Goal: Task Accomplishment & Management: Complete application form

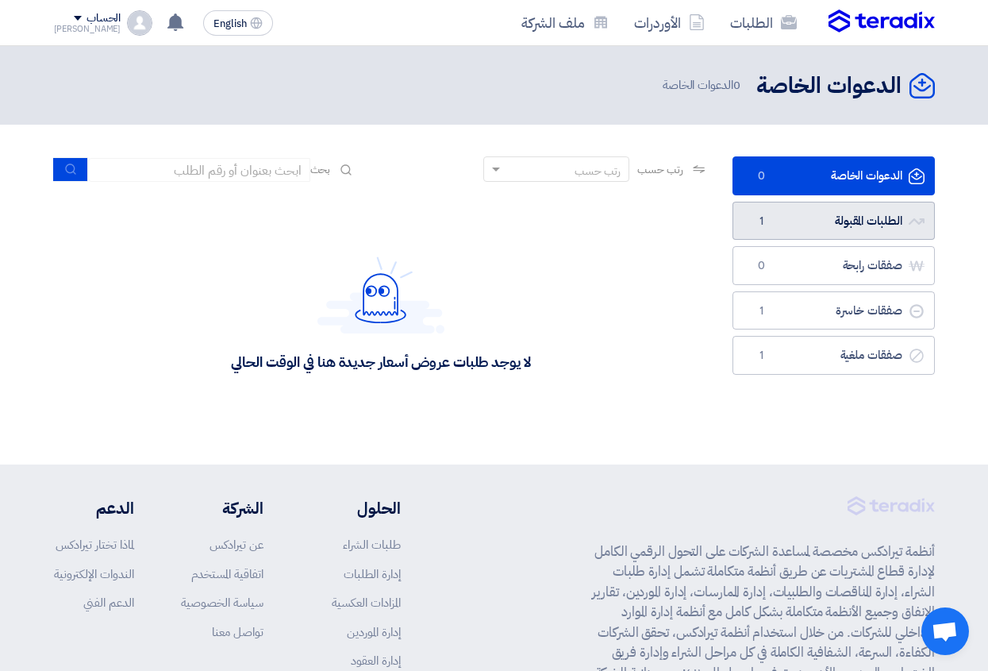
click at [868, 224] on link "الطلبات المقبولة الطلبات المقبولة 1" at bounding box center [834, 221] width 202 height 39
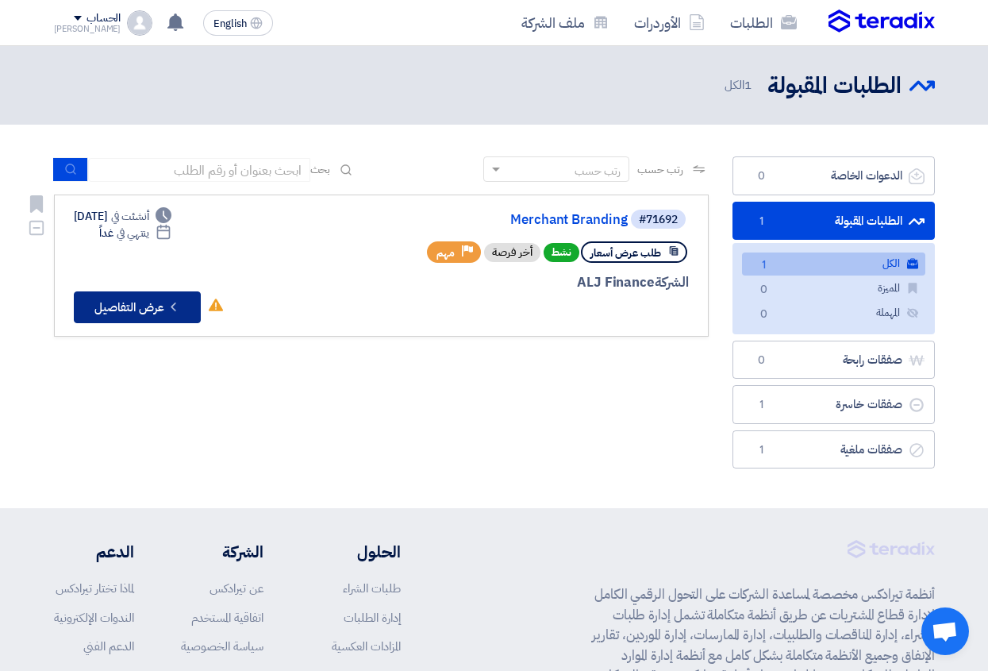
click at [163, 302] on button "Check details عرض التفاصيل" at bounding box center [137, 307] width 127 height 32
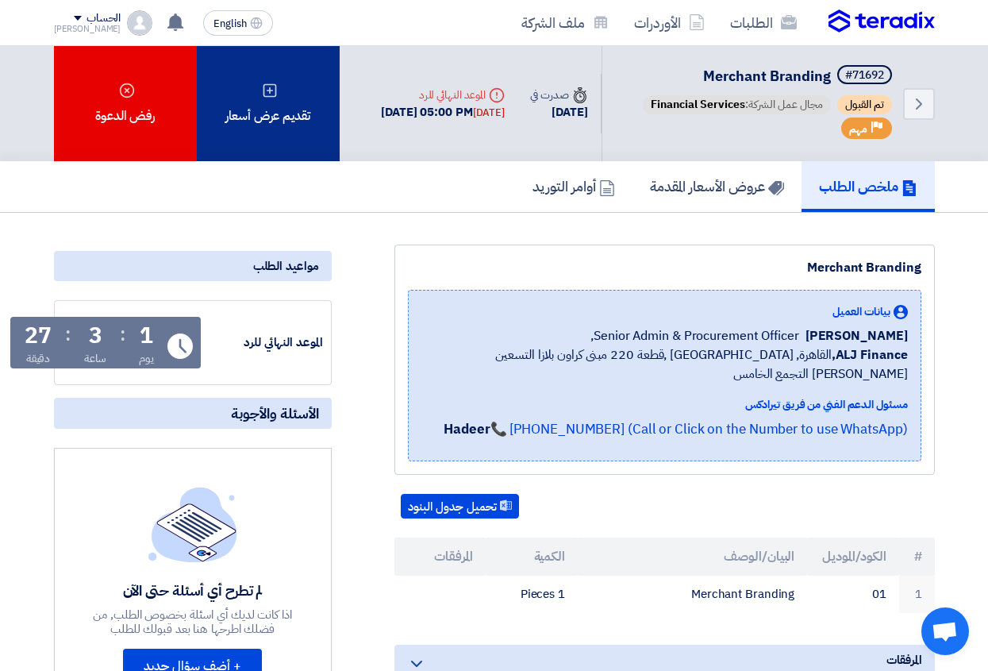
click at [269, 97] on use at bounding box center [269, 89] width 13 height 13
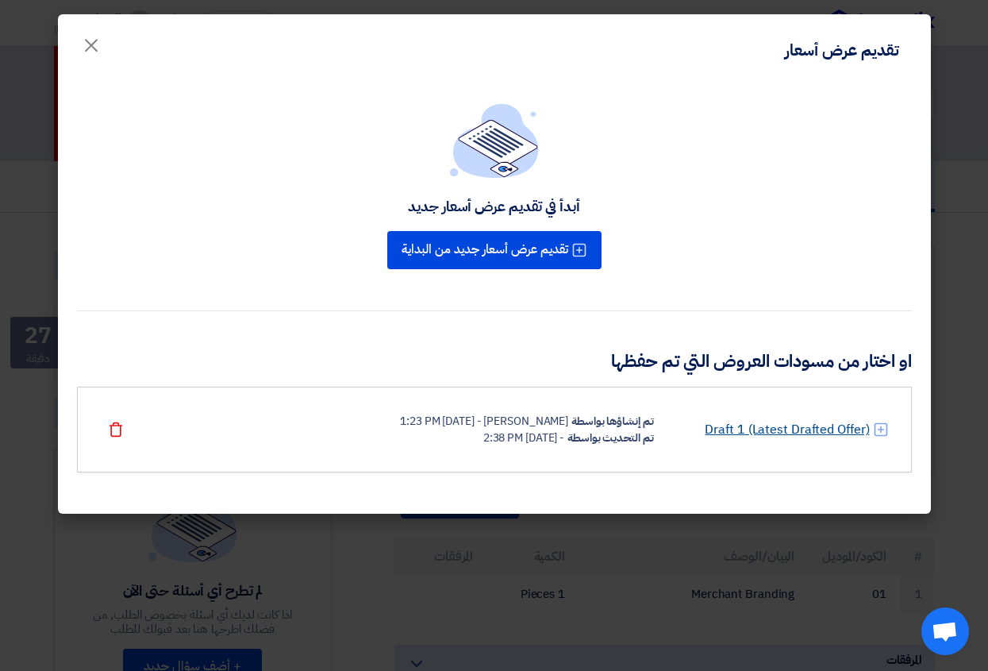
click at [804, 433] on link "Draft 1 (Latest Drafted Offer)" at bounding box center [787, 429] width 164 height 19
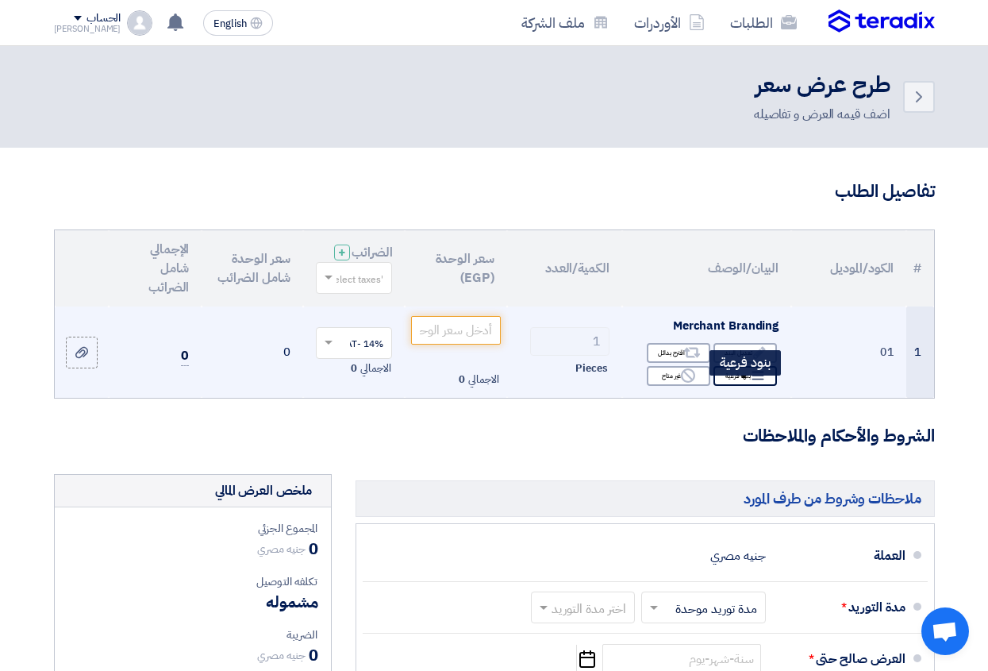
click at [748, 386] on div "Breakdown بنود فرعية" at bounding box center [745, 376] width 63 height 20
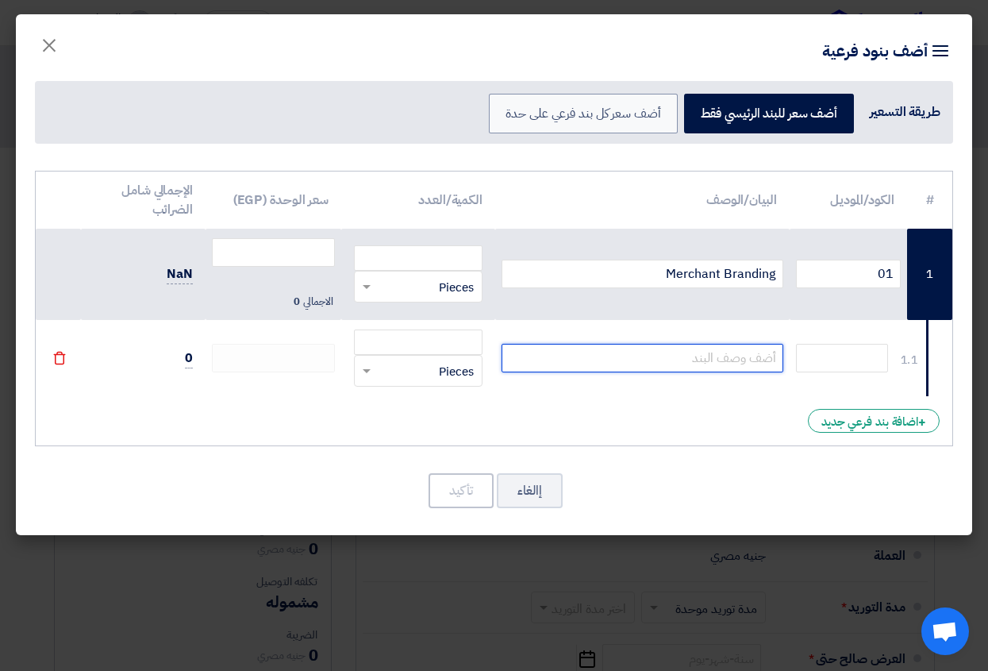
click at [754, 356] on input "text" at bounding box center [643, 358] width 282 height 29
click at [45, 40] on span "×" at bounding box center [49, 45] width 19 height 48
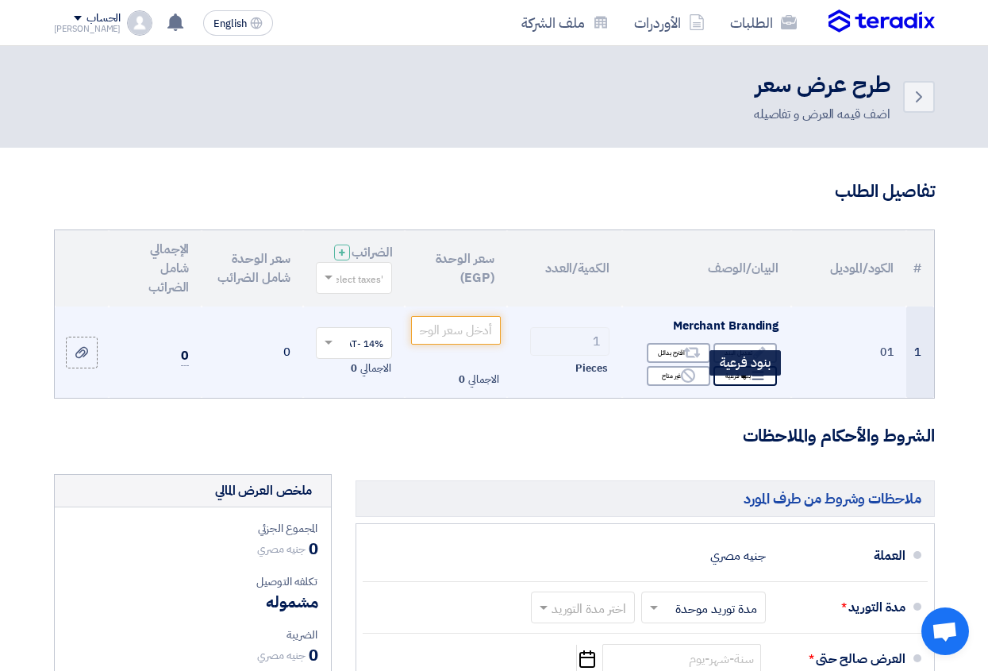
click at [755, 383] on icon "Breakdown" at bounding box center [758, 375] width 14 height 14
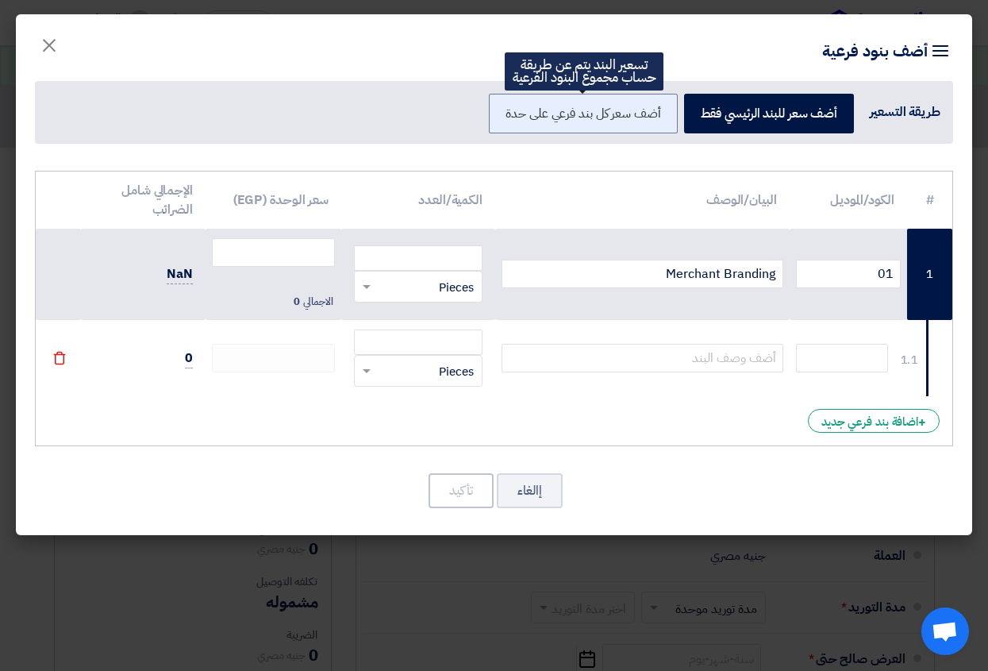
click at [610, 108] on label "أضف سعر كل بند فرعي على حدة" at bounding box center [583, 114] width 188 height 40
click at [651, 108] on input "أضف سعر كل بند فرعي على حدة" at bounding box center [656, 112] width 10 height 10
radio input "true"
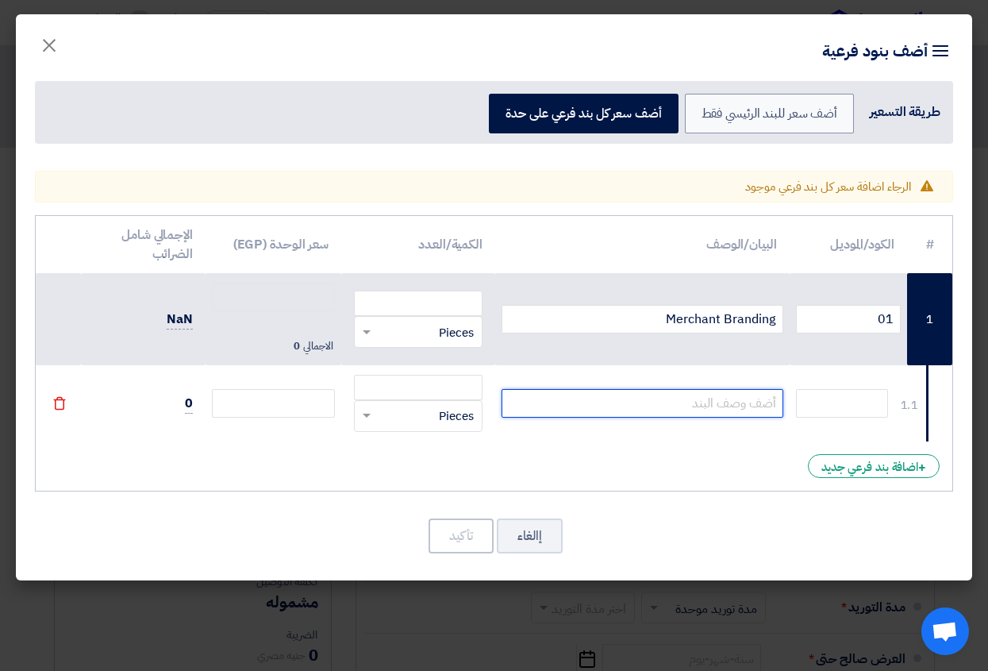
click at [752, 402] on input "text" at bounding box center [643, 403] width 282 height 29
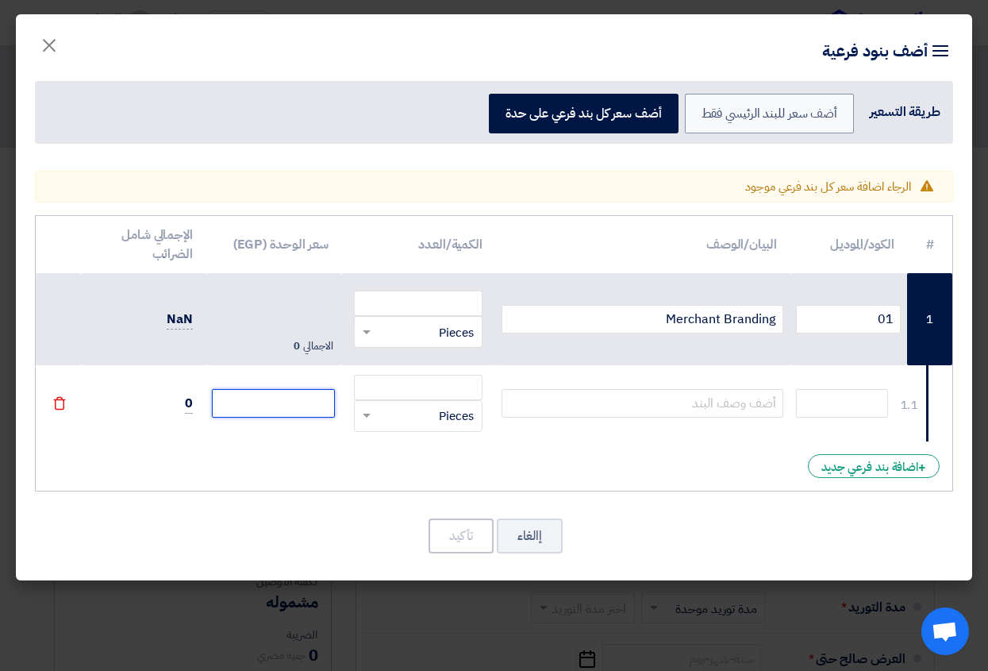
click at [312, 398] on input "number" at bounding box center [273, 403] width 123 height 29
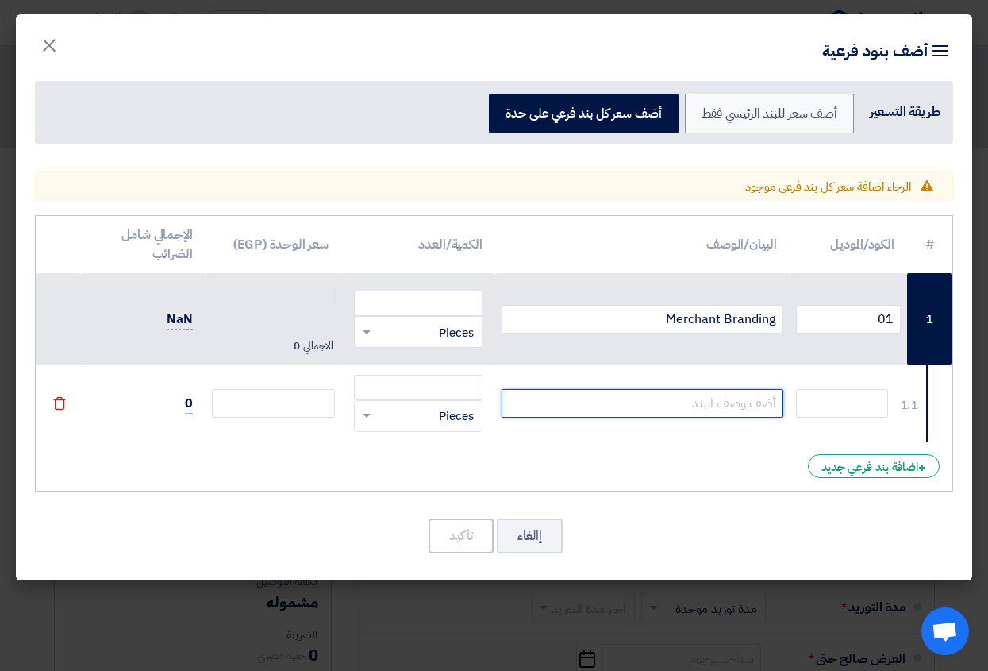
click at [686, 403] on input "text" at bounding box center [643, 403] width 282 height 29
click at [730, 406] on input "text" at bounding box center [643, 403] width 282 height 29
paste input "Danglers"
type input "Danglers"
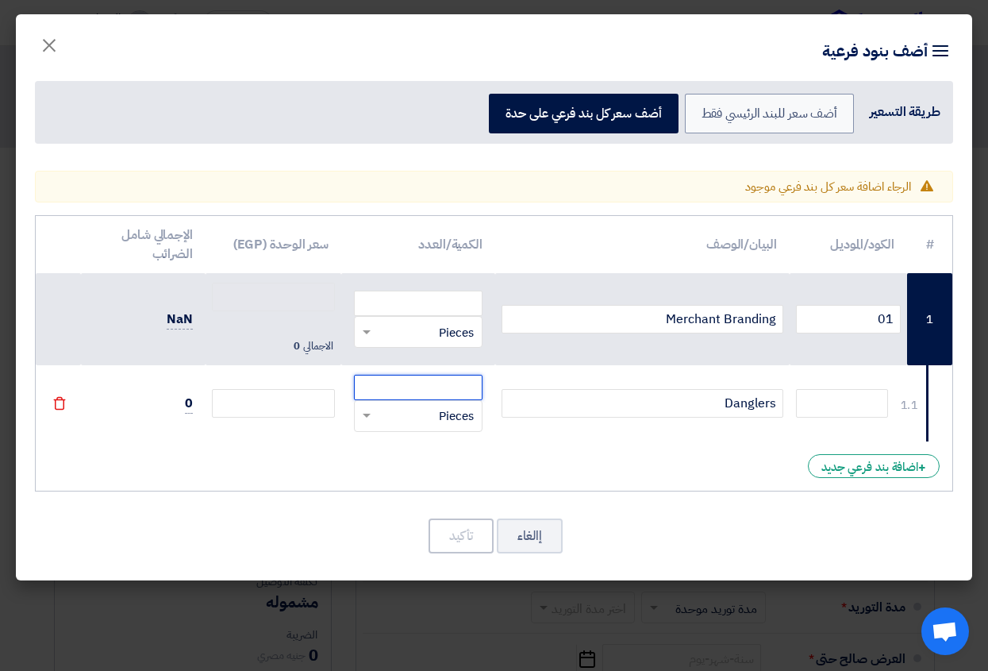
click at [436, 392] on input "number" at bounding box center [418, 387] width 129 height 25
type input "4"
type input "0"
type input "400"
click at [308, 406] on input "number" at bounding box center [273, 403] width 123 height 29
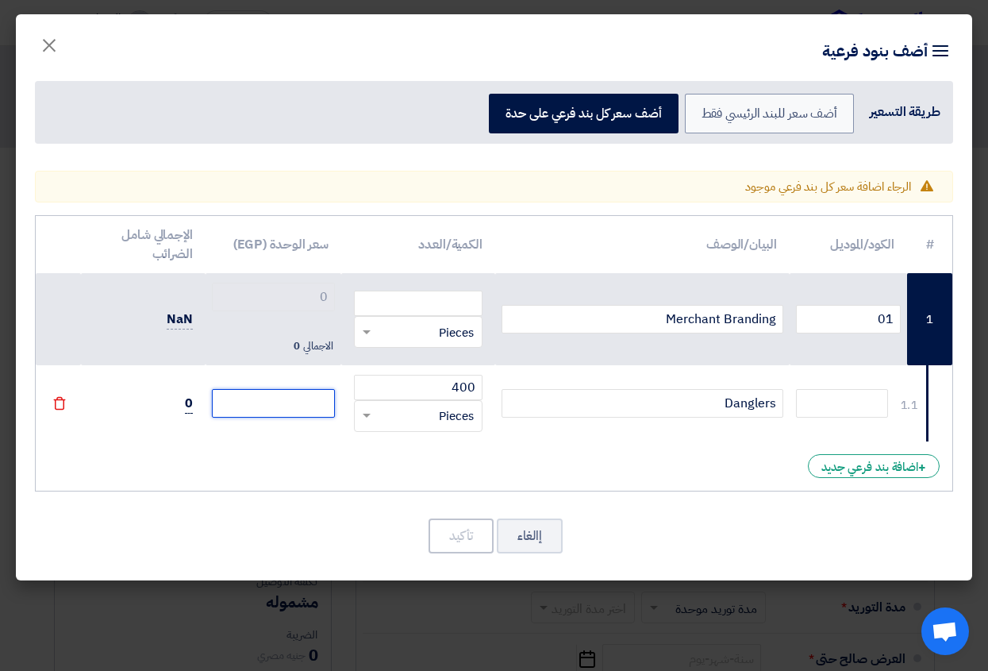
type input "2"
type input "26"
type input "26.7"
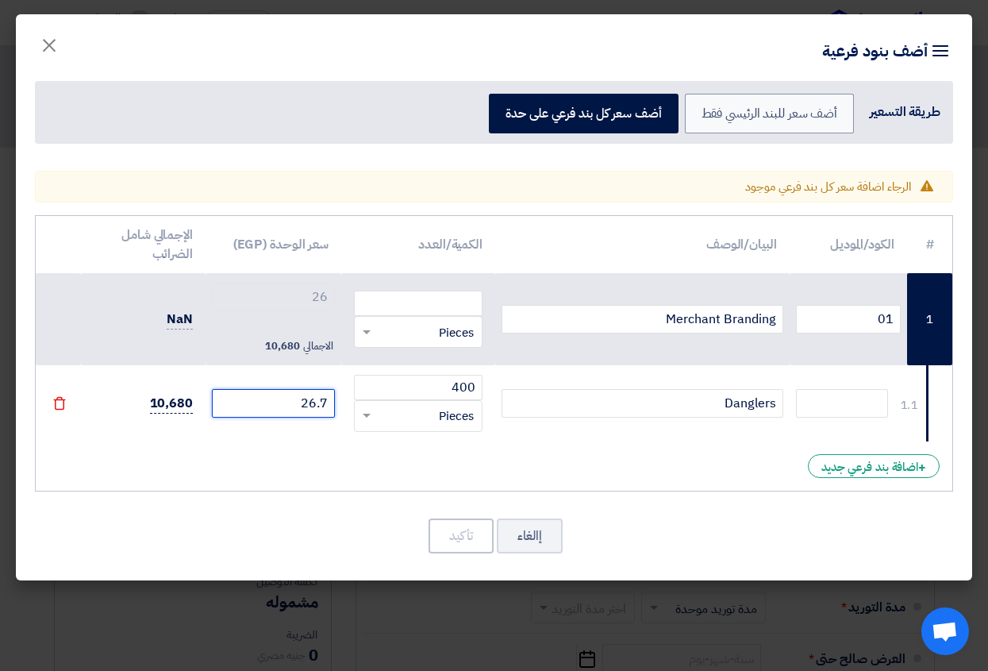
type input "26.7"
type input "26.79"
click at [188, 447] on div "# الكود/الموديل البيان/الوصف الكمية/العدد سعر الوحدة (EGP) الإجمالي شامل الضرائ…" at bounding box center [494, 353] width 918 height 276
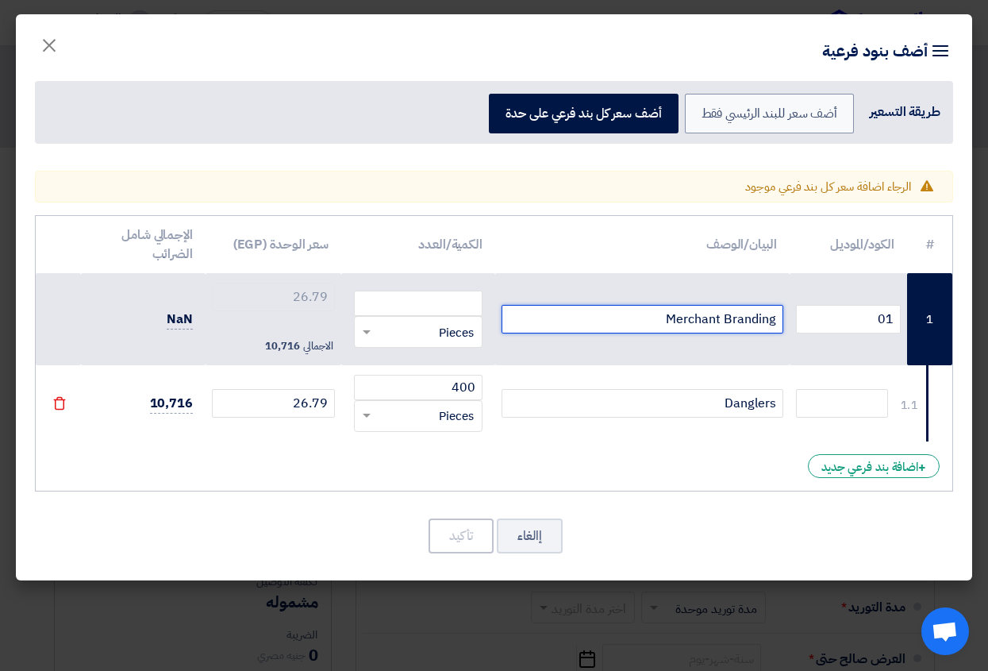
click at [638, 314] on input "Merchant Branding" at bounding box center [643, 319] width 282 height 29
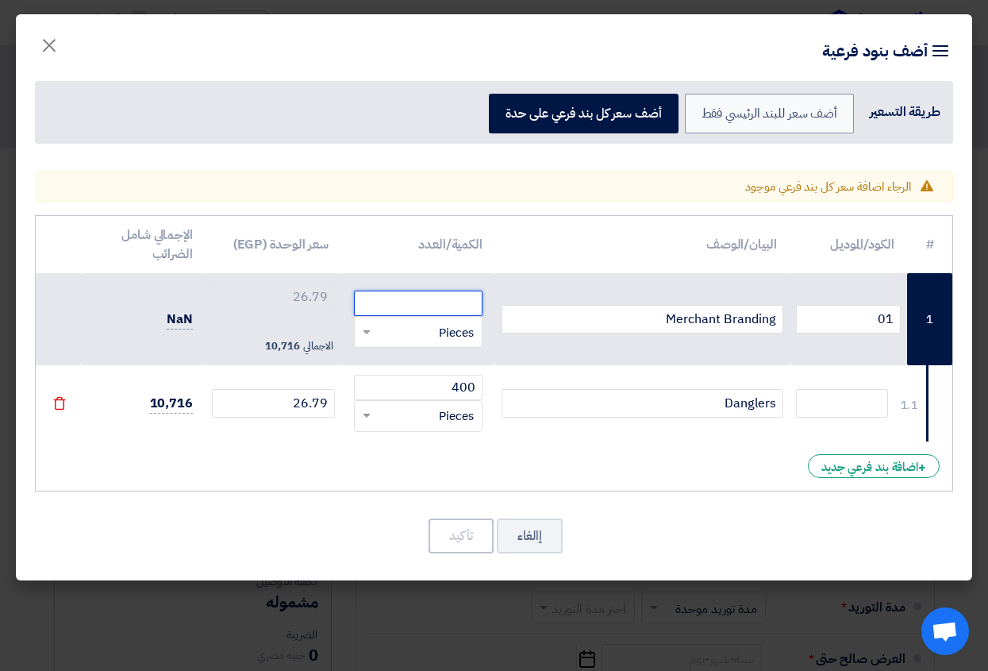
click at [429, 296] on input "number" at bounding box center [418, 303] width 129 height 25
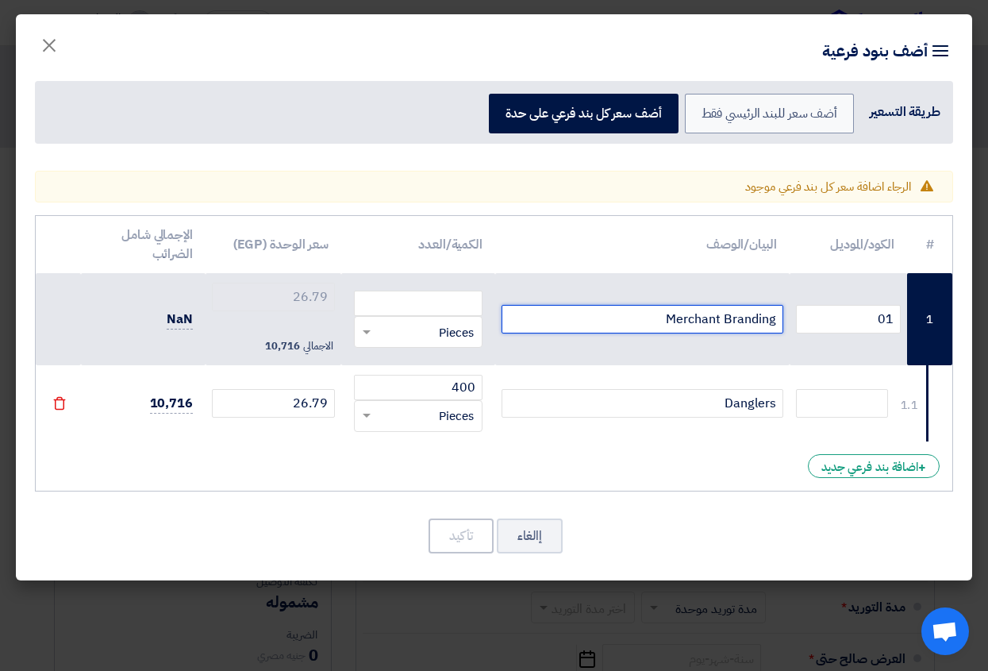
click at [650, 317] on input "Merchant Branding" at bounding box center [643, 319] width 282 height 29
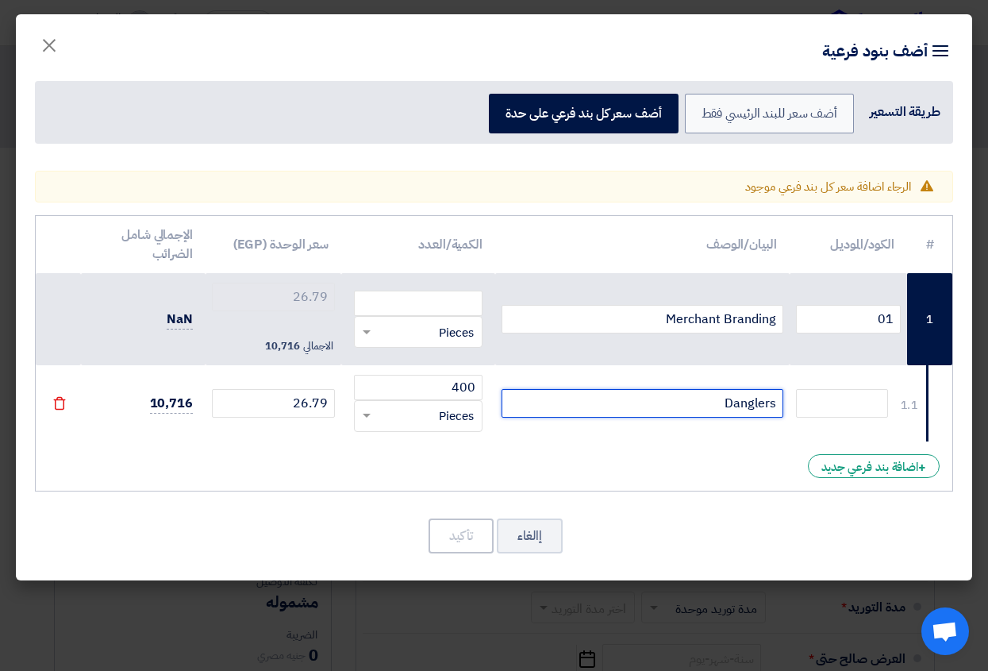
click at [710, 402] on input "Danglers" at bounding box center [643, 403] width 282 height 29
drag, startPoint x: 710, startPoint y: 402, endPoint x: 792, endPoint y: 402, distance: 81.8
click at [792, 402] on tr "1.1 Danglers 400 RFQ_STEP1.ITEMS.2.TYPE_PLACEHOLDER × Pieces" at bounding box center [494, 403] width 917 height 76
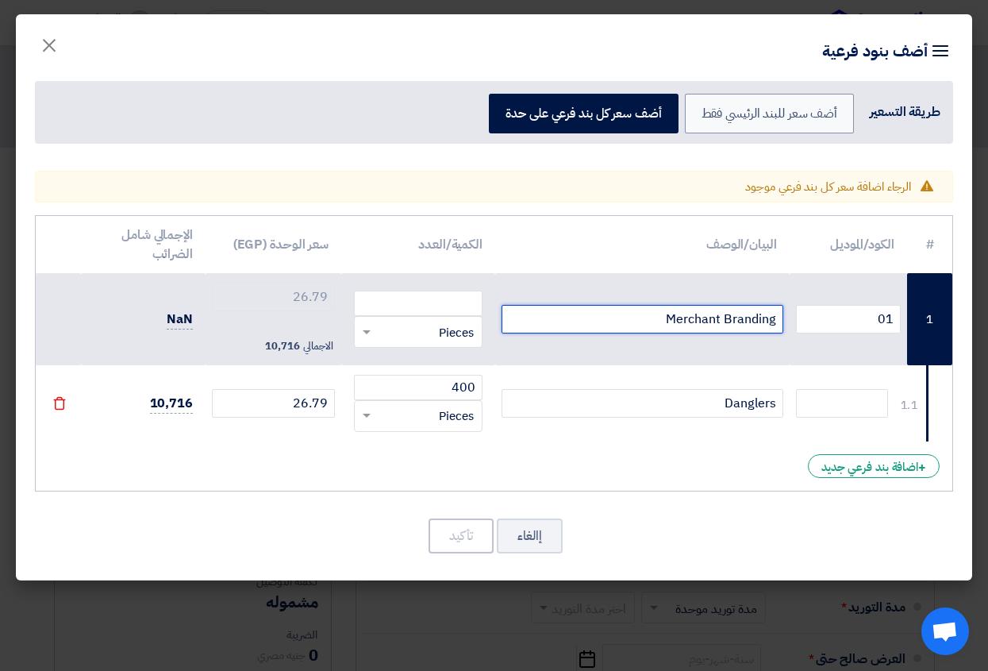
click at [656, 320] on input "Merchant Branding" at bounding box center [643, 319] width 282 height 29
drag, startPoint x: 656, startPoint y: 320, endPoint x: 787, endPoint y: 317, distance: 131.0
click at [787, 317] on td "Merchant Branding" at bounding box center [642, 319] width 294 height 92
paste input "Danglers"
type input "Danglers"
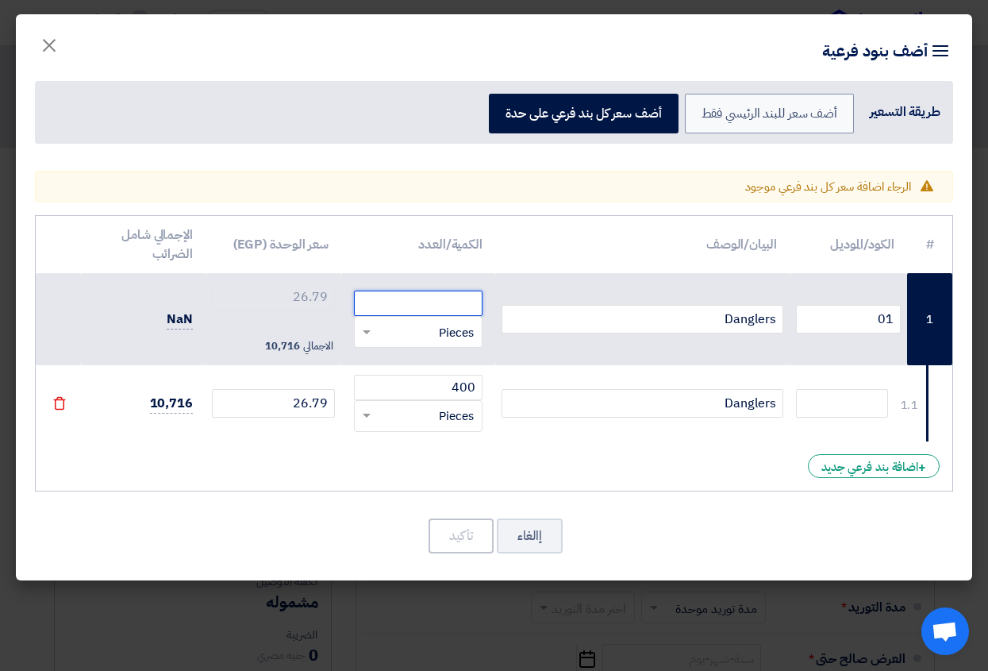
click at [448, 303] on input "number" at bounding box center [418, 303] width 129 height 25
type input "400"
click at [305, 294] on input "26.79" at bounding box center [273, 297] width 123 height 29
click at [448, 304] on input "400" at bounding box center [418, 303] width 129 height 25
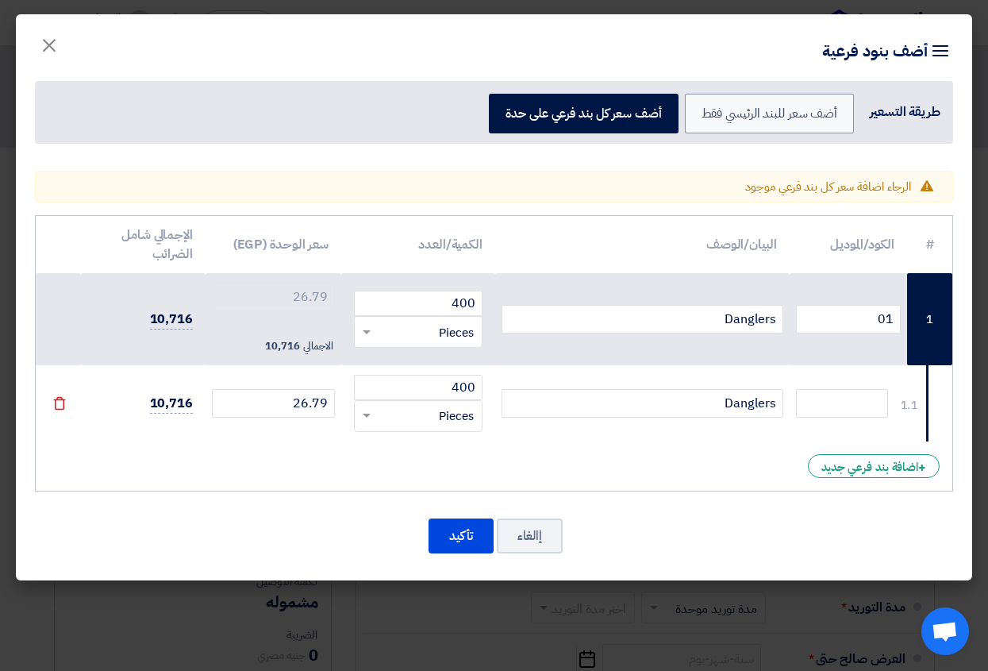
click at [445, 328] on span "Pieces" at bounding box center [456, 333] width 35 height 18
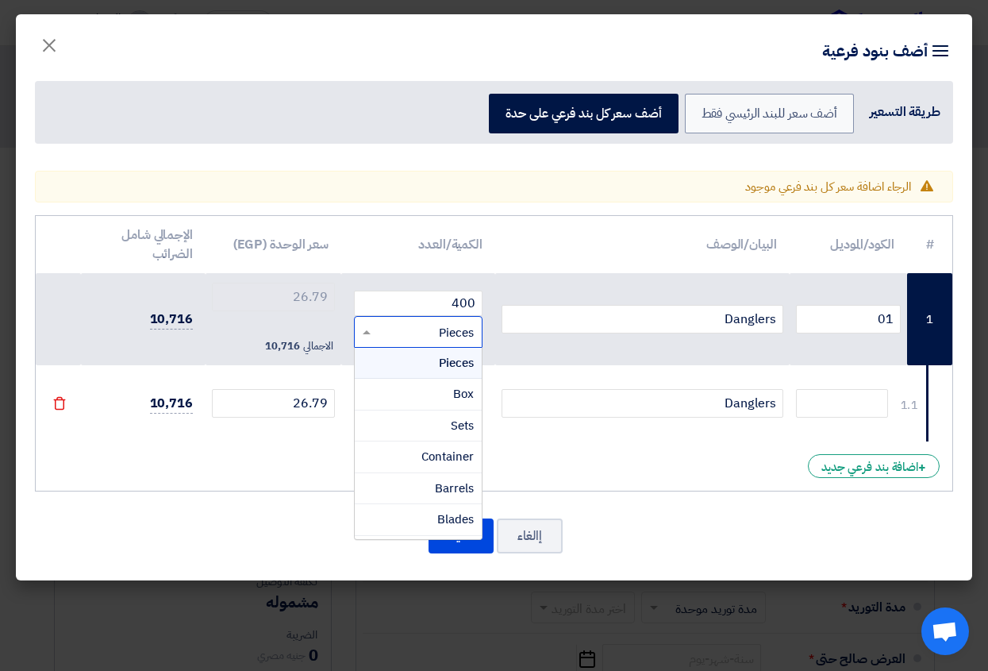
click at [454, 366] on span "Pieces" at bounding box center [456, 362] width 35 height 17
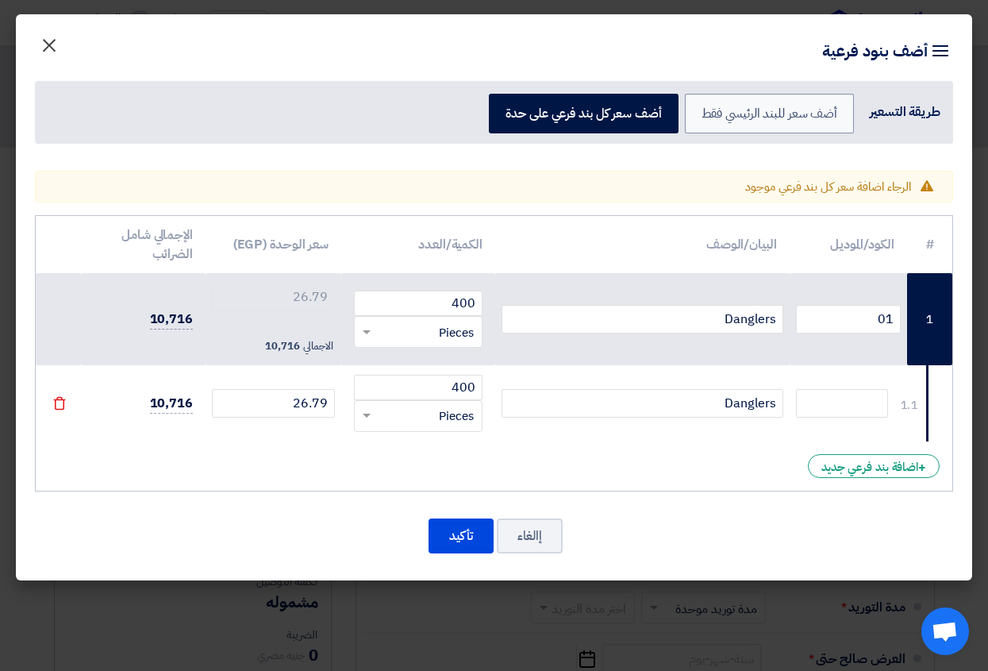
click at [45, 43] on span "×" at bounding box center [49, 45] width 19 height 48
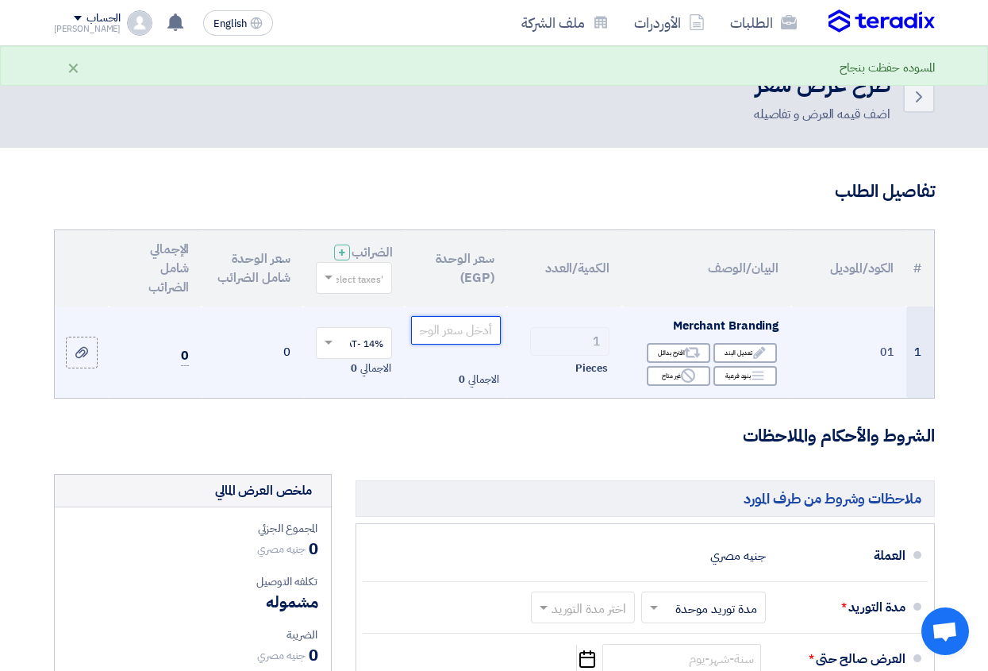
click at [467, 344] on input "number" at bounding box center [455, 330] width 89 height 29
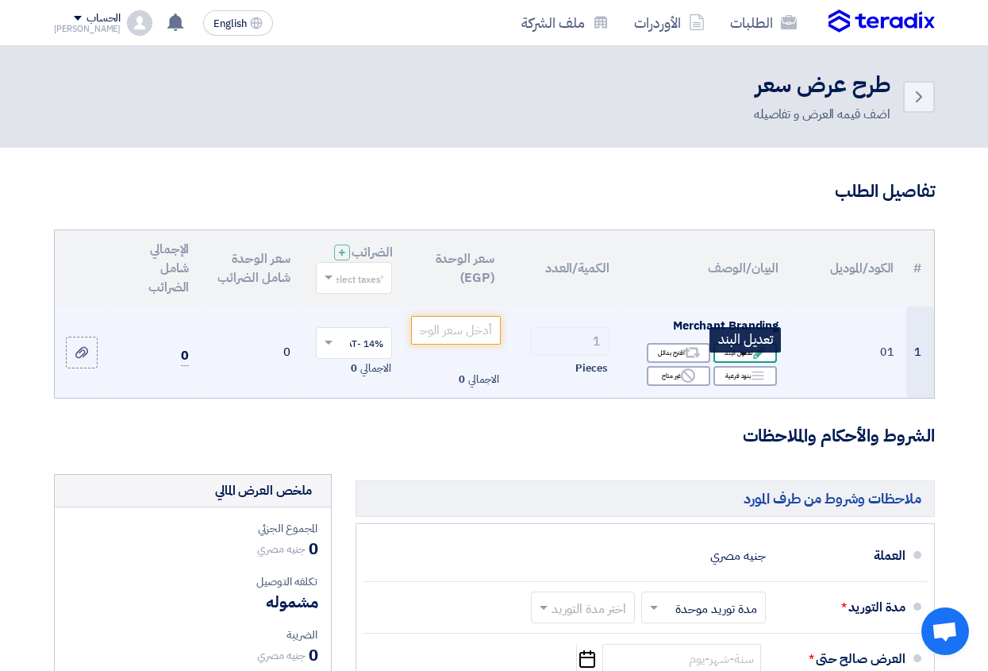
click at [744, 363] on div "Edit تعديل البند" at bounding box center [745, 353] width 63 height 20
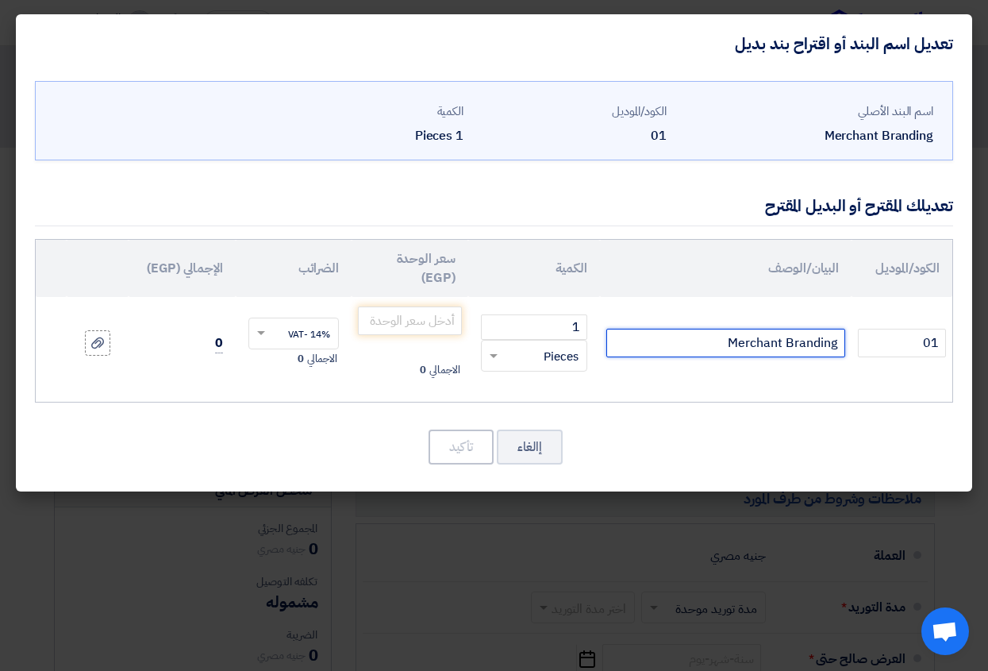
drag, startPoint x: 714, startPoint y: 344, endPoint x: 837, endPoint y: 340, distance: 123.1
click at [837, 340] on input "Merchant Branding" at bounding box center [725, 343] width 239 height 29
paste input "Danglers"
type input "Danglers"
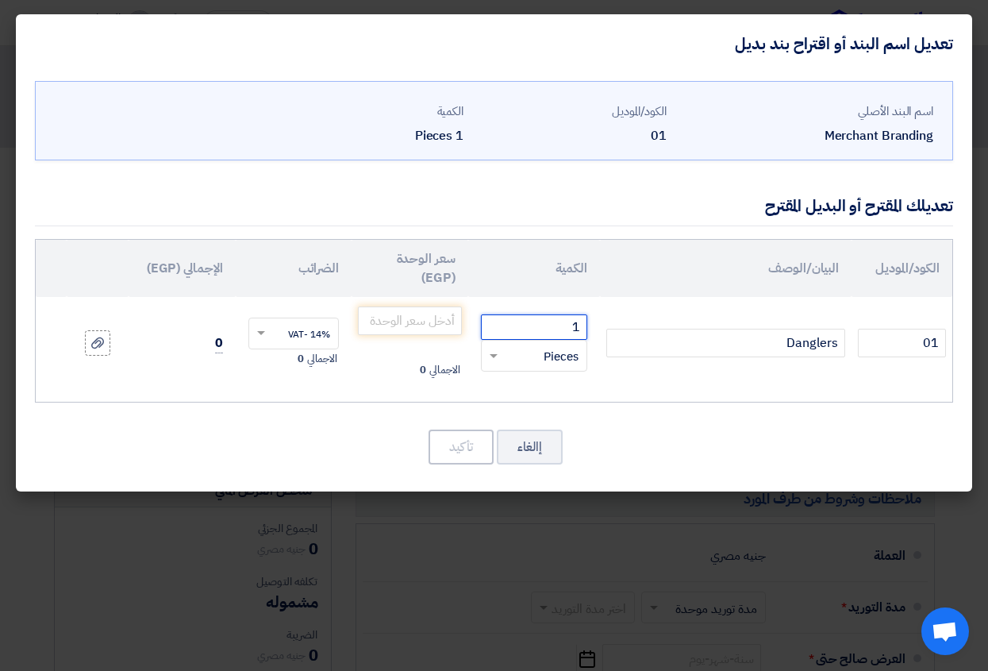
click at [551, 324] on input "1" at bounding box center [534, 326] width 106 height 25
drag, startPoint x: 551, startPoint y: 324, endPoint x: 609, endPoint y: 326, distance: 58.0
click at [609, 326] on tr "01 Danglers 1 RFQ_STEP1.ITEMS.2.TYPE_PLACEHOLDER ×" at bounding box center [494, 343] width 917 height 92
type input "400"
click at [430, 321] on input "number" at bounding box center [410, 320] width 104 height 29
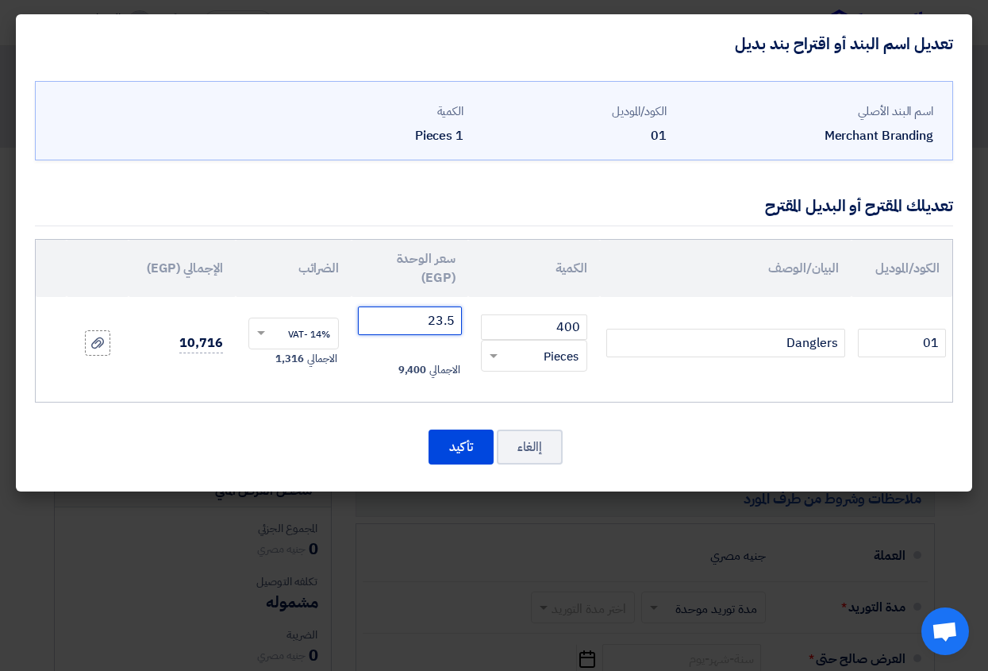
type input "23.5"
click at [255, 212] on div "تعديلك المقترح أو البديل المقترح" at bounding box center [494, 206] width 918 height 40
click at [855, 383] on td "01" at bounding box center [902, 343] width 101 height 92
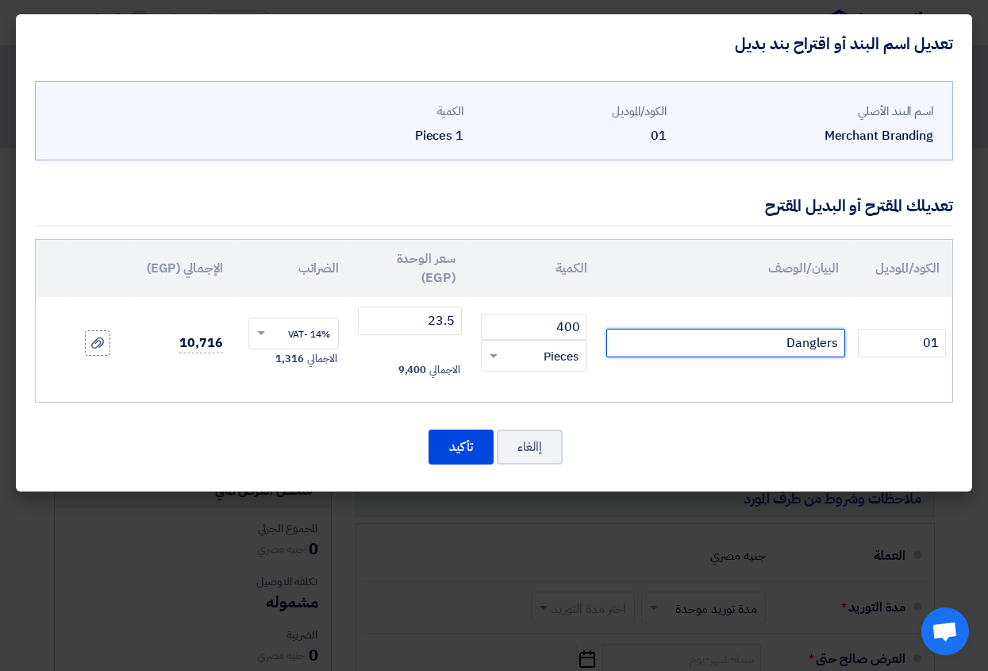
click at [767, 341] on input "Danglers" at bounding box center [725, 343] width 239 height 29
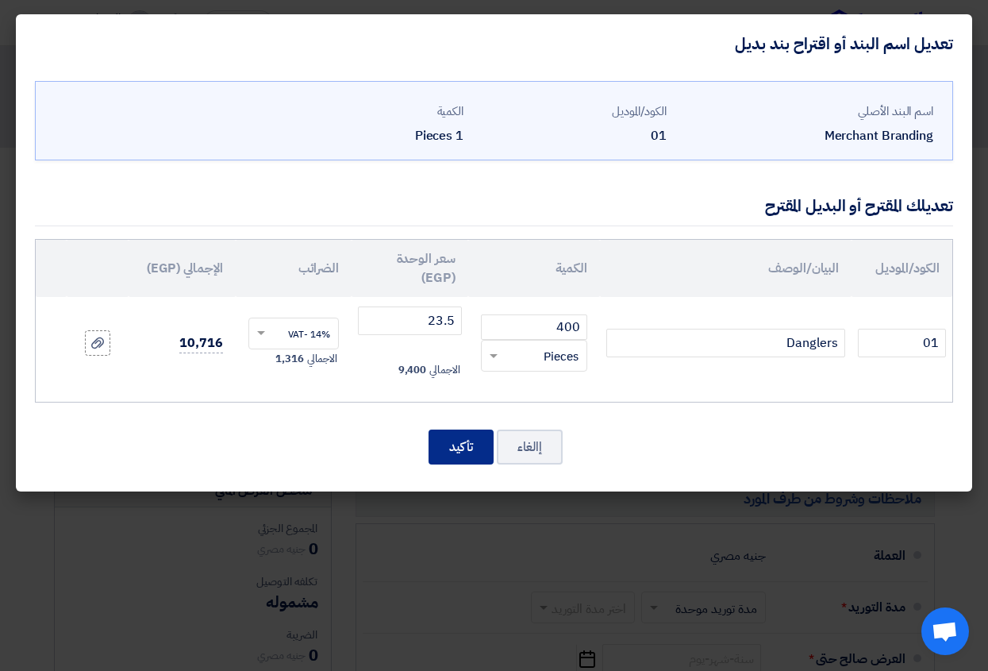
click at [464, 438] on button "تأكيد" at bounding box center [461, 446] width 65 height 35
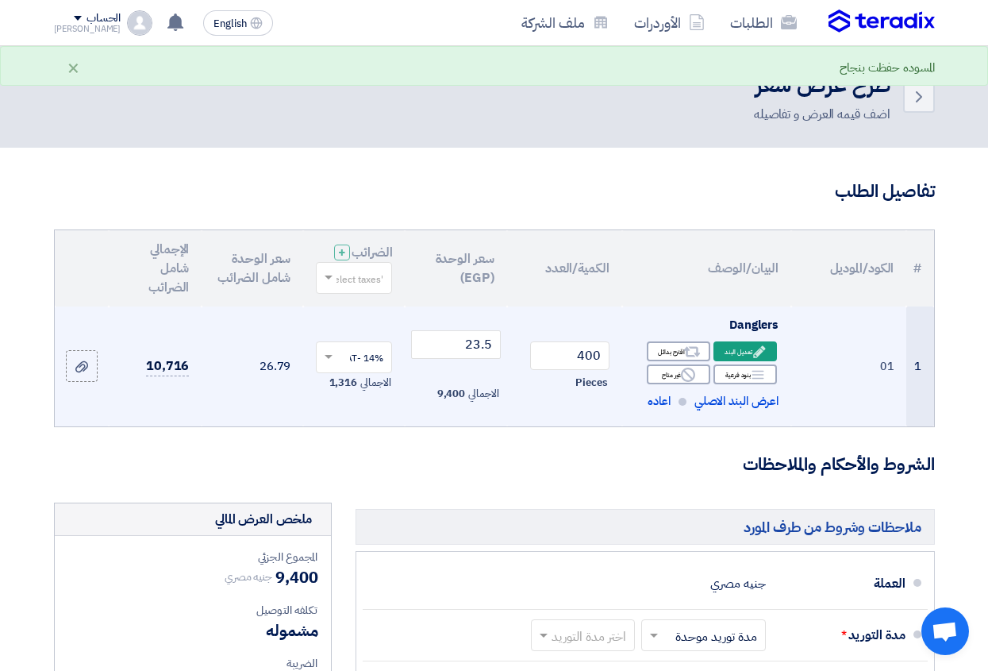
click at [918, 390] on td "1" at bounding box center [919, 366] width 27 height 120
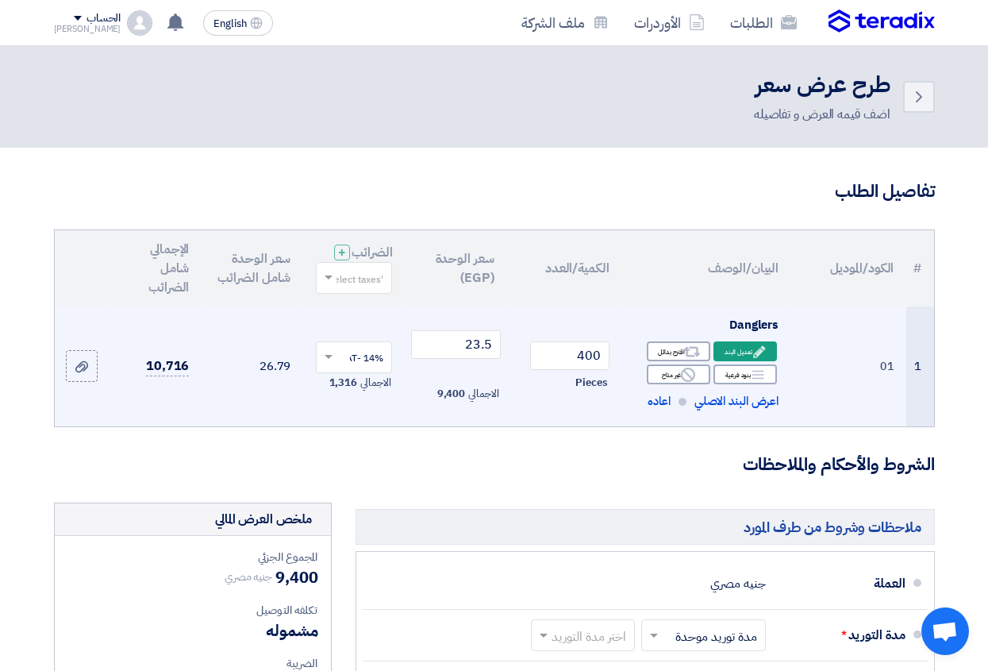
click at [918, 377] on td "1" at bounding box center [919, 366] width 27 height 120
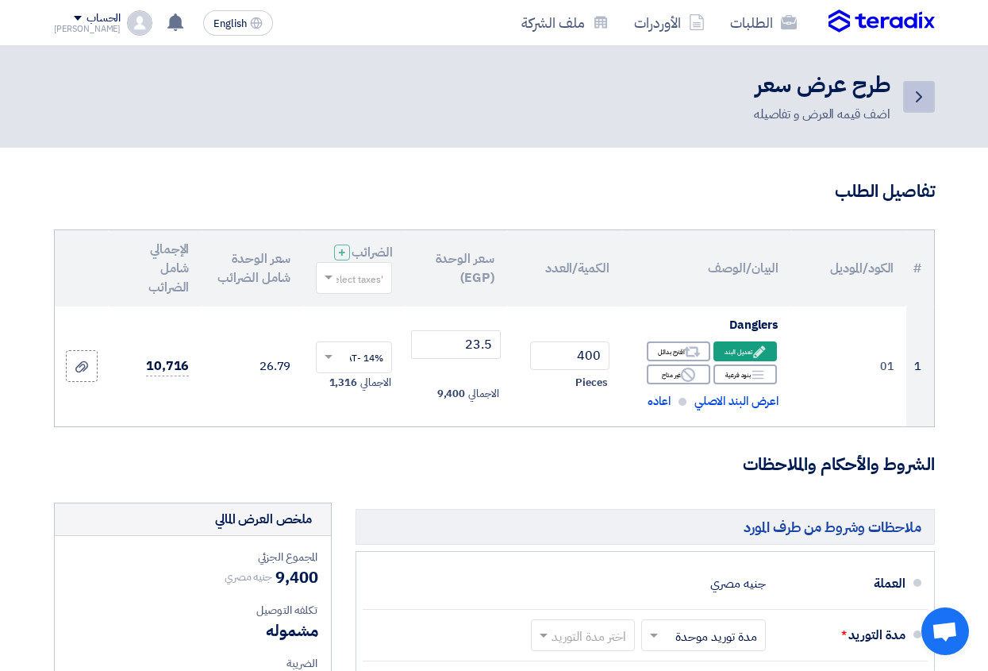
click at [920, 98] on use at bounding box center [919, 96] width 6 height 11
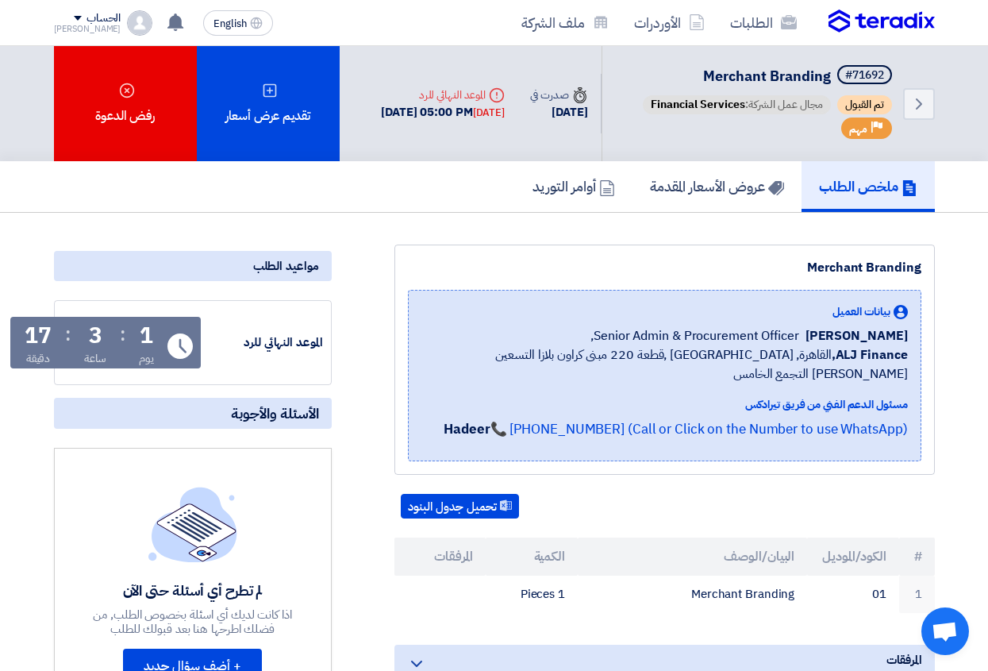
click at [872, 195] on h5 "ملخص الطلب" at bounding box center [868, 186] width 98 height 18
click at [467, 508] on button "تحميل جدول البنود" at bounding box center [460, 506] width 118 height 25
click at [755, 27] on link "الطلبات" at bounding box center [764, 22] width 92 height 37
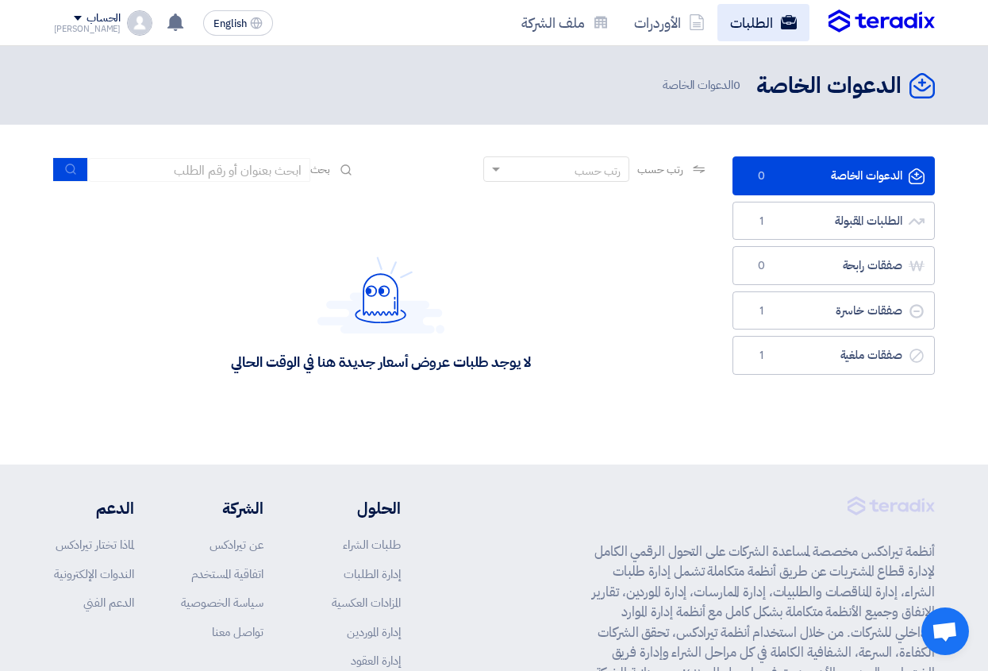
click at [750, 25] on link "الطلبات" at bounding box center [764, 22] width 92 height 37
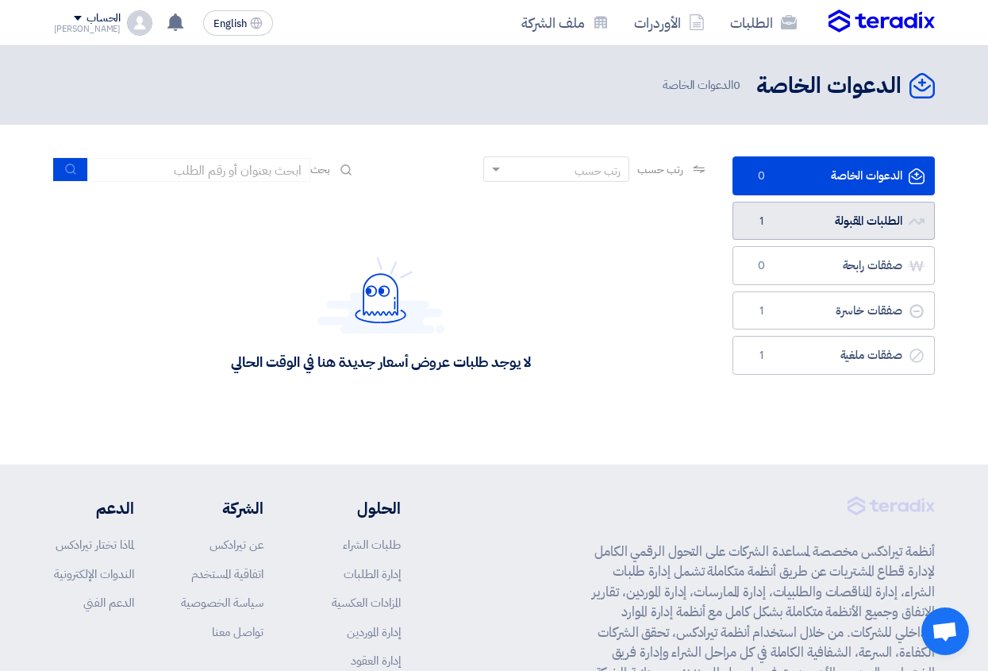
click at [852, 229] on link "الطلبات المقبولة الطلبات المقبولة 1" at bounding box center [834, 221] width 202 height 39
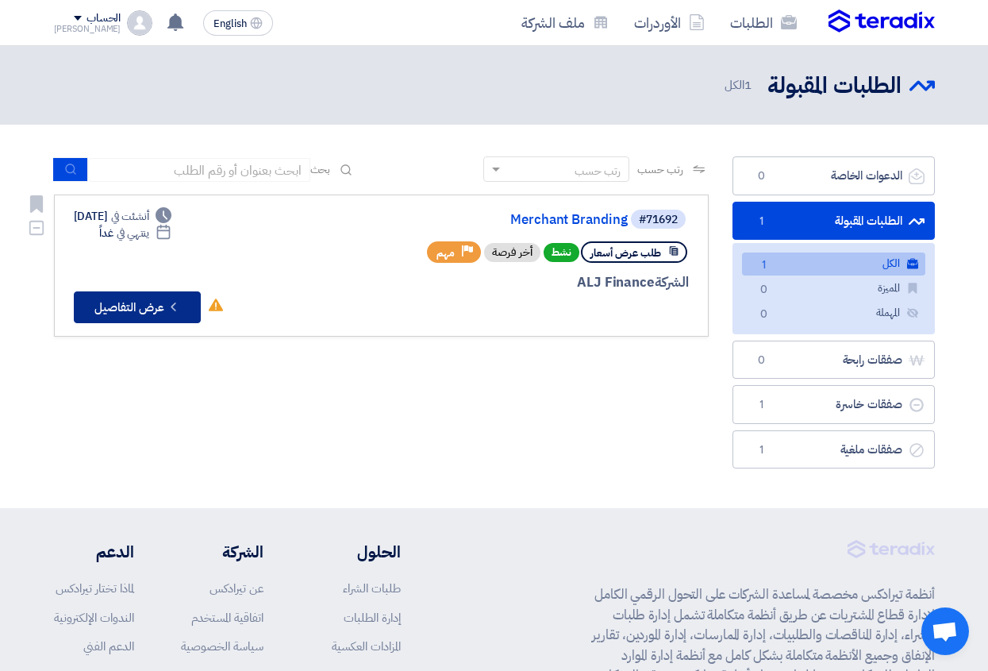
click at [164, 302] on button "Check details عرض التفاصيل" at bounding box center [137, 307] width 127 height 32
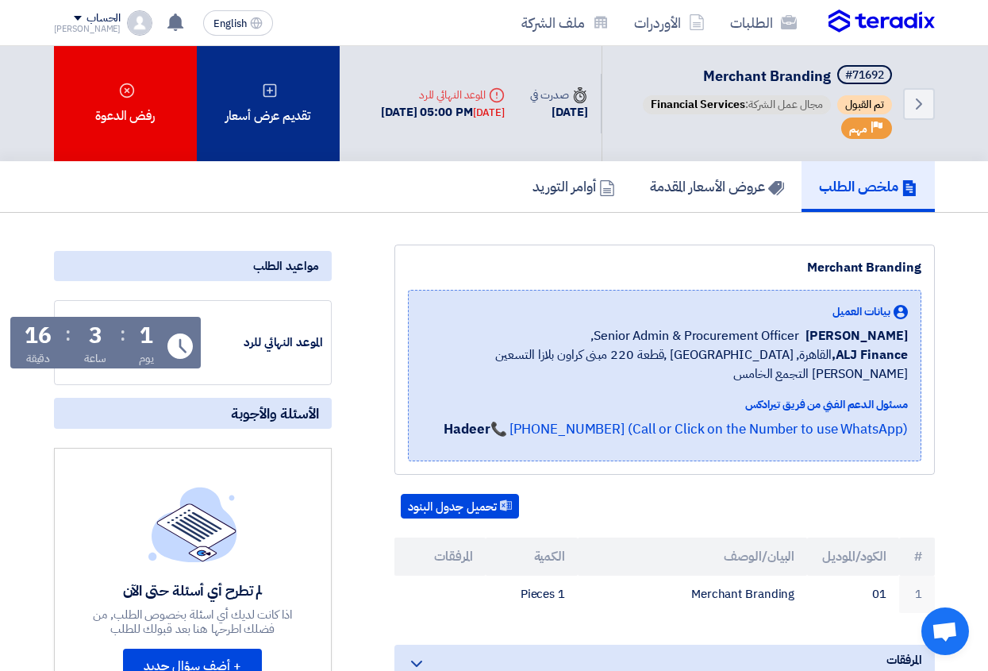
click at [298, 105] on div "تقديم عرض أسعار" at bounding box center [268, 103] width 143 height 115
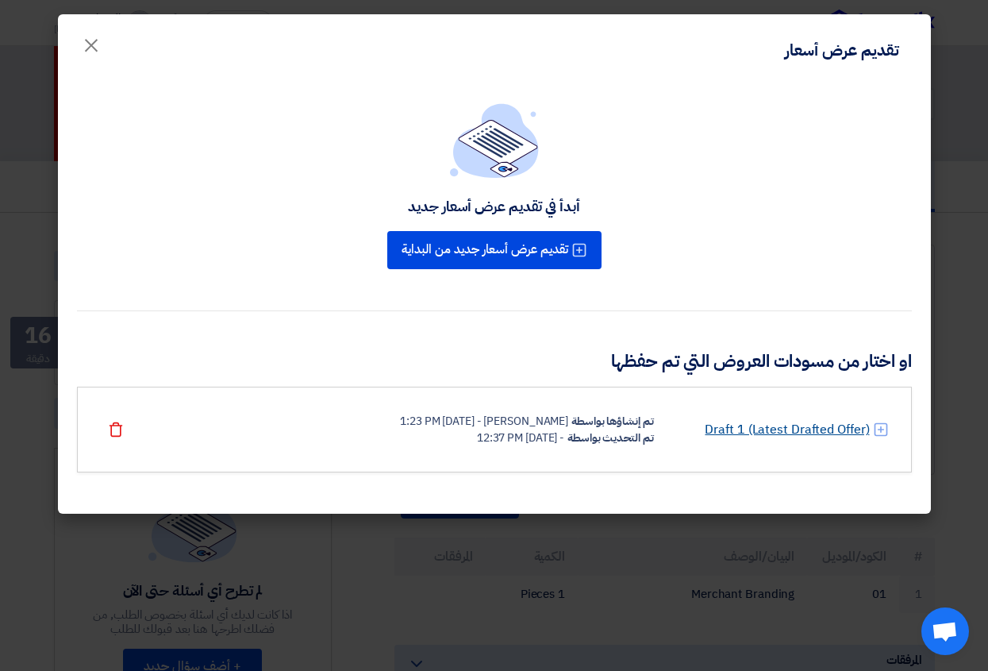
click at [806, 432] on link "Draft 1 (Latest Drafted Offer)" at bounding box center [787, 429] width 164 height 19
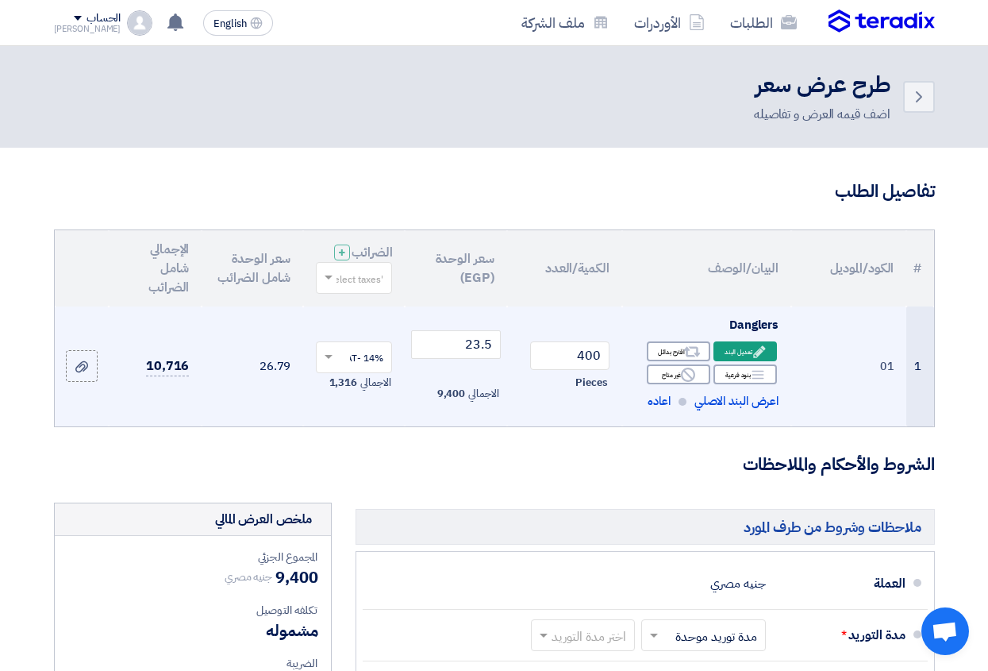
click at [916, 395] on td "1" at bounding box center [919, 366] width 27 height 120
click at [752, 359] on icon "Edit" at bounding box center [759, 351] width 14 height 14
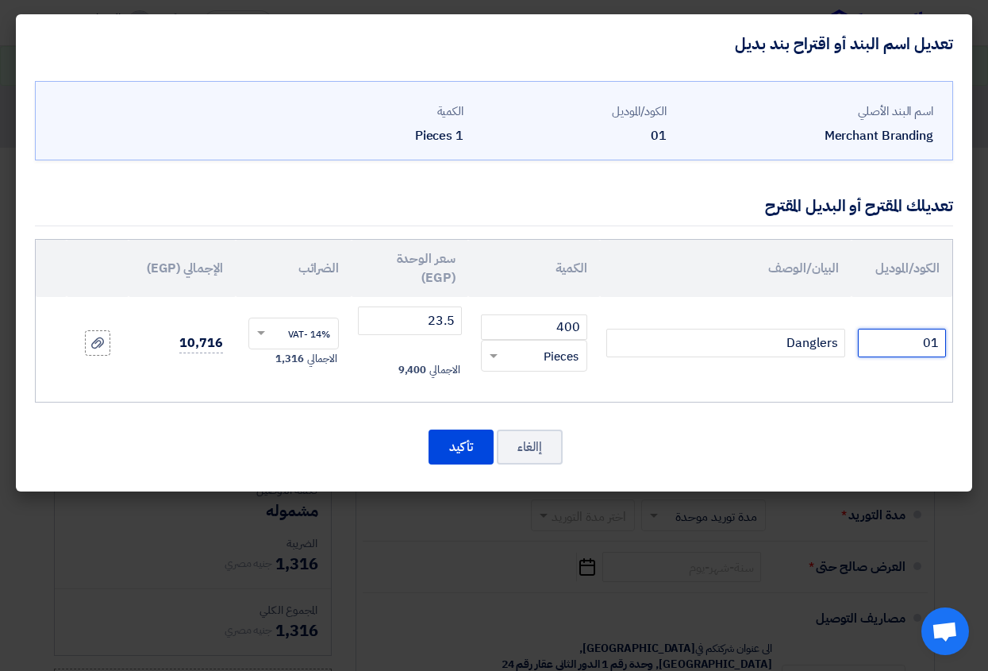
click at [901, 343] on input "01" at bounding box center [902, 343] width 88 height 29
drag, startPoint x: 901, startPoint y: 343, endPoint x: 952, endPoint y: 344, distance: 51.6
click at [952, 344] on div "الكود/الموديل البيان/الوصف الكمية سعر الوحدة (EGP) الضرائب الإجمالي (EGP) 01 Da…" at bounding box center [494, 321] width 918 height 164
type input "02"
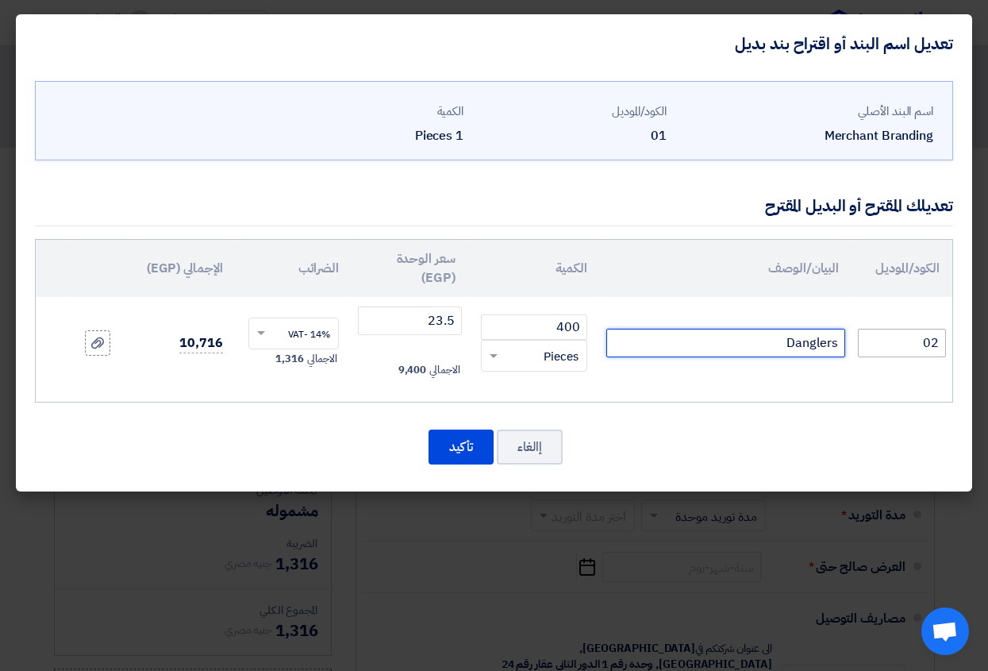
drag, startPoint x: 779, startPoint y: 343, endPoint x: 898, endPoint y: 334, distance: 120.2
click at [898, 334] on tr "02 Danglers 400 RFQ_STEP1.ITEMS.2.TYPE_PLACEHOLDER ×" at bounding box center [494, 343] width 917 height 92
paste input "Table Top Display"
type input "Table Top Display"
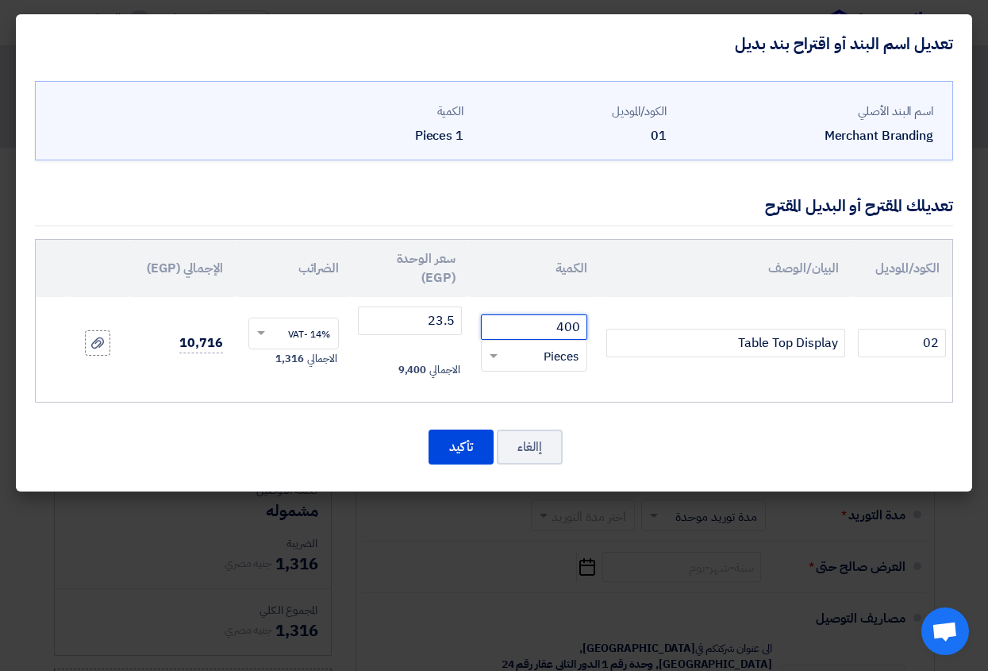
drag, startPoint x: 555, startPoint y: 324, endPoint x: 566, endPoint y: 324, distance: 11.1
click at [566, 324] on input "400" at bounding box center [534, 326] width 106 height 25
type input "300"
drag, startPoint x: 427, startPoint y: 317, endPoint x: 479, endPoint y: 317, distance: 51.6
click at [479, 317] on tr "02 Table Top Display 300 RFQ_STEP1.ITEMS.2.TYPE_PLACEHOLDER × Pieces" at bounding box center [494, 343] width 917 height 92
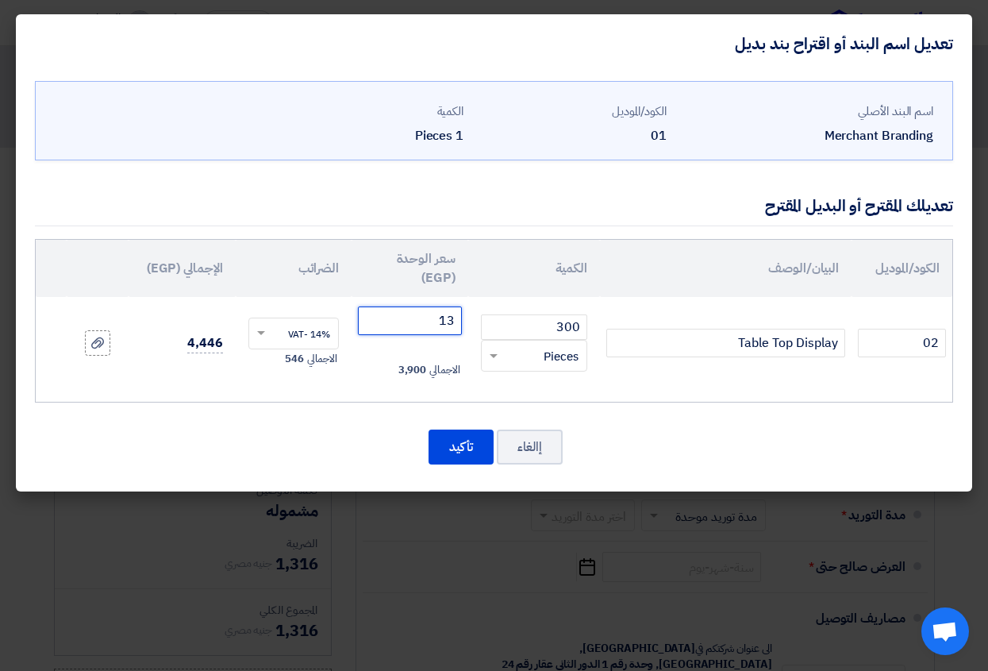
type input "13"
click at [385, 441] on div "إالغاء تأكيد" at bounding box center [494, 447] width 918 height 38
click at [456, 455] on button "تأكيد" at bounding box center [461, 446] width 65 height 35
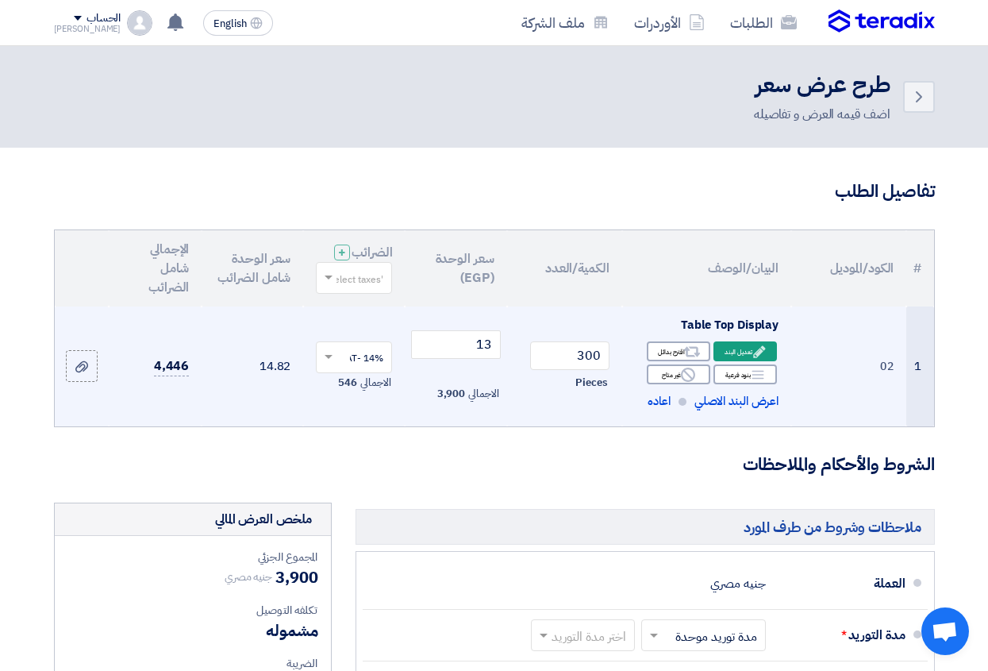
click at [915, 383] on td "1" at bounding box center [919, 366] width 27 height 120
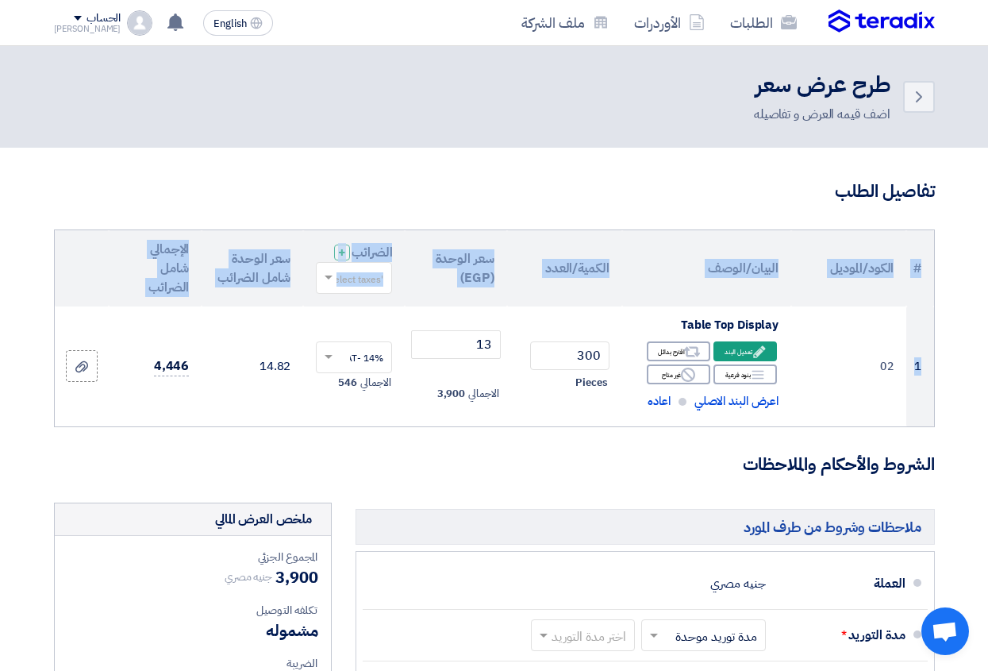
drag, startPoint x: 915, startPoint y: 383, endPoint x: 948, endPoint y: 377, distance: 33.0
click at [948, 377] on section "تفاصيل الطلب # الكود/الموديل البيان/الوصف الكمية/العدد سعر الوحدة (EGP) الضرائب…" at bounding box center [494, 652] width 988 height 1009
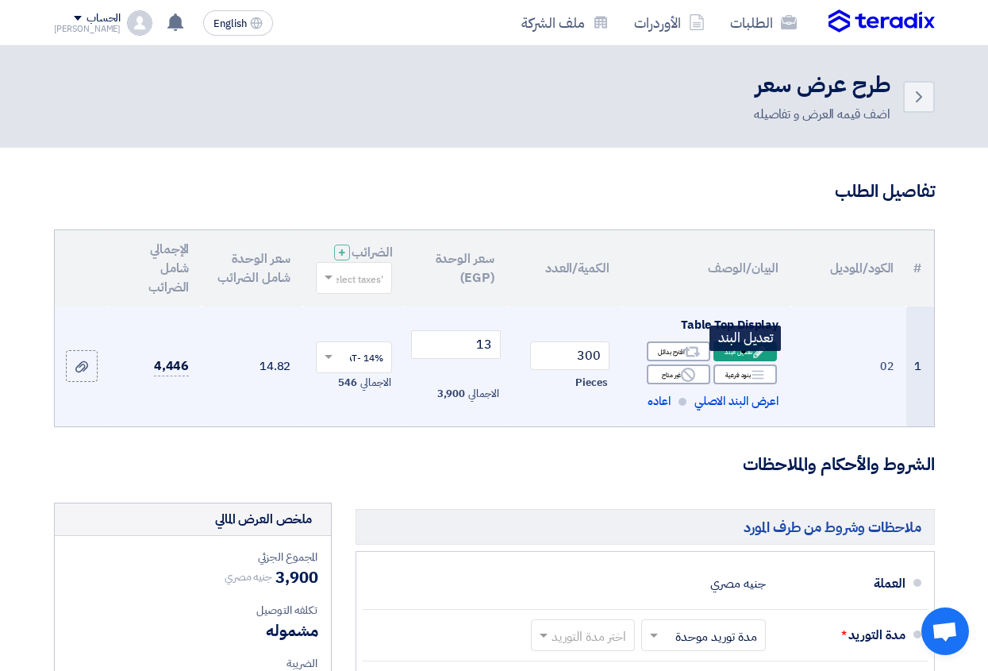
click at [744, 361] on div "Edit تعديل البند" at bounding box center [745, 351] width 63 height 20
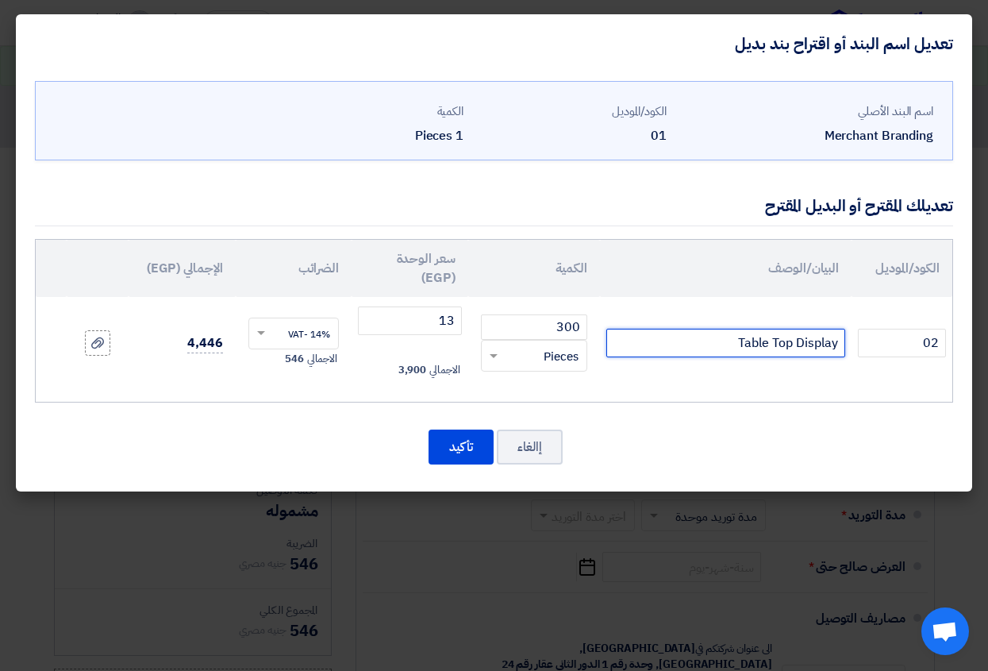
drag, startPoint x: 725, startPoint y: 343, endPoint x: 845, endPoint y: 343, distance: 119.1
click at [845, 343] on input "Table Top Display" at bounding box center [725, 343] width 239 height 29
click at [729, 345] on input "Table Top Display" at bounding box center [725, 343] width 239 height 29
drag, startPoint x: 729, startPoint y: 345, endPoint x: 846, endPoint y: 341, distance: 116.7
click at [846, 341] on td "Table Top Display" at bounding box center [726, 343] width 252 height 92
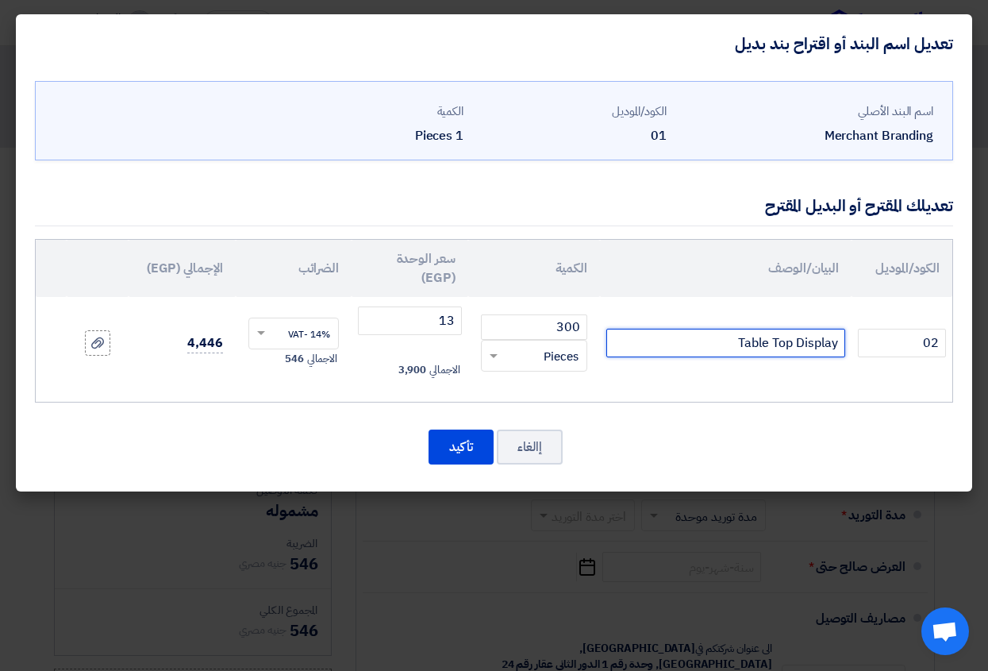
type input "D"
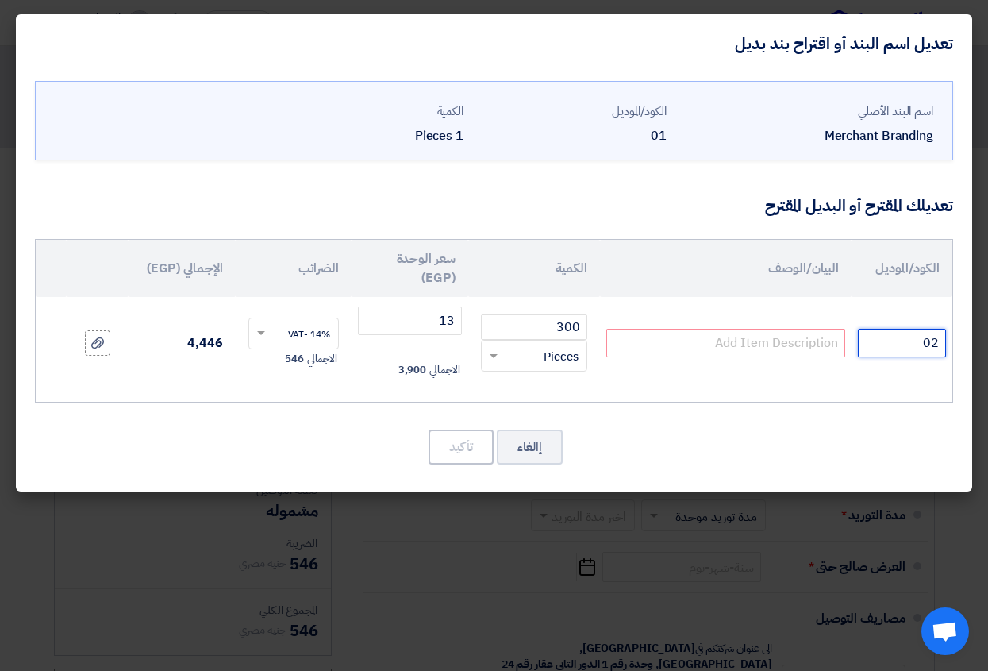
drag, startPoint x: 933, startPoint y: 348, endPoint x: 951, endPoint y: 346, distance: 18.3
click at [951, 346] on td "02" at bounding box center [902, 343] width 101 height 92
type input "01"
click at [771, 344] on input "text" at bounding box center [725, 343] width 239 height 29
paste input "Danglers"
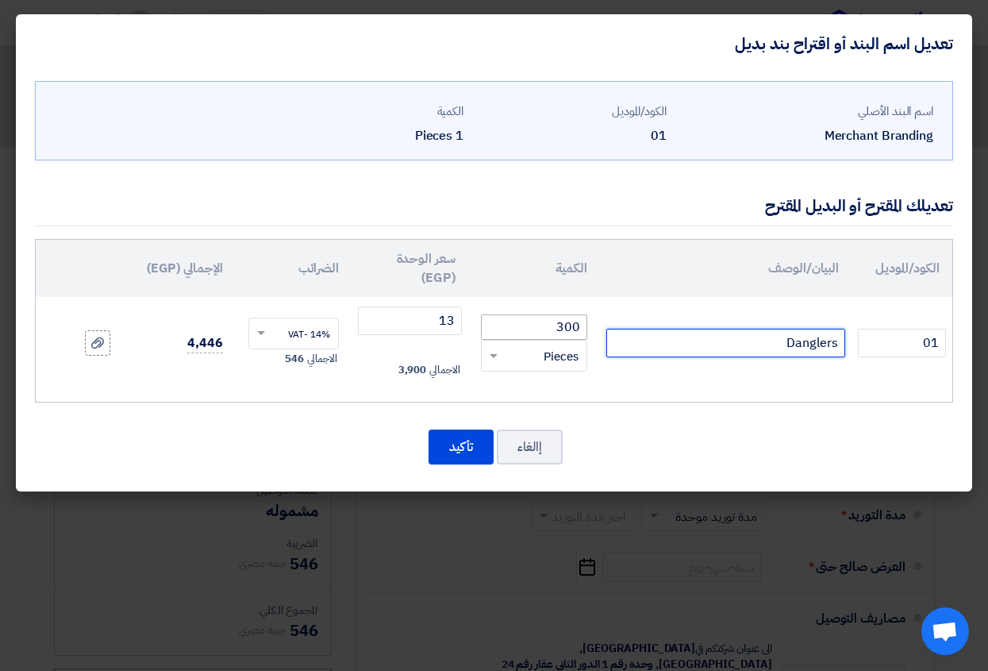
type input "Danglers"
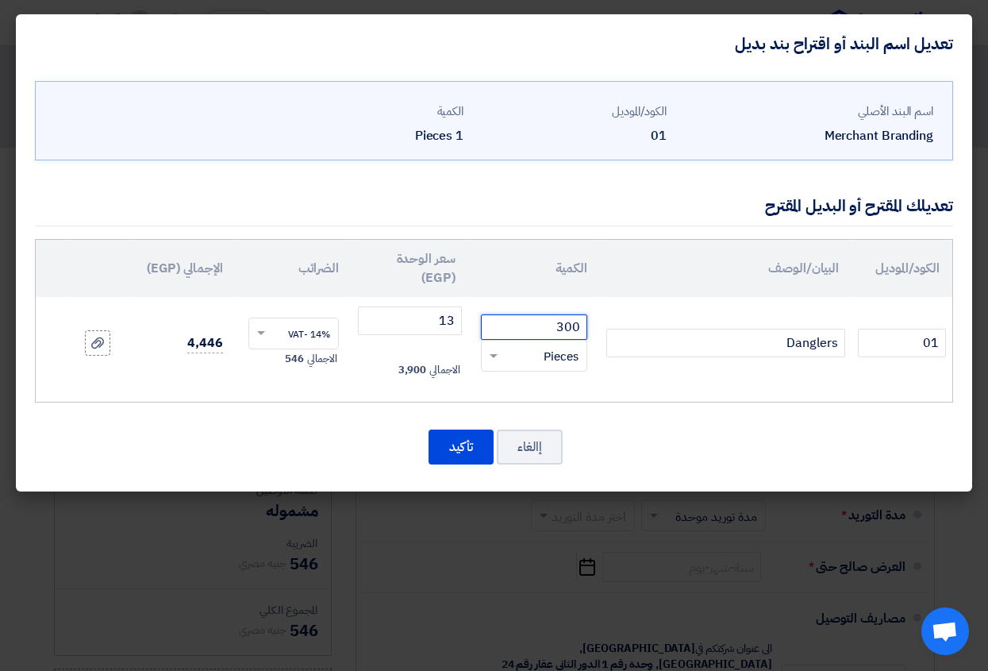
drag, startPoint x: 551, startPoint y: 324, endPoint x: 566, endPoint y: 327, distance: 15.4
click at [566, 327] on input "300" at bounding box center [534, 326] width 106 height 25
type input "400"
drag, startPoint x: 437, startPoint y: 317, endPoint x: 484, endPoint y: 321, distance: 47.0
click at [484, 321] on tr "01 Danglers 400 RFQ_STEP1.ITEMS.2.TYPE_PLACEHOLDER ×" at bounding box center [494, 343] width 917 height 92
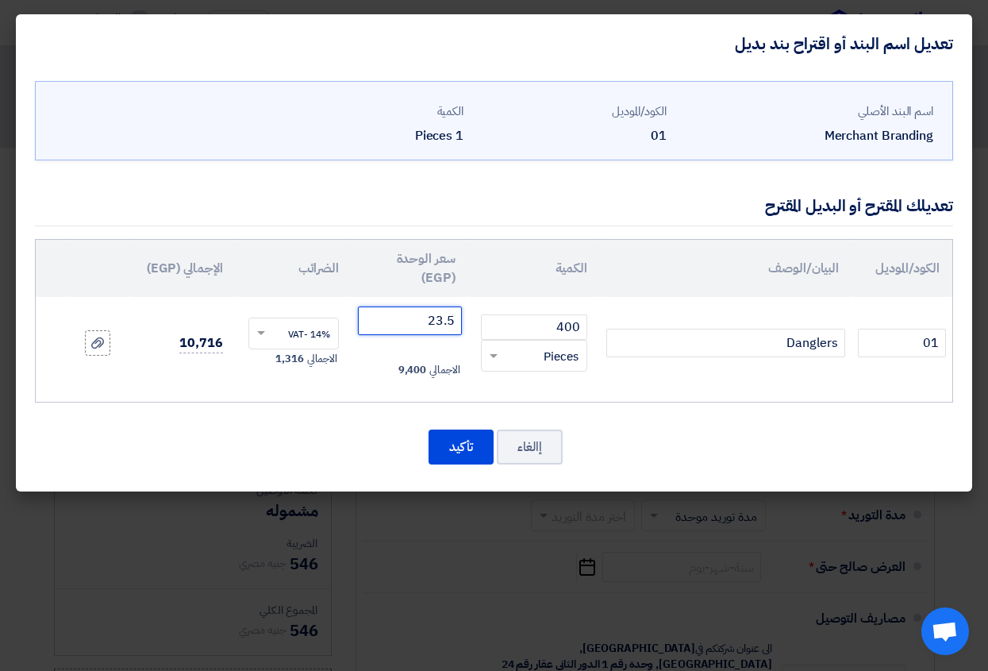
type input "23.5"
click at [410, 194] on div "تعديلك المقترح أو البديل المقترح" at bounding box center [494, 206] width 918 height 40
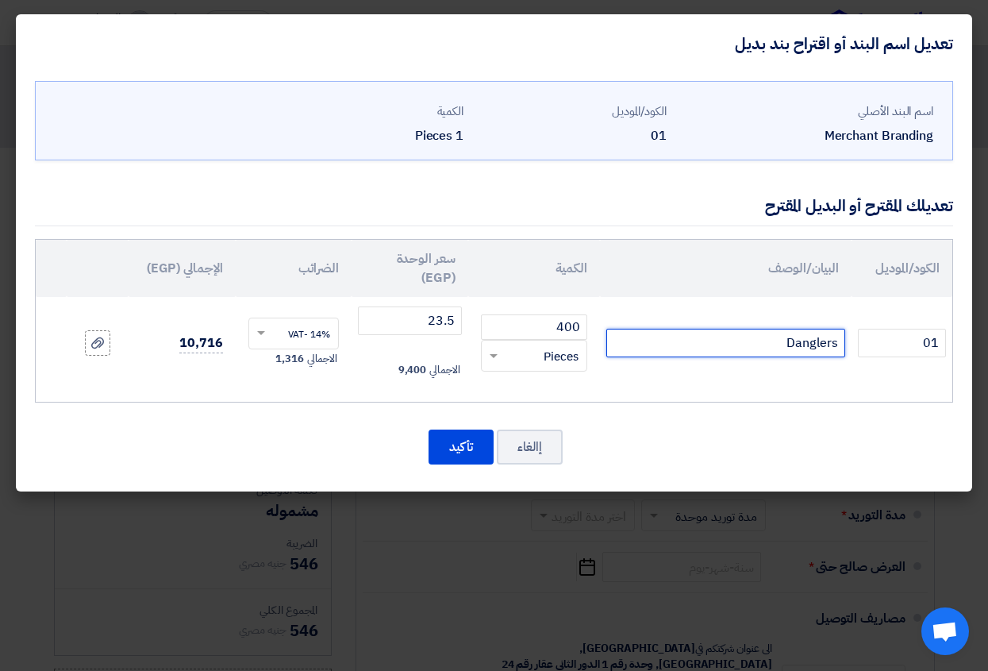
click at [662, 344] on input "Danglers" at bounding box center [725, 343] width 239 height 29
click at [898, 262] on th "الكود/الموديل" at bounding box center [902, 268] width 101 height 57
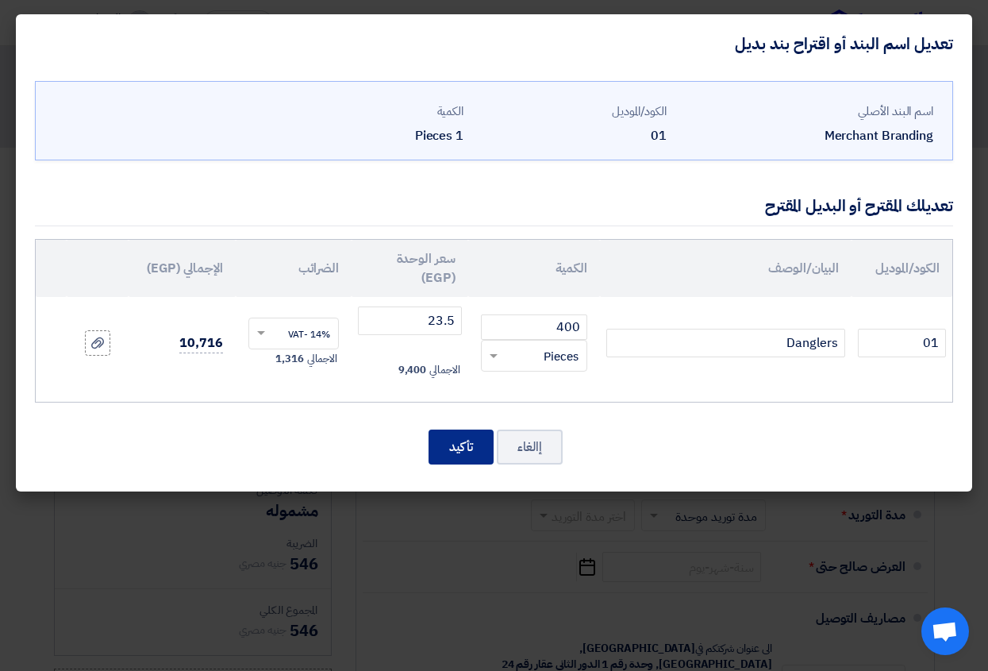
click at [460, 446] on button "تأكيد" at bounding box center [461, 446] width 65 height 35
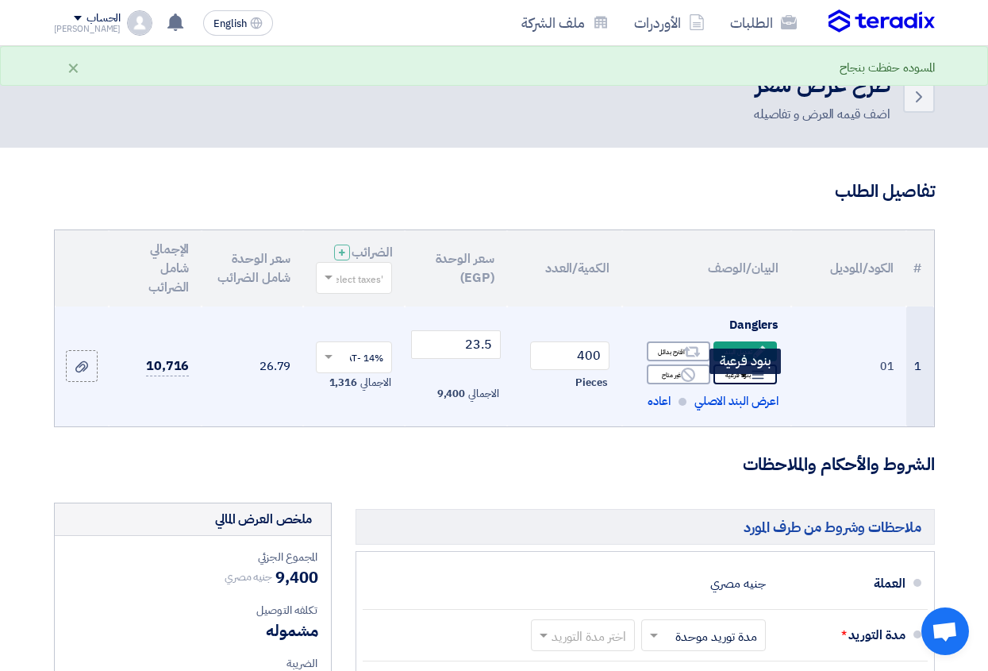
click at [751, 382] on icon "Breakdown" at bounding box center [758, 374] width 14 height 14
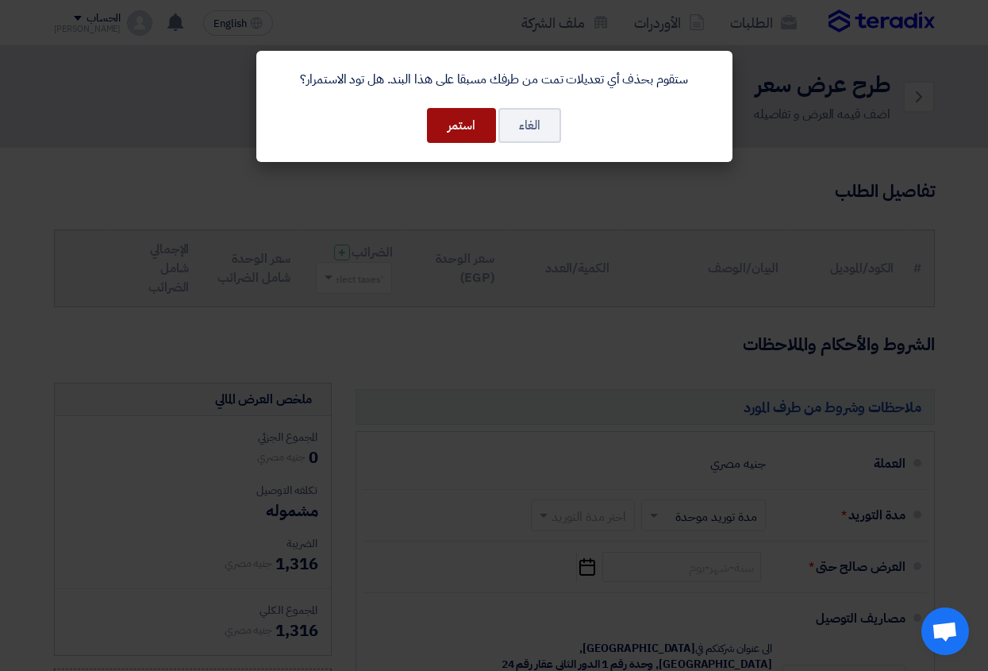
click at [454, 127] on button "استمر" at bounding box center [461, 125] width 69 height 35
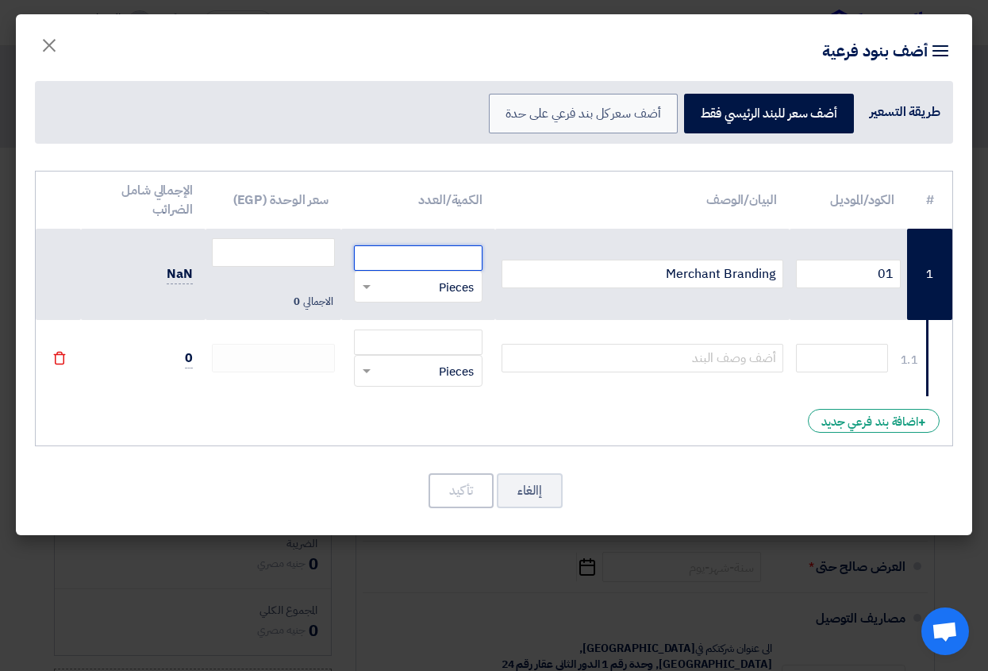
click at [464, 260] on input "number" at bounding box center [418, 257] width 129 height 25
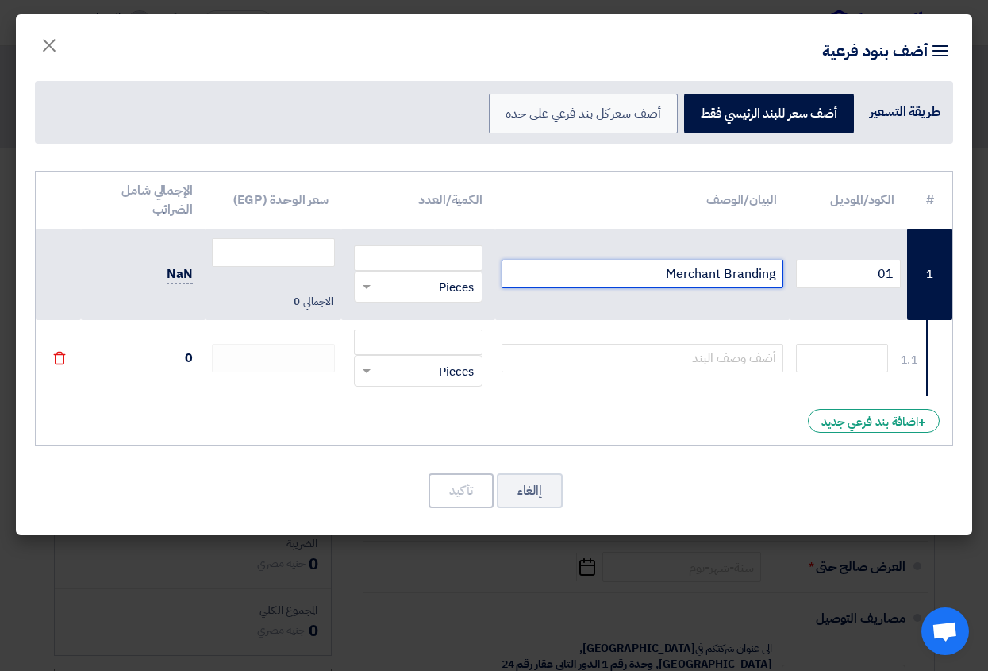
drag, startPoint x: 670, startPoint y: 275, endPoint x: 781, endPoint y: 275, distance: 111.1
click at [781, 275] on input "Merchant Branding" at bounding box center [643, 274] width 282 height 29
paste input "Danglers"
type input "Danglers"
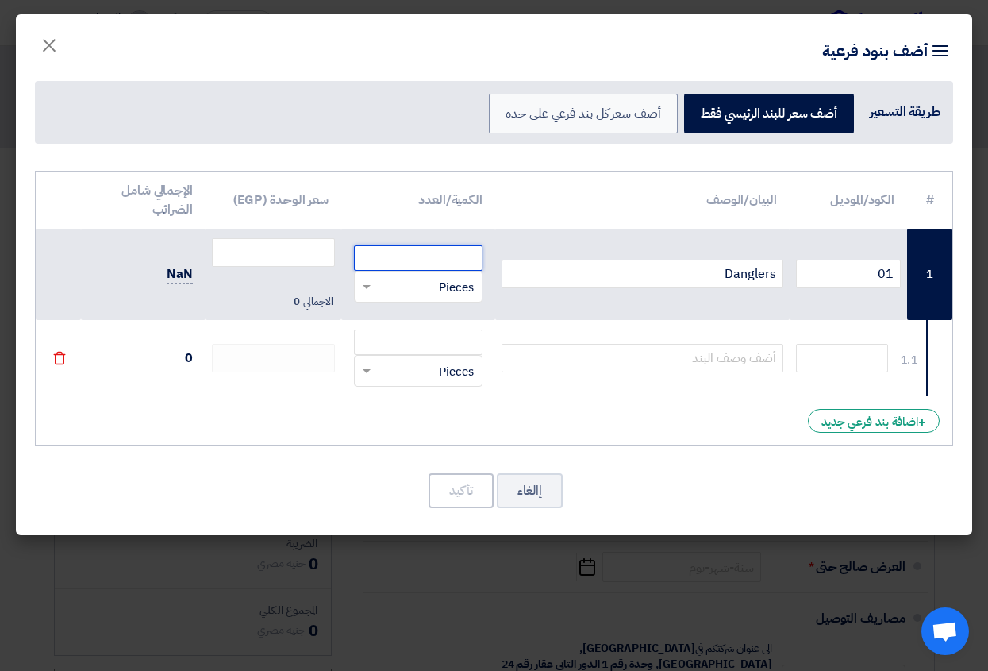
click at [424, 263] on input "number" at bounding box center [418, 257] width 129 height 25
type input "400"
click at [267, 253] on input "number" at bounding box center [273, 252] width 123 height 29
click at [302, 257] on input "number" at bounding box center [273, 252] width 123 height 29
type input "26.79"
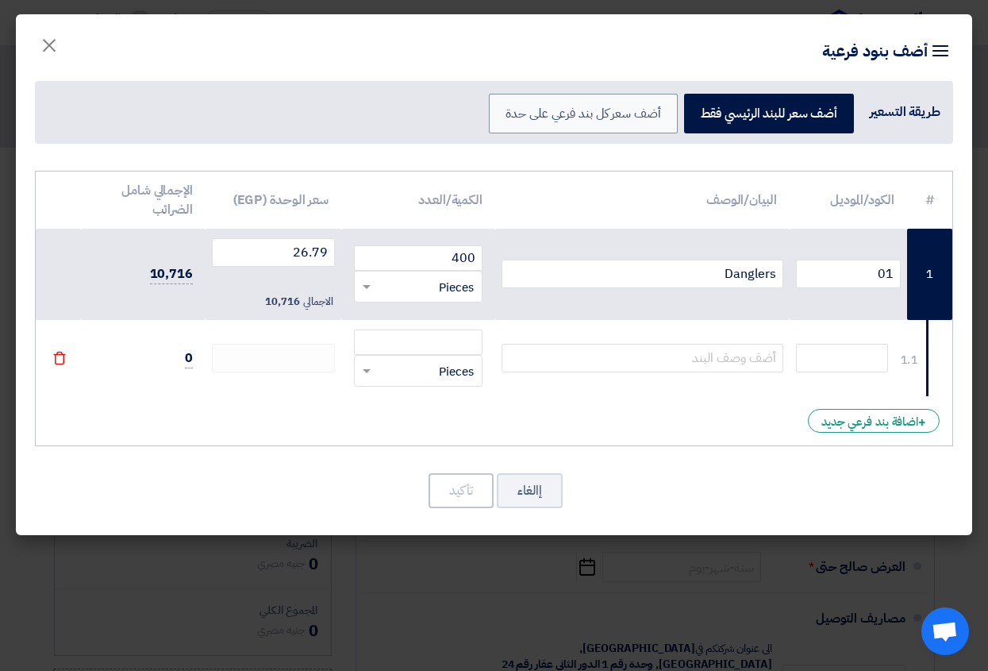
click at [290, 359] on input "number" at bounding box center [273, 358] width 123 height 29
click at [904, 423] on div "+ اضافة بند فرعي جديد" at bounding box center [874, 421] width 132 height 24
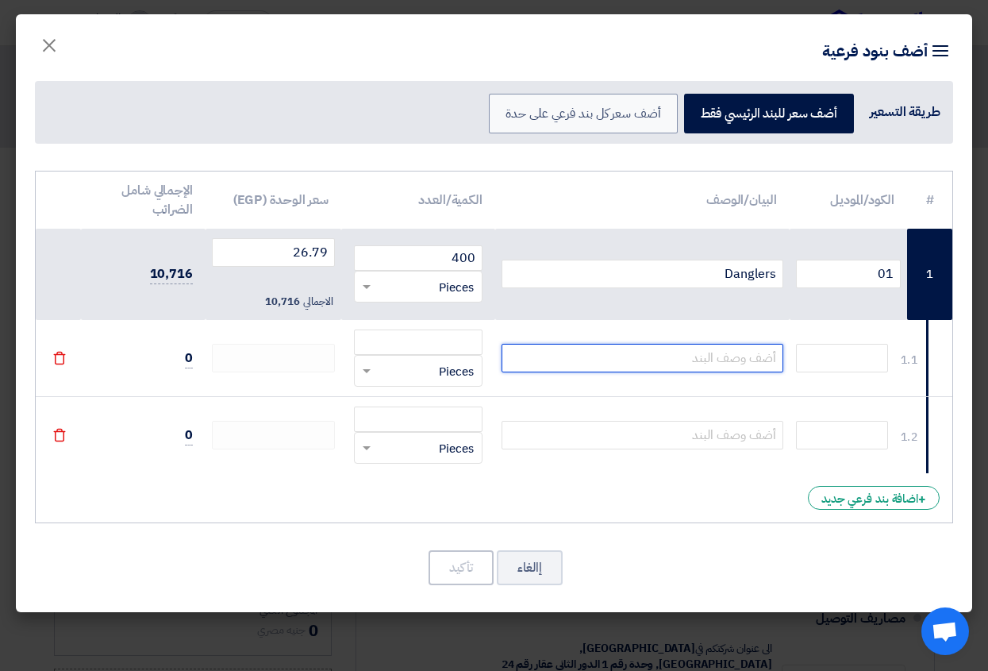
click at [741, 356] on input "text" at bounding box center [643, 358] width 282 height 29
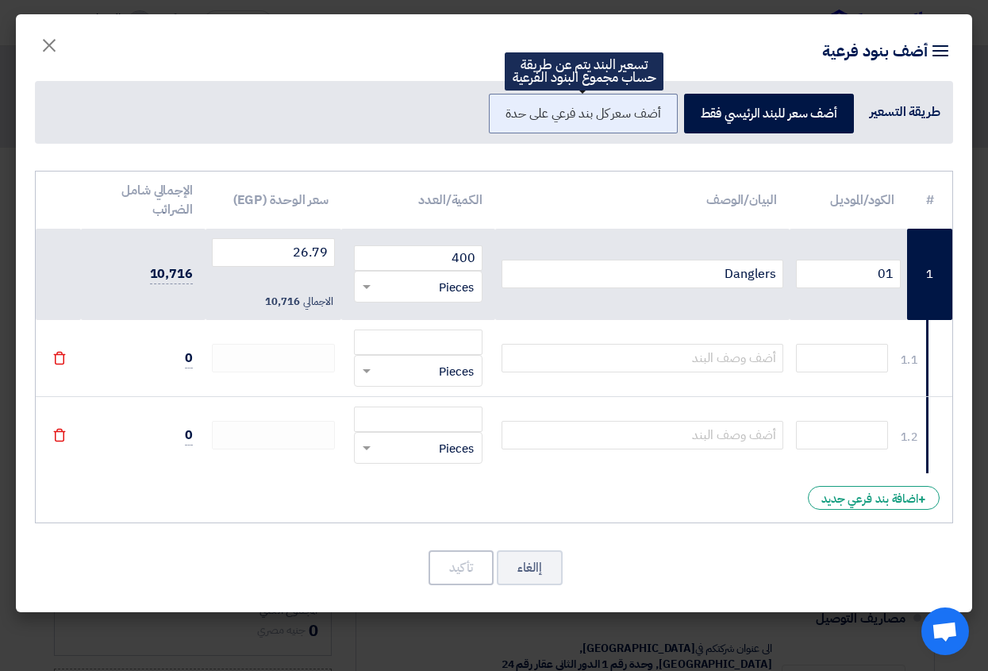
click at [607, 115] on label "أضف سعر كل بند فرعي على حدة" at bounding box center [583, 114] width 188 height 40
click at [651, 115] on input "أضف سعر كل بند فرعي على حدة" at bounding box center [656, 112] width 10 height 10
radio input "true"
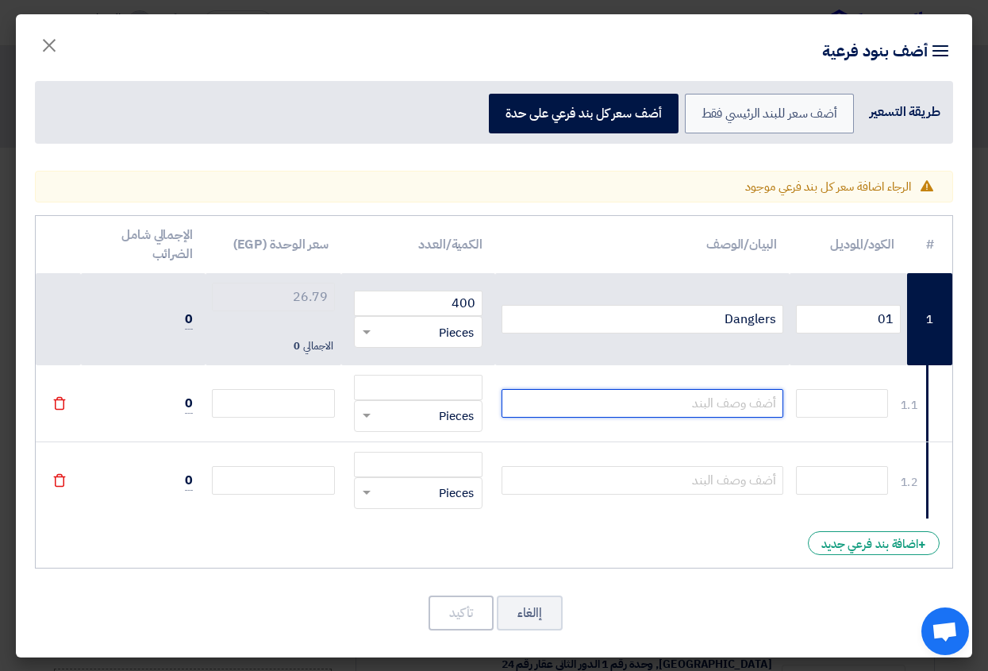
click at [763, 403] on input "text" at bounding box center [643, 403] width 282 height 29
click at [59, 479] on icon "File" at bounding box center [59, 480] width 14 height 14
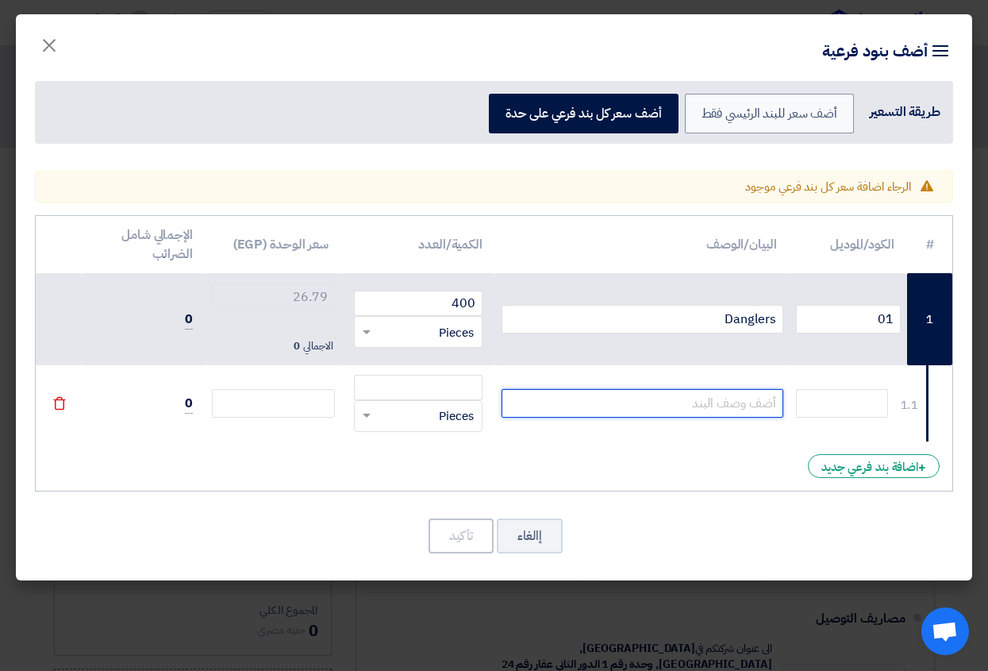
click at [760, 406] on input "text" at bounding box center [643, 403] width 282 height 29
paste input "Table Top Display"
type input "Table Top Display"
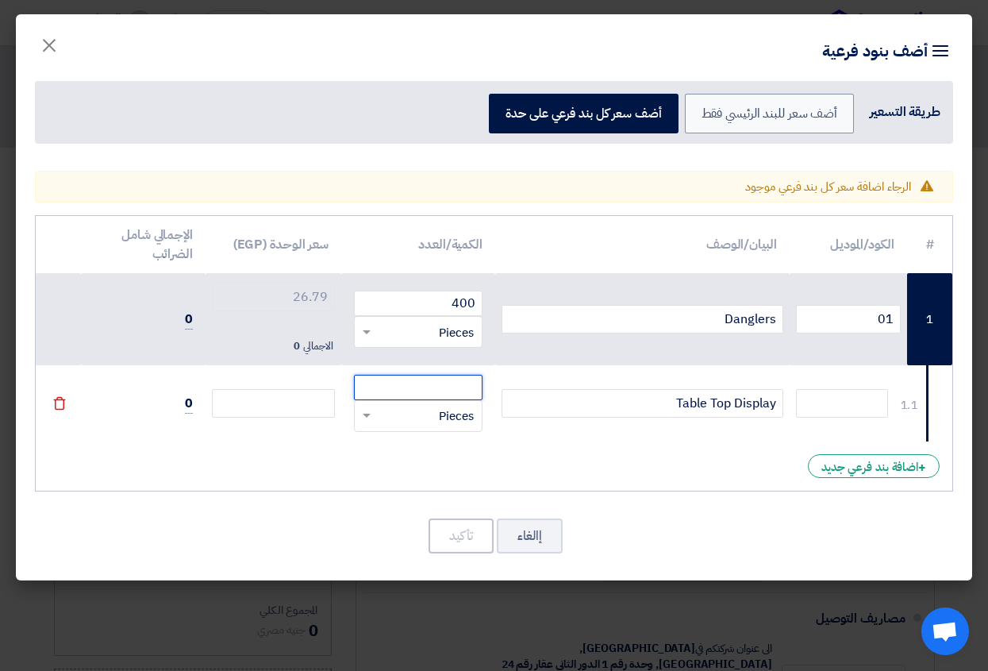
click at [471, 393] on input "number" at bounding box center [418, 387] width 129 height 25
type input "3"
type input "0"
type input "300"
click at [276, 402] on input "number" at bounding box center [273, 403] width 123 height 29
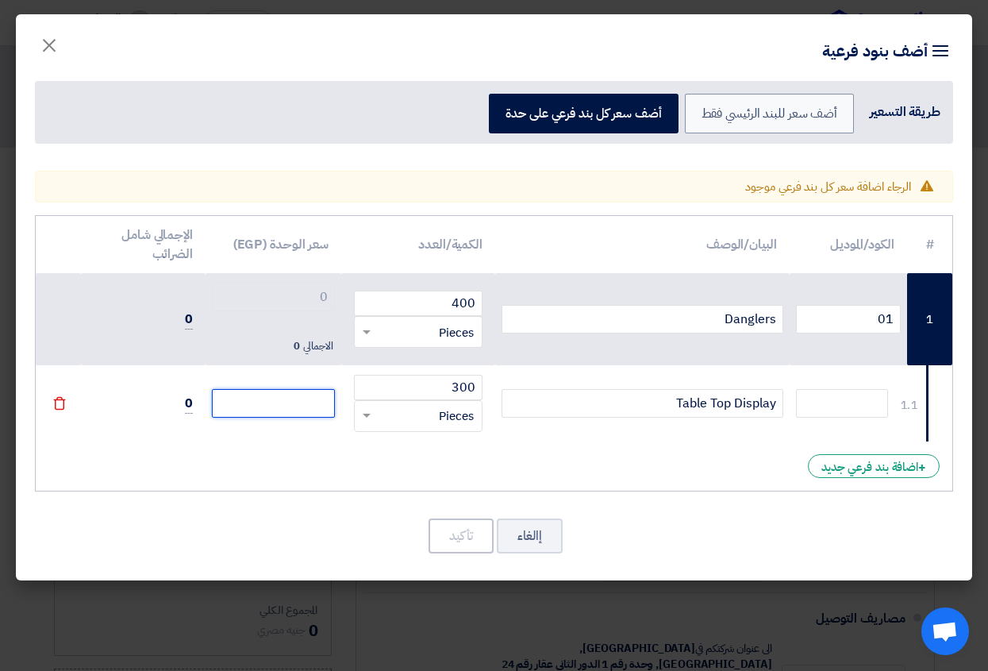
type input "1"
type input "14"
type input "14.8"
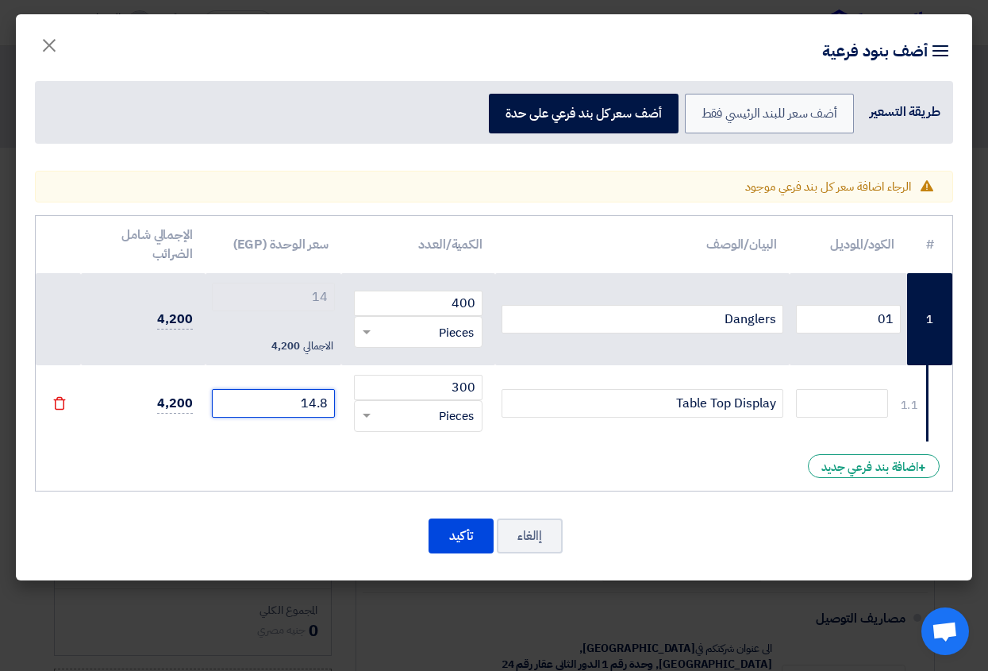
type input "14.8"
type input "14.82"
click at [858, 467] on div "+ اضافة بند فرعي جديد" at bounding box center [874, 466] width 132 height 24
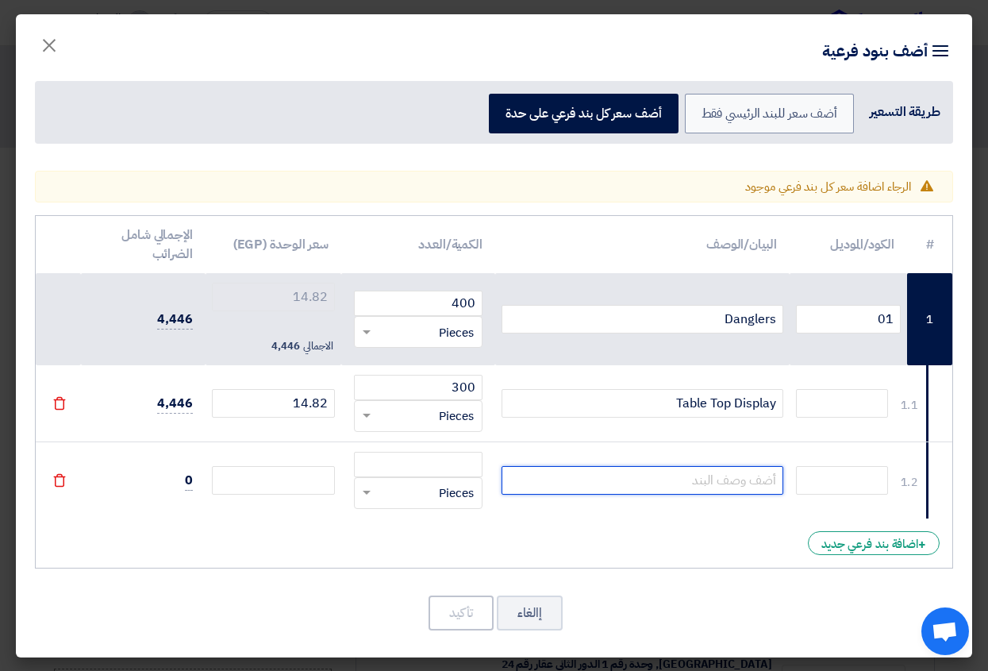
click at [746, 487] on input "text" at bounding box center [643, 480] width 282 height 29
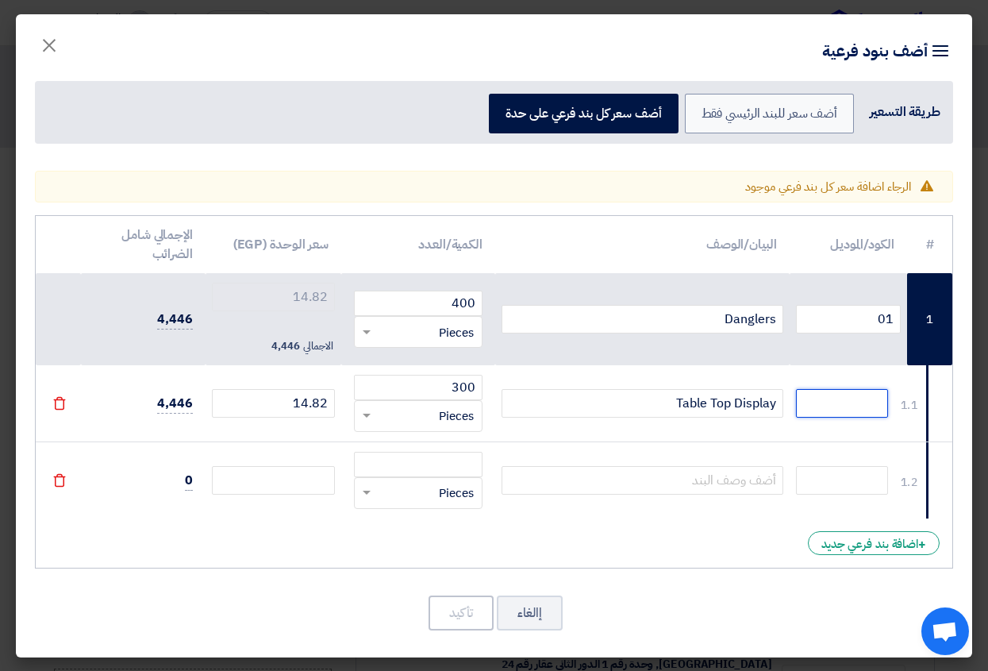
click at [874, 408] on input "text" at bounding box center [842, 403] width 92 height 29
type input "02"
click at [866, 490] on input "text" at bounding box center [842, 480] width 92 height 29
type input "03"
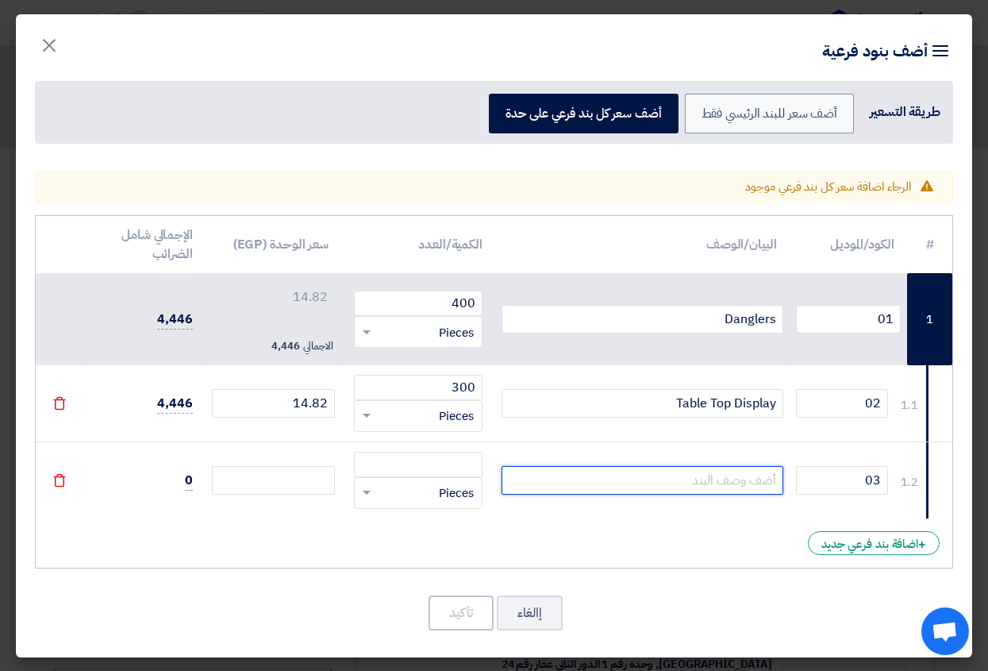
click at [762, 480] on input "text" at bounding box center [643, 480] width 282 height 29
click at [718, 479] on input "text" at bounding box center [643, 480] width 282 height 29
paste input "Flyers"
type input "Flyers"
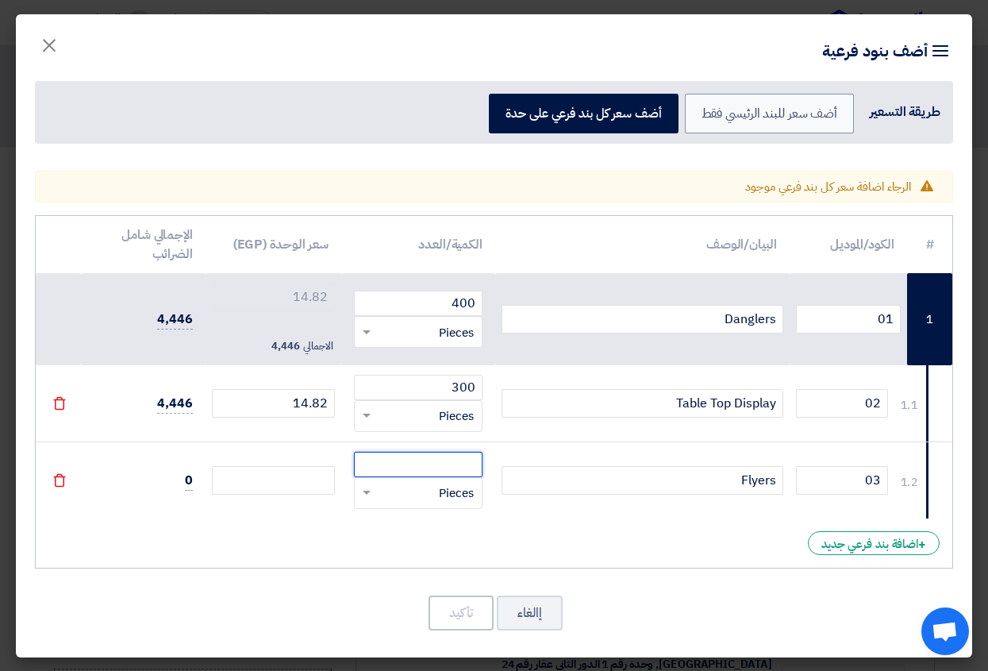
click at [448, 465] on input "number" at bounding box center [418, 464] width 129 height 25
type input "2000"
click at [295, 479] on input "number" at bounding box center [273, 480] width 123 height 29
type input "1"
type input "15.82"
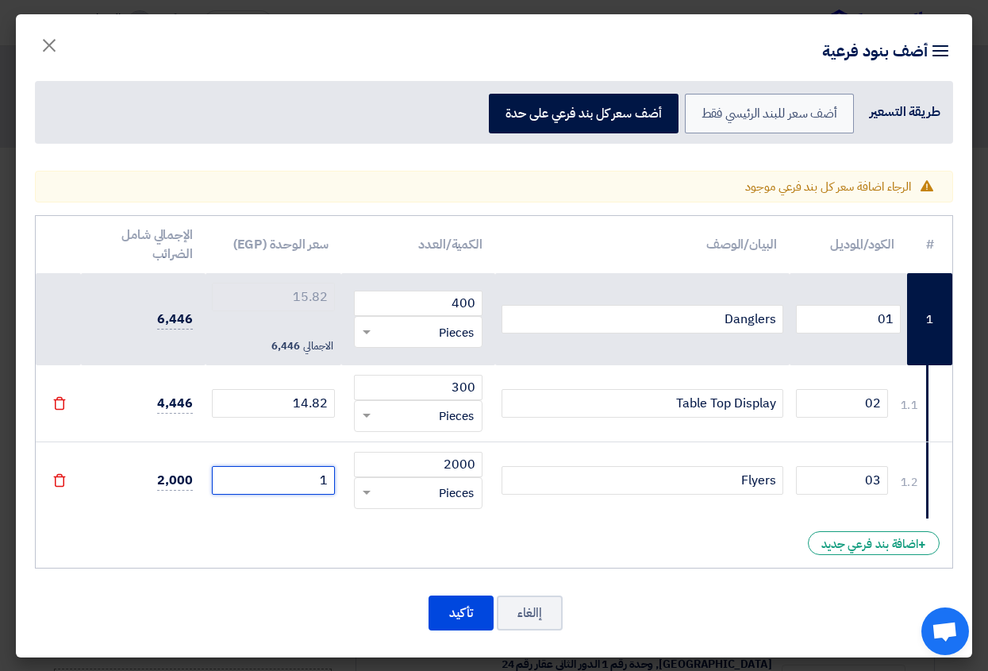
type input "1.2"
type input "16.02"
type input "1.25"
type input "16.07"
type input "1.254"
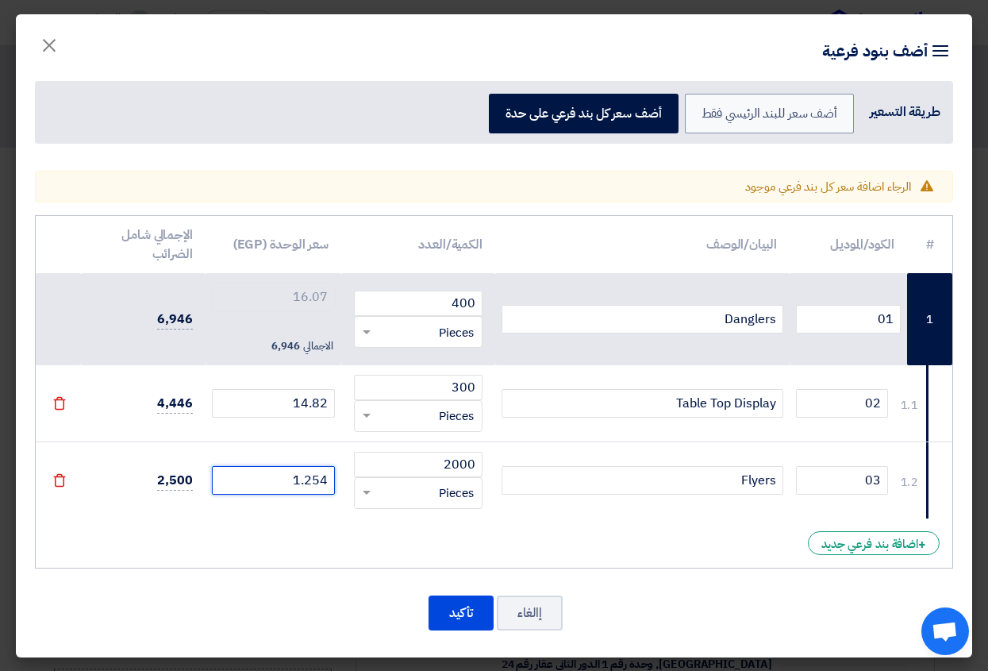
type input "16.074"
type input "1.254"
click at [864, 545] on div "+ اضافة بند فرعي جديد" at bounding box center [874, 543] width 132 height 24
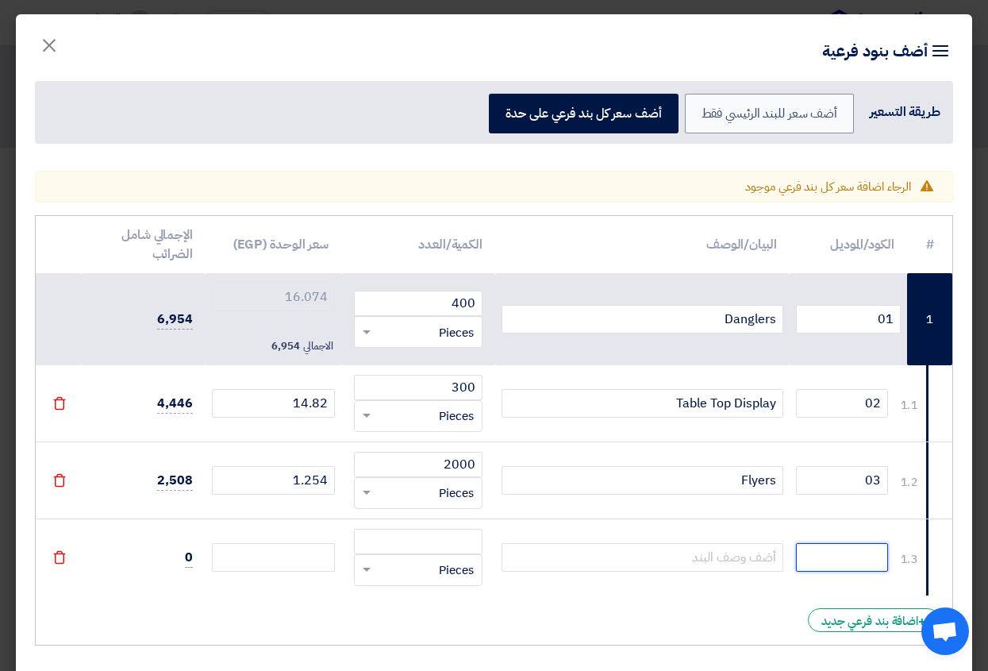
click at [866, 556] on input "text" at bounding box center [842, 557] width 92 height 29
type input "04"
click at [716, 556] on input "text" at bounding box center [643, 557] width 282 height 29
paste input "Printed Calculation Notebook"
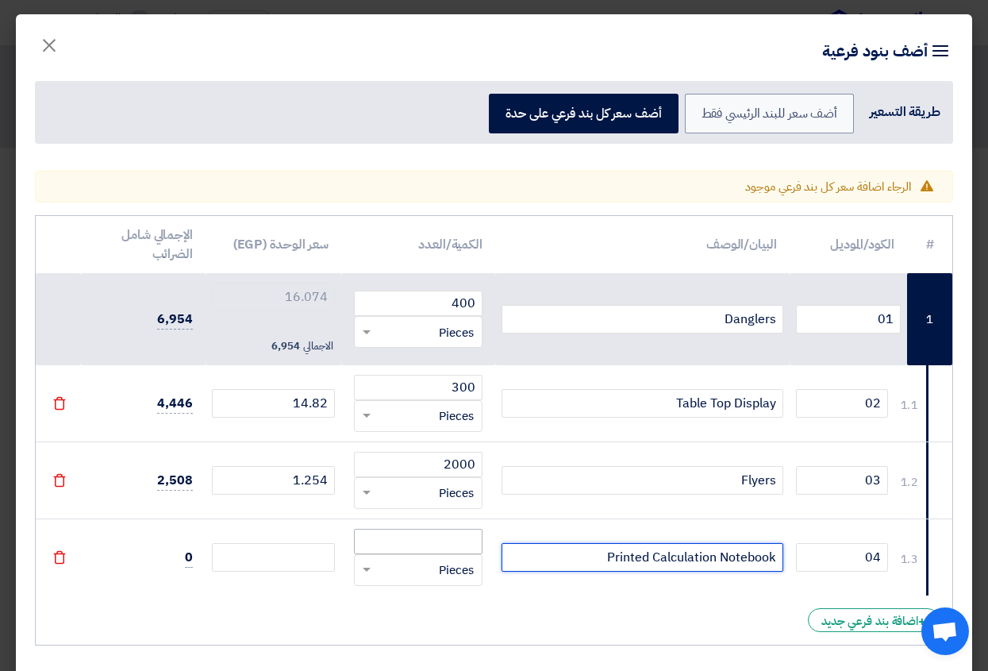
type input "Printed Calculation Notebook"
click at [457, 543] on input "number" at bounding box center [418, 541] width 129 height 25
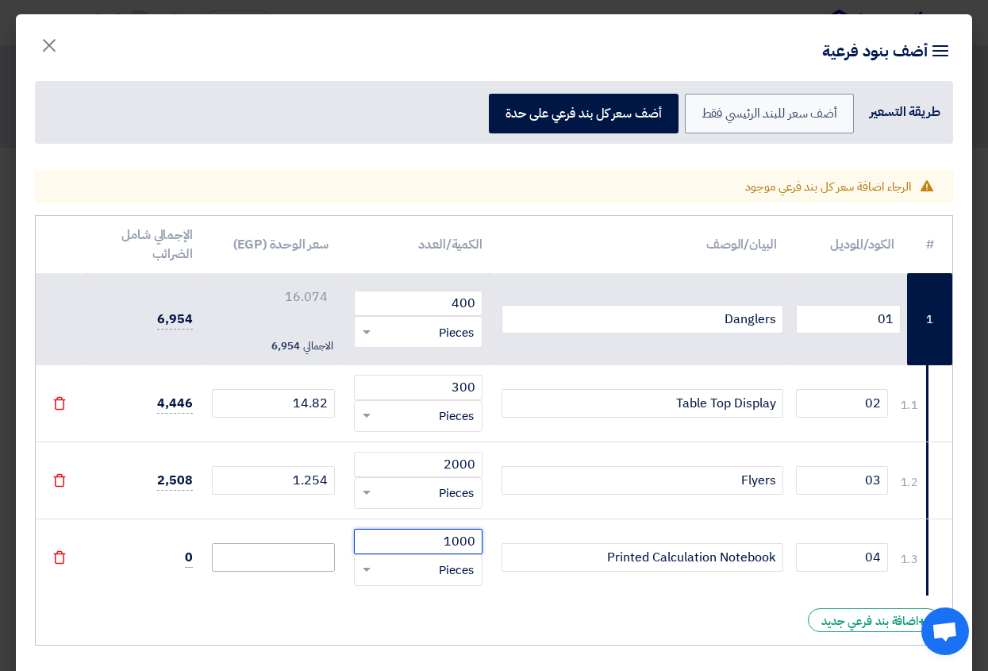
type input "1000"
click at [311, 557] on input "number" at bounding box center [273, 557] width 123 height 29
type input "1"
type input "17.074"
type input "18"
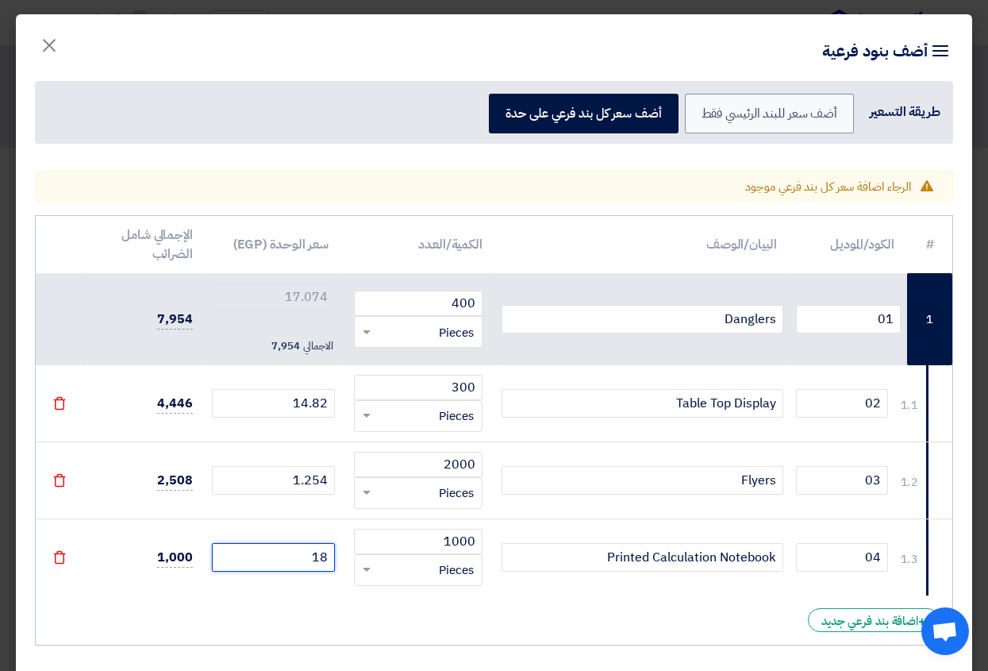
type input "34.074"
type input "18.5"
type input "34.574"
type input "18.58"
type input "34.653999999999996"
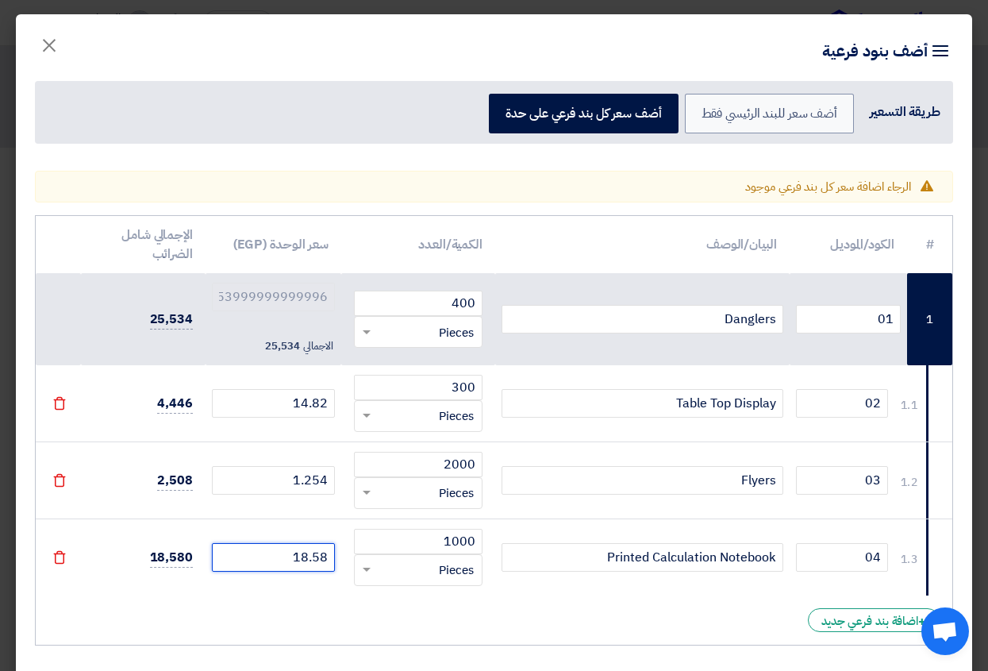
type input "18.582"
type input "34.656000000000006"
type input "18.582"
click at [321, 602] on div "# الكود/الموديل البيان/الوصف الكمية/العدد سعر الوحدة (EGP) الإجمالي شامل الضرائ…" at bounding box center [494, 430] width 918 height 430
click at [889, 617] on div "+ اضافة بند فرعي جديد" at bounding box center [874, 620] width 132 height 24
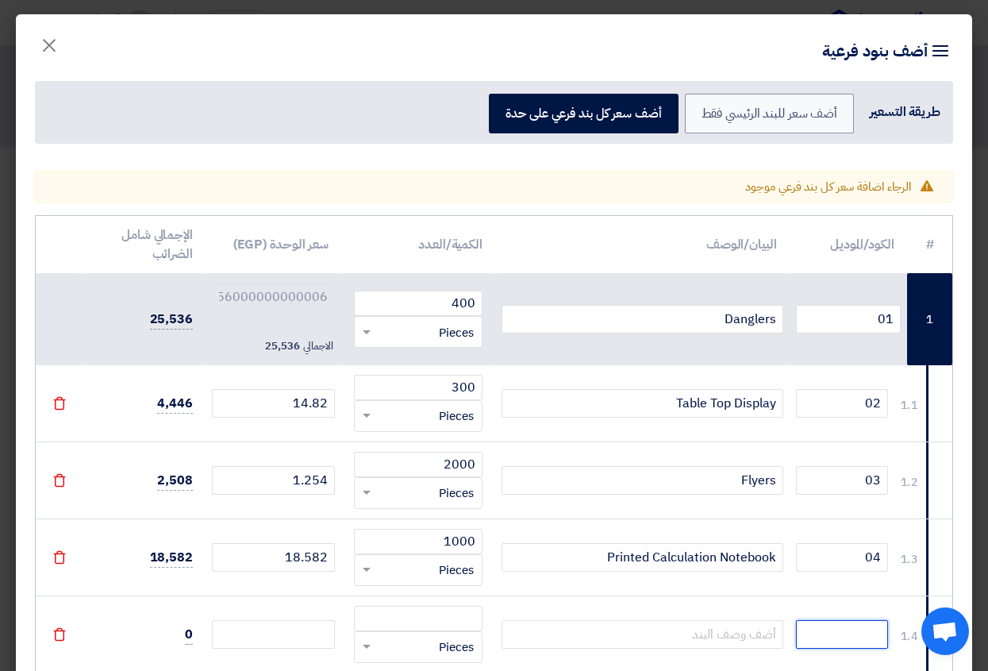
click at [860, 627] on input "text" at bounding box center [842, 634] width 92 height 29
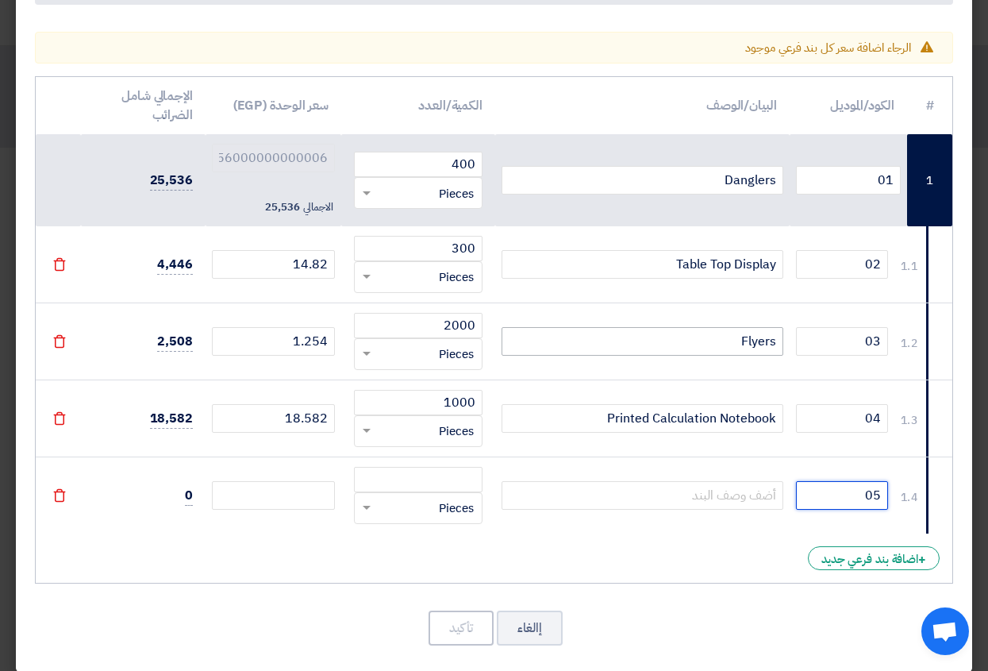
scroll to position [154, 0]
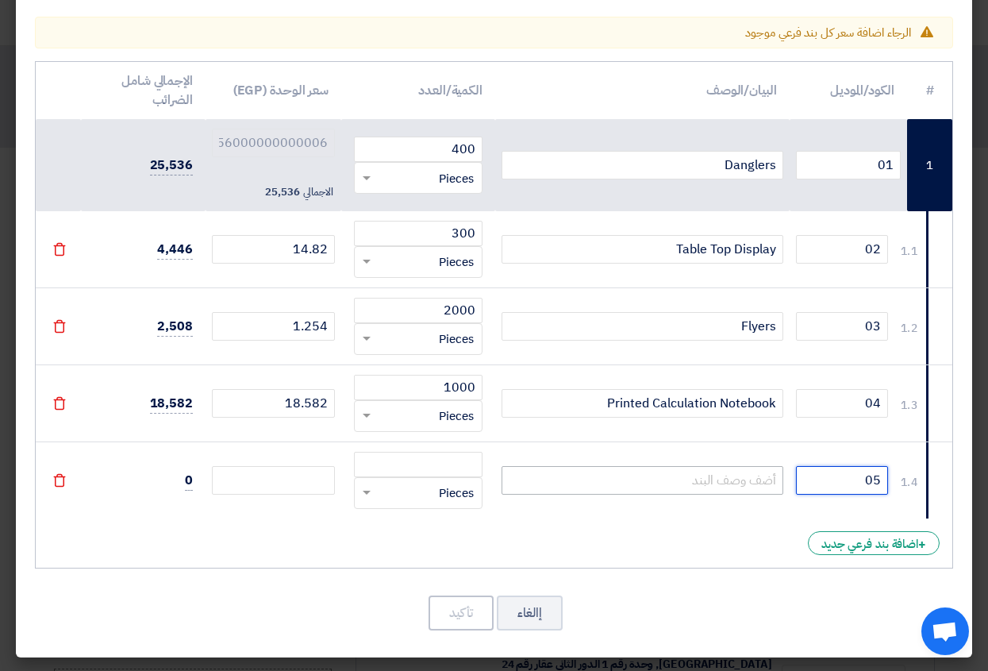
type input "05"
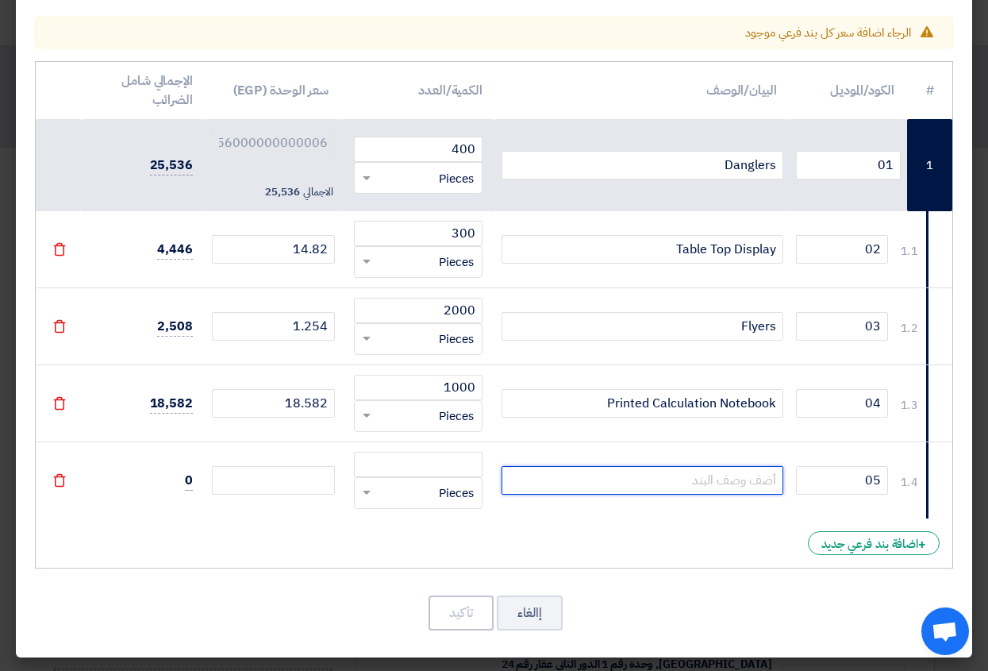
click at [710, 486] on input "text" at bounding box center [643, 480] width 282 height 29
paste input "Coasters"
type input "Coasters"
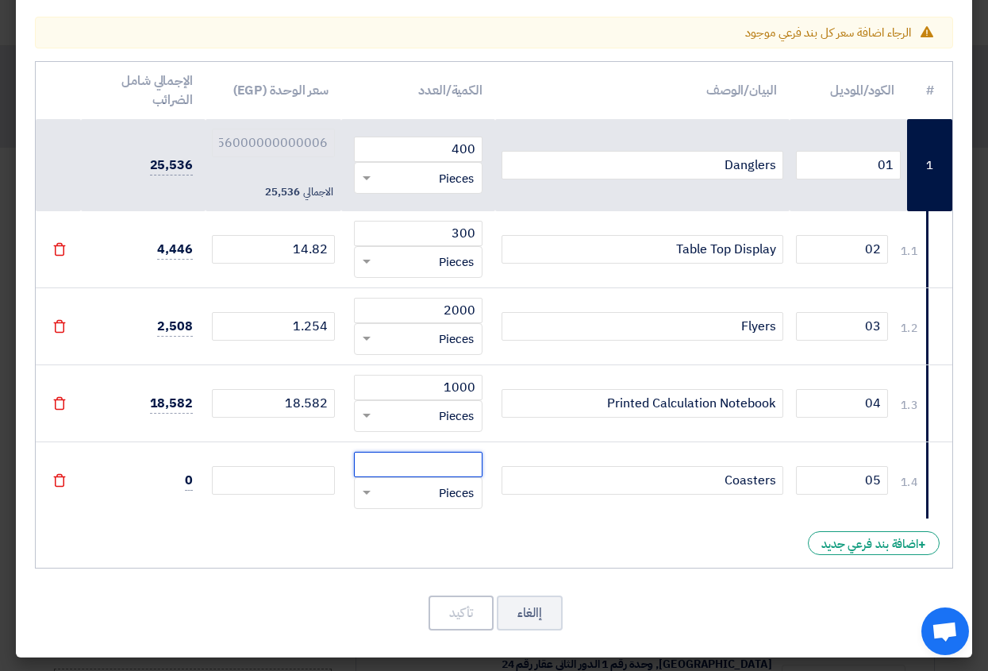
click at [457, 468] on input "number" at bounding box center [418, 464] width 129 height 25
type input "3000"
click at [242, 485] on input "number" at bounding box center [273, 480] width 123 height 29
type input "1"
type input "35.656000000000006"
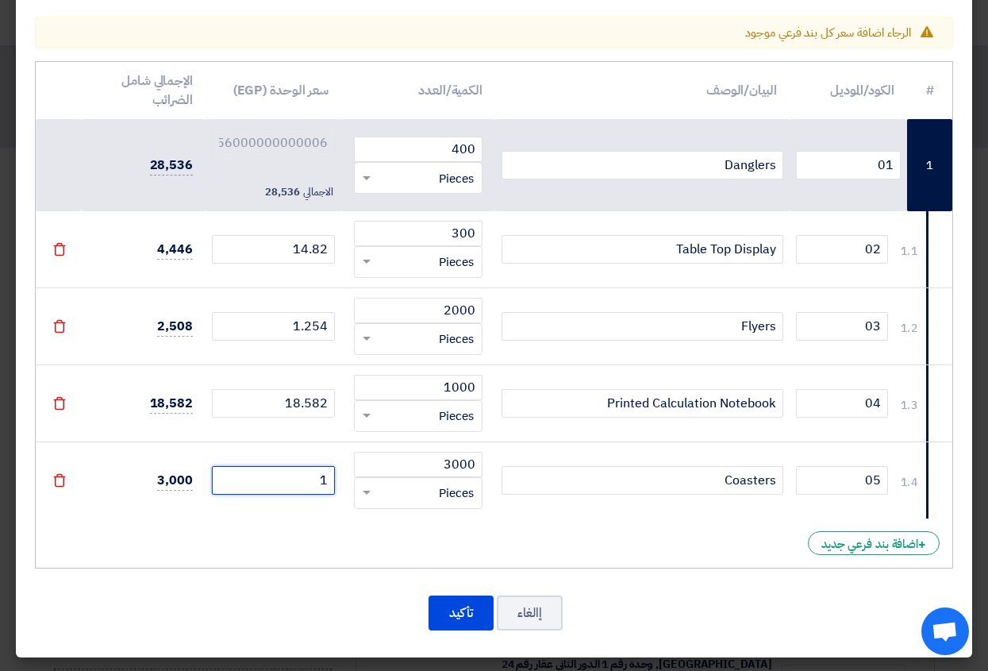
type input "1.7"
type input "36.35600000000001"
type input "1.76"
type input "36.416000000000004"
type input "1.767"
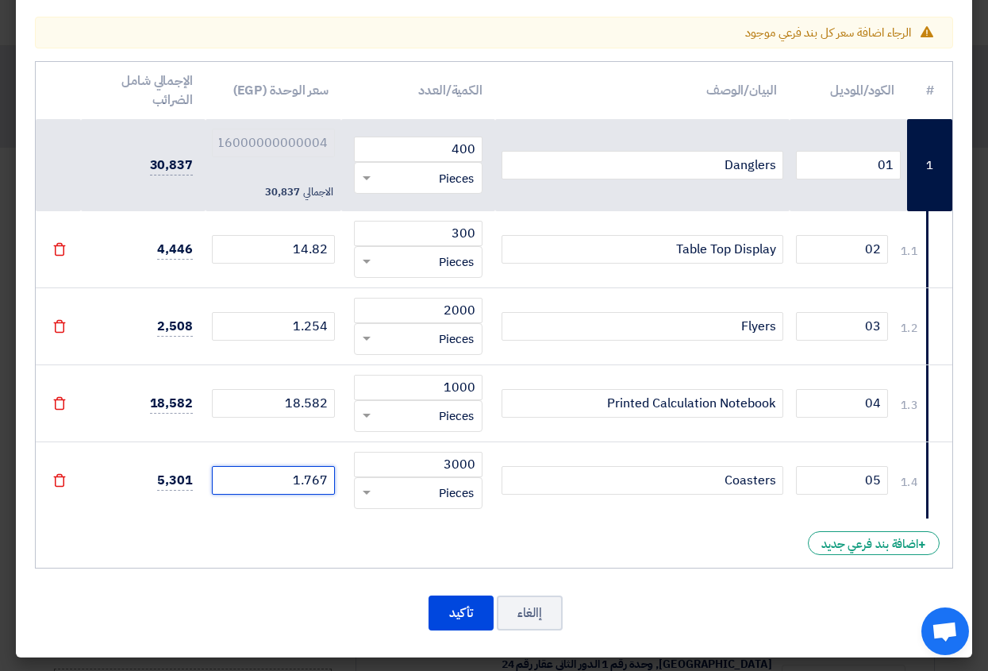
type input "36.42300000000001"
type input "1.767"
click at [848, 545] on div "+ اضافة بند فرعي جديد" at bounding box center [874, 543] width 132 height 24
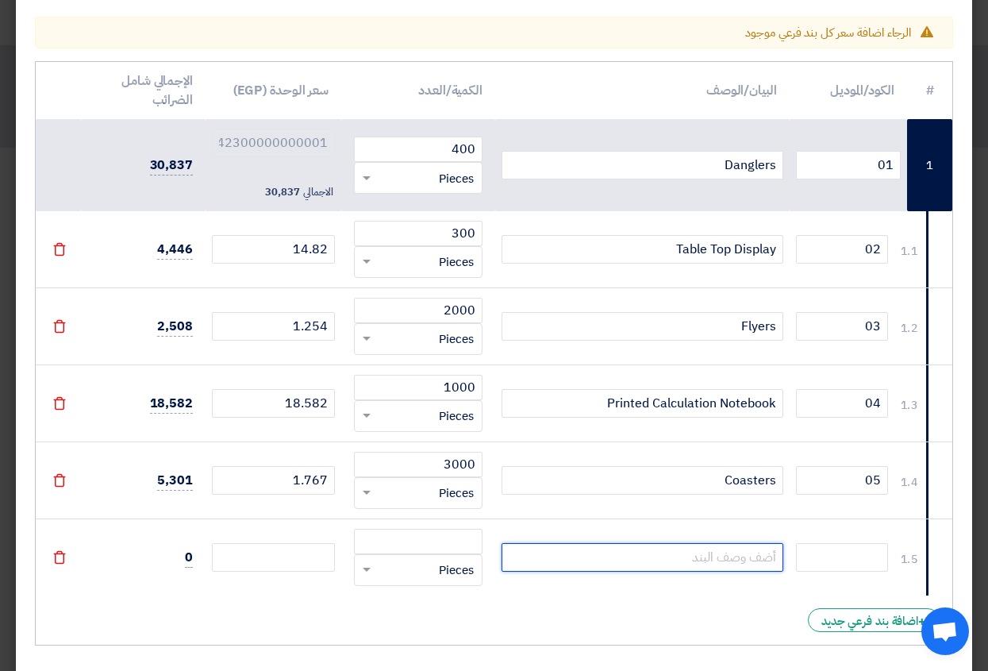
click at [745, 555] on input "text" at bounding box center [643, 557] width 282 height 29
paste input "Paper Floor Mats"
type input "Paper Floor Mats"
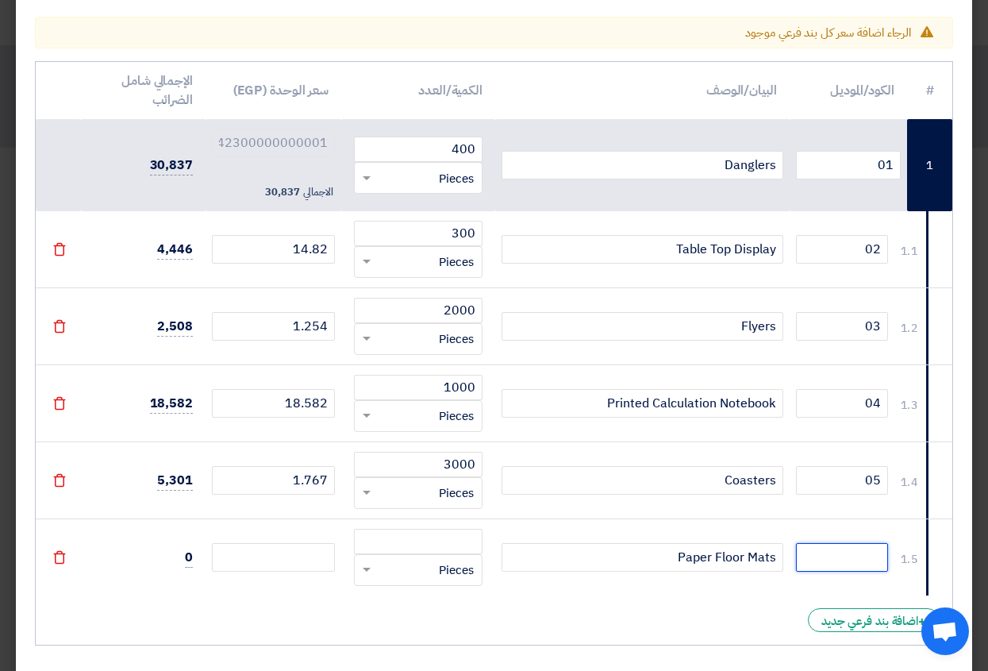
click at [860, 561] on input "text" at bounding box center [842, 557] width 92 height 29
type input "06"
click at [433, 547] on input "number" at bounding box center [418, 541] width 129 height 25
type input "500"
click at [296, 560] on input "number" at bounding box center [273, 557] width 123 height 29
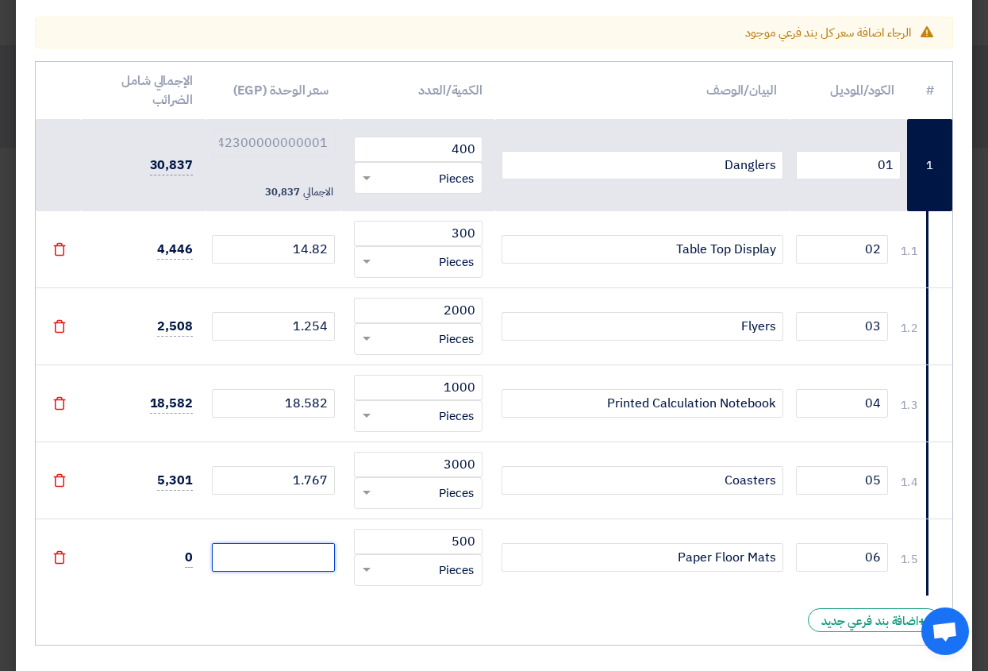
type input "4"
type input "40.42300000000001"
type input "36.42300000000001"
type input "5"
type input "41.42300000000001"
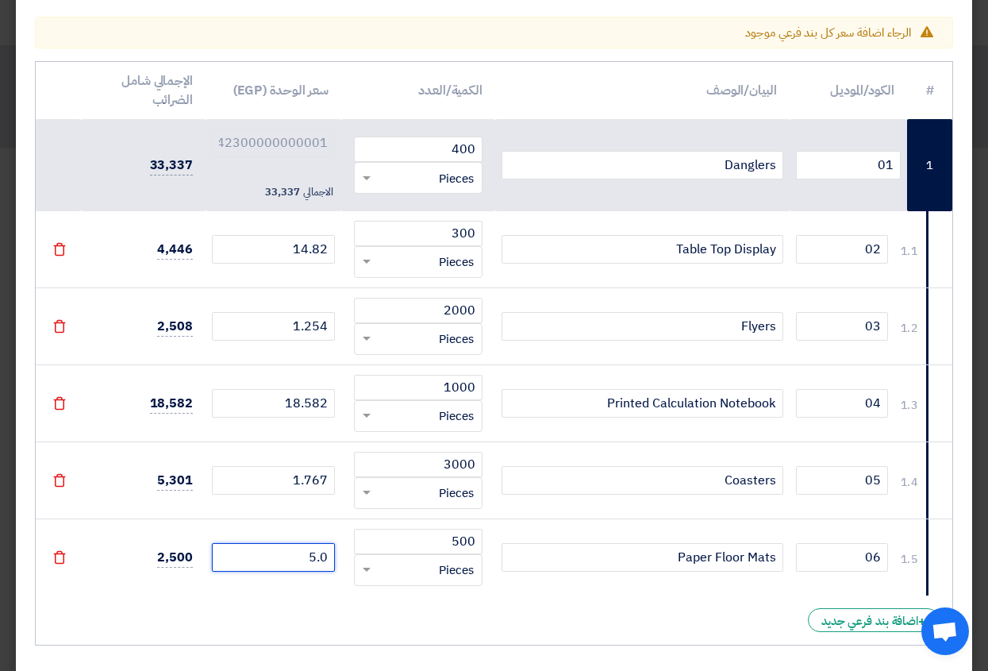
type input "5.01"
type input "41.43300000000001"
type input "5.015"
type input "41.43800000000001"
type input "5.01"
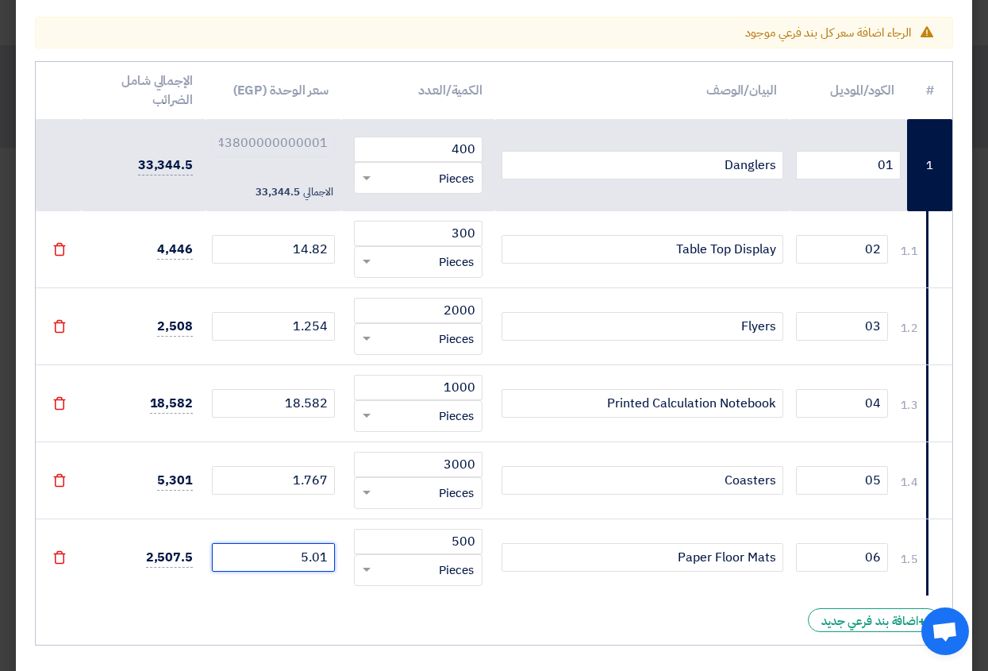
type input "41.43300000000001"
type input "5.016"
type input "41.43900000000001"
type input "5.016"
click at [877, 620] on div "+ اضافة بند فرعي جديد" at bounding box center [874, 620] width 132 height 24
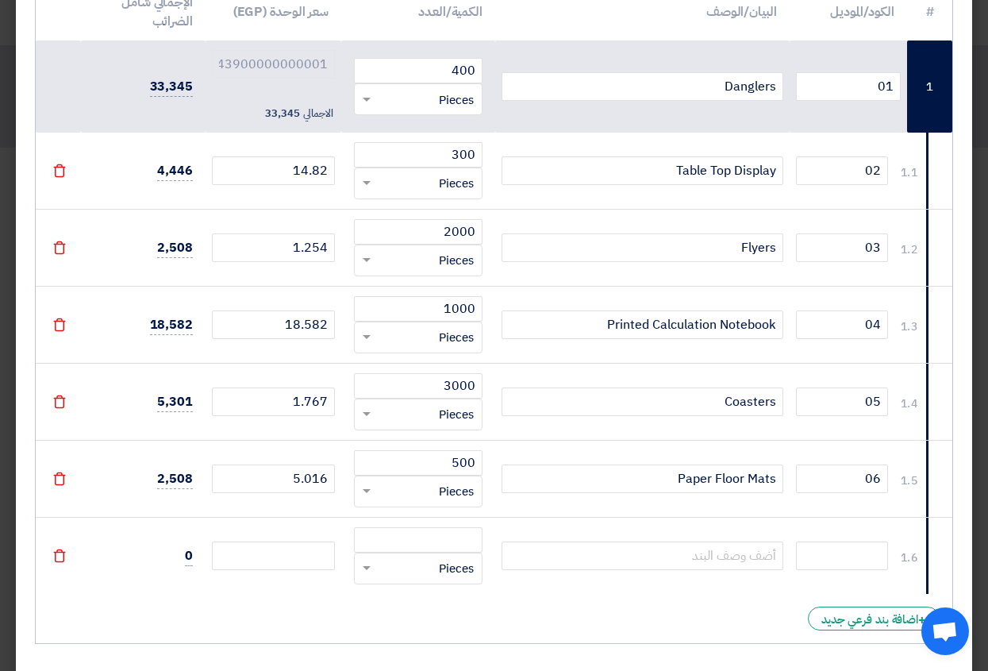
scroll to position [308, 0]
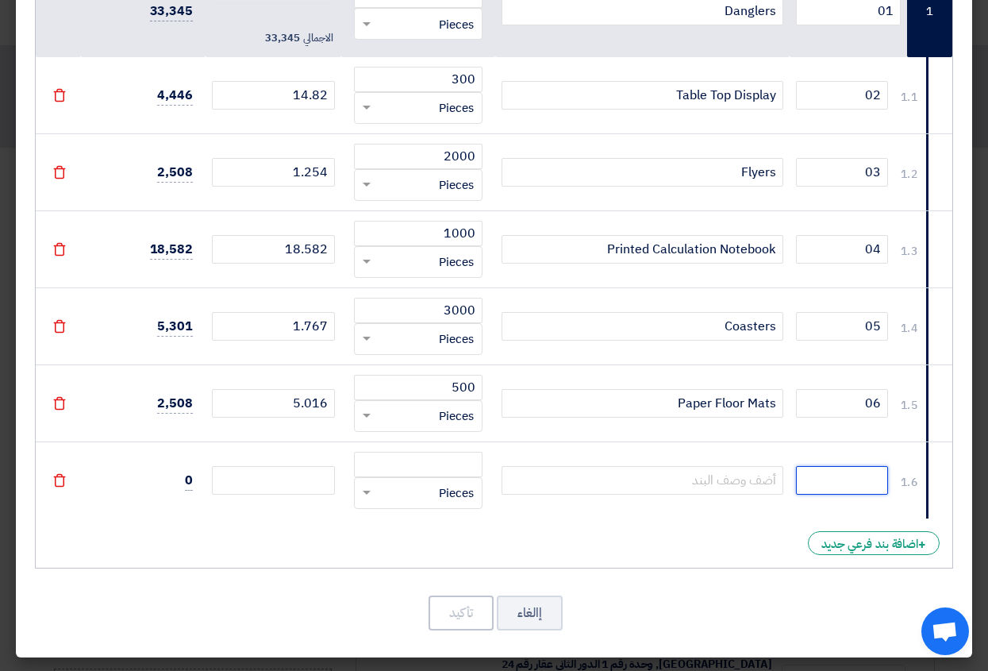
click at [880, 483] on input "text" at bounding box center [842, 480] width 92 height 29
type input "07"
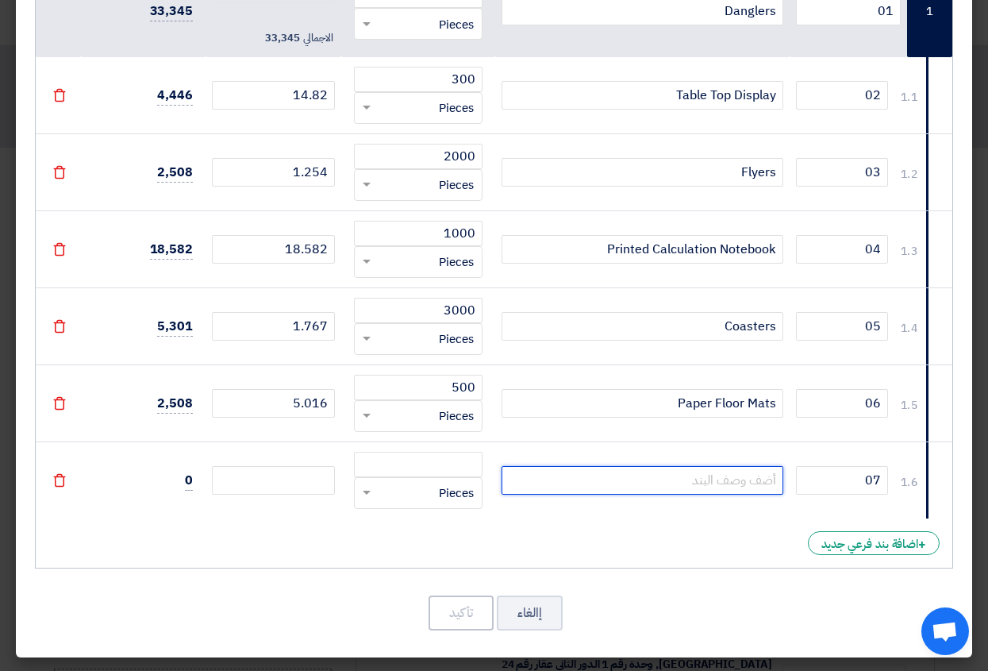
click at [745, 478] on input "text" at bounding box center [643, 480] width 282 height 29
paste input "Sun Visor Card"
type input "Sun Visor Card"
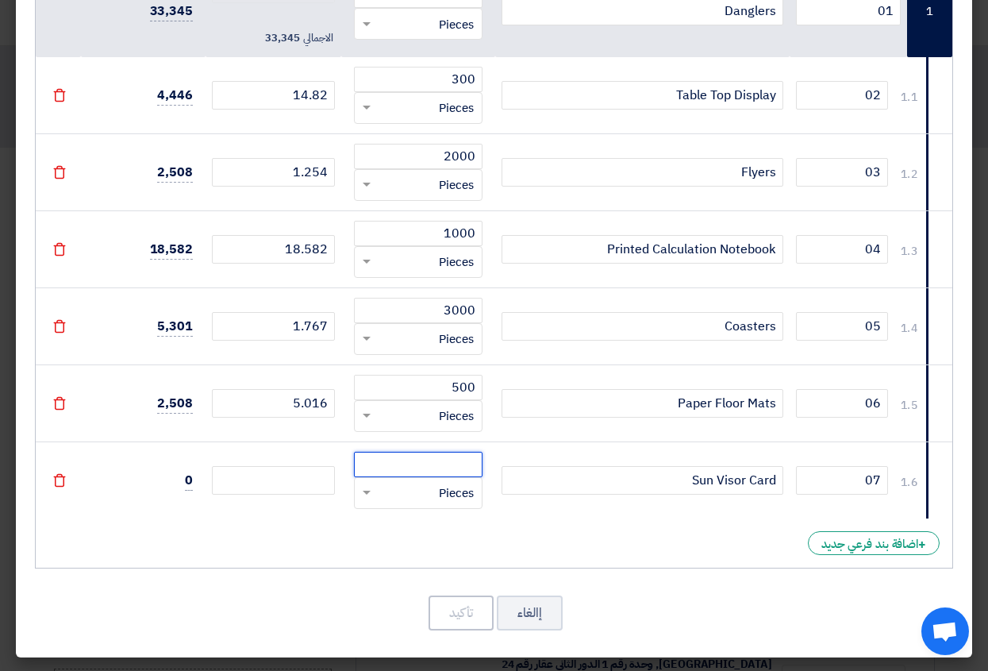
click at [425, 470] on input "number" at bounding box center [418, 464] width 129 height 25
type input "400"
click at [313, 483] on input "number" at bounding box center [273, 480] width 123 height 29
type input "4"
type input "45.43900000000001"
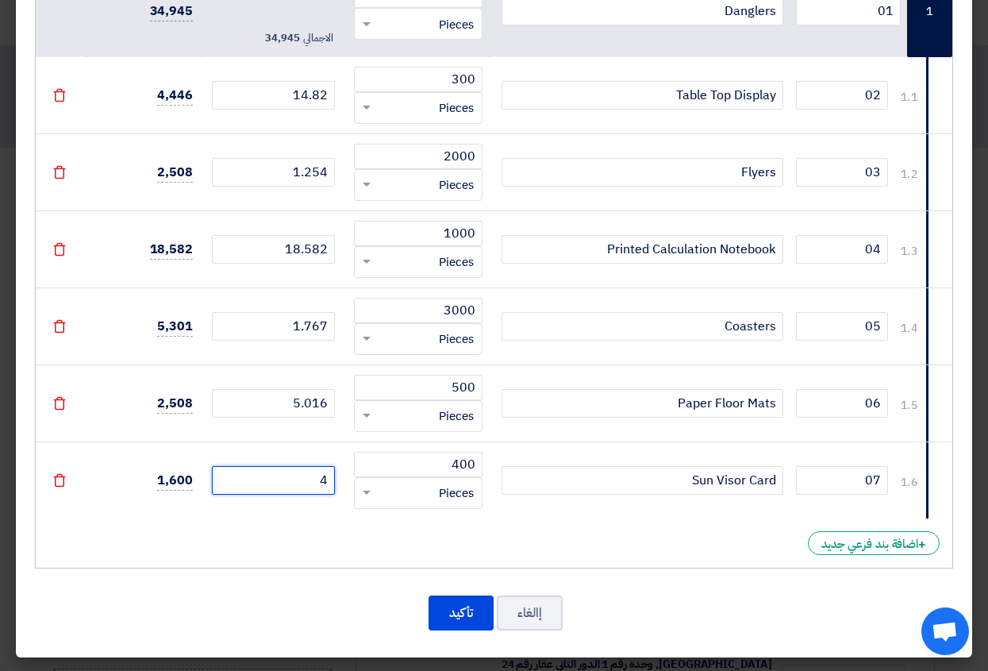
type input "4.2"
type input "45.63900000000001"
type input "4.27"
type input "45.709"
type input "4.275"
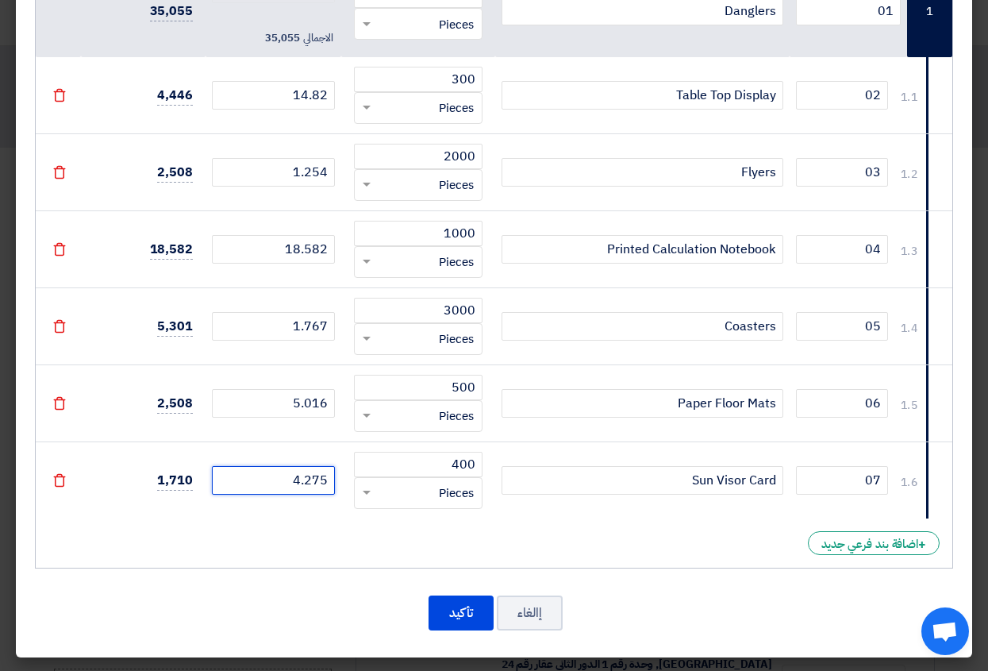
type input "45.714000000000006"
type input "4.275"
click at [307, 594] on div "إالغاء تأكيد" at bounding box center [494, 613] width 918 height 38
click at [471, 608] on button "تأكيد" at bounding box center [461, 612] width 65 height 35
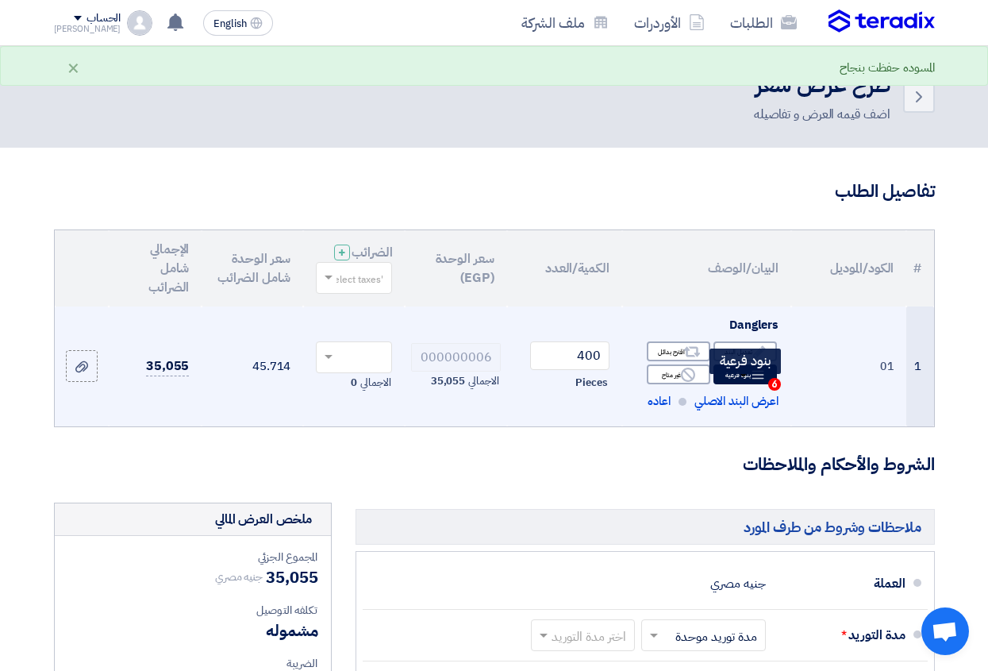
click at [744, 384] on div "Breakdown بنود فرعية 6" at bounding box center [745, 374] width 63 height 20
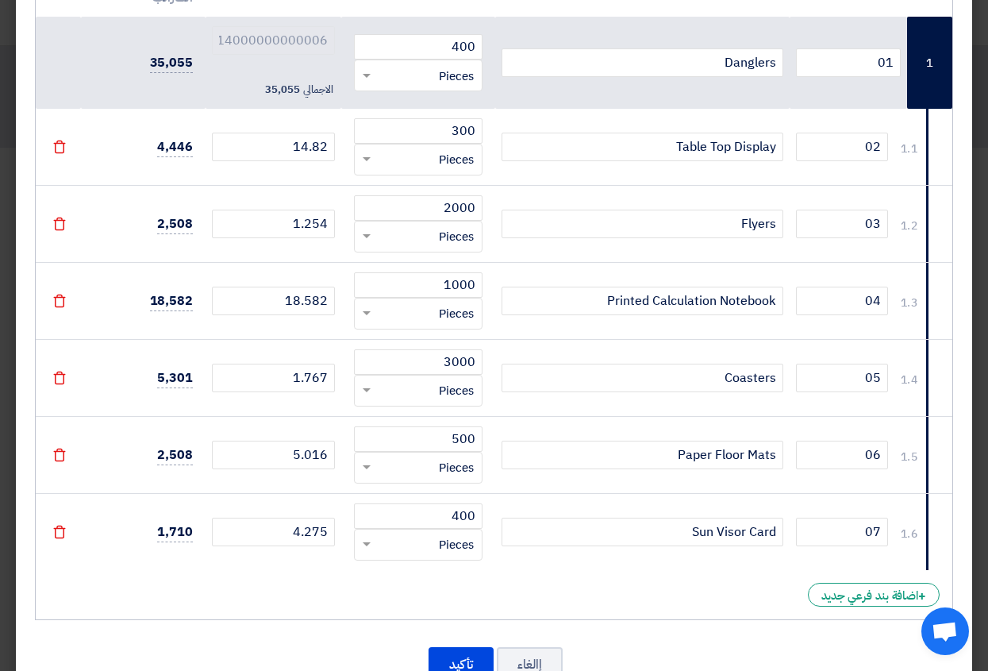
scroll to position [257, 0]
click at [654, 62] on input "Danglers" at bounding box center [643, 62] width 282 height 29
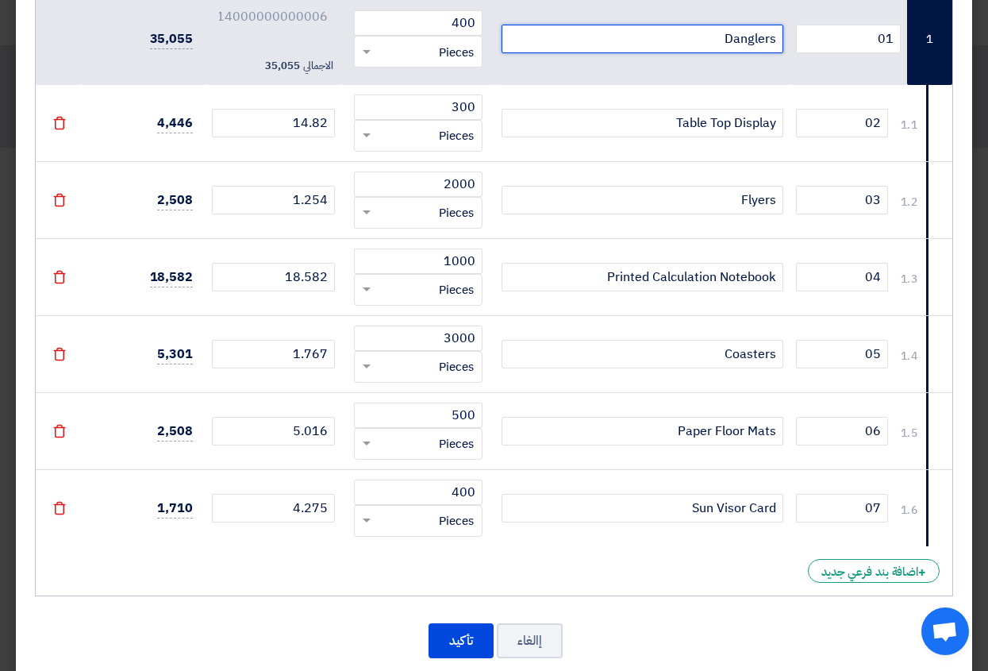
scroll to position [308, 0]
